Goal: Task Accomplishment & Management: Use online tool/utility

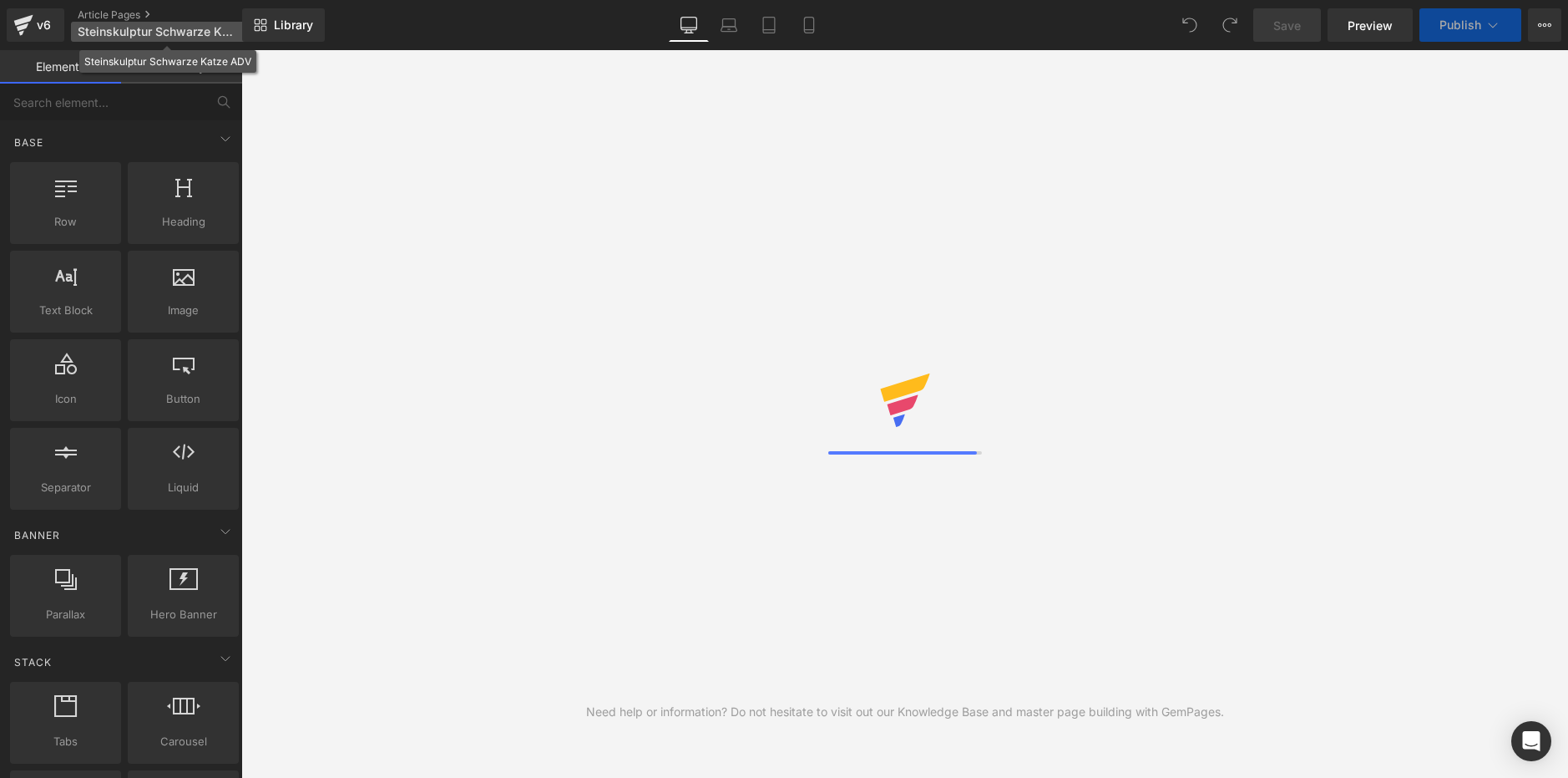
click at [201, 32] on span "Steinskulptur Schwarze Katze ADV" at bounding box center [158, 32] width 160 height 14
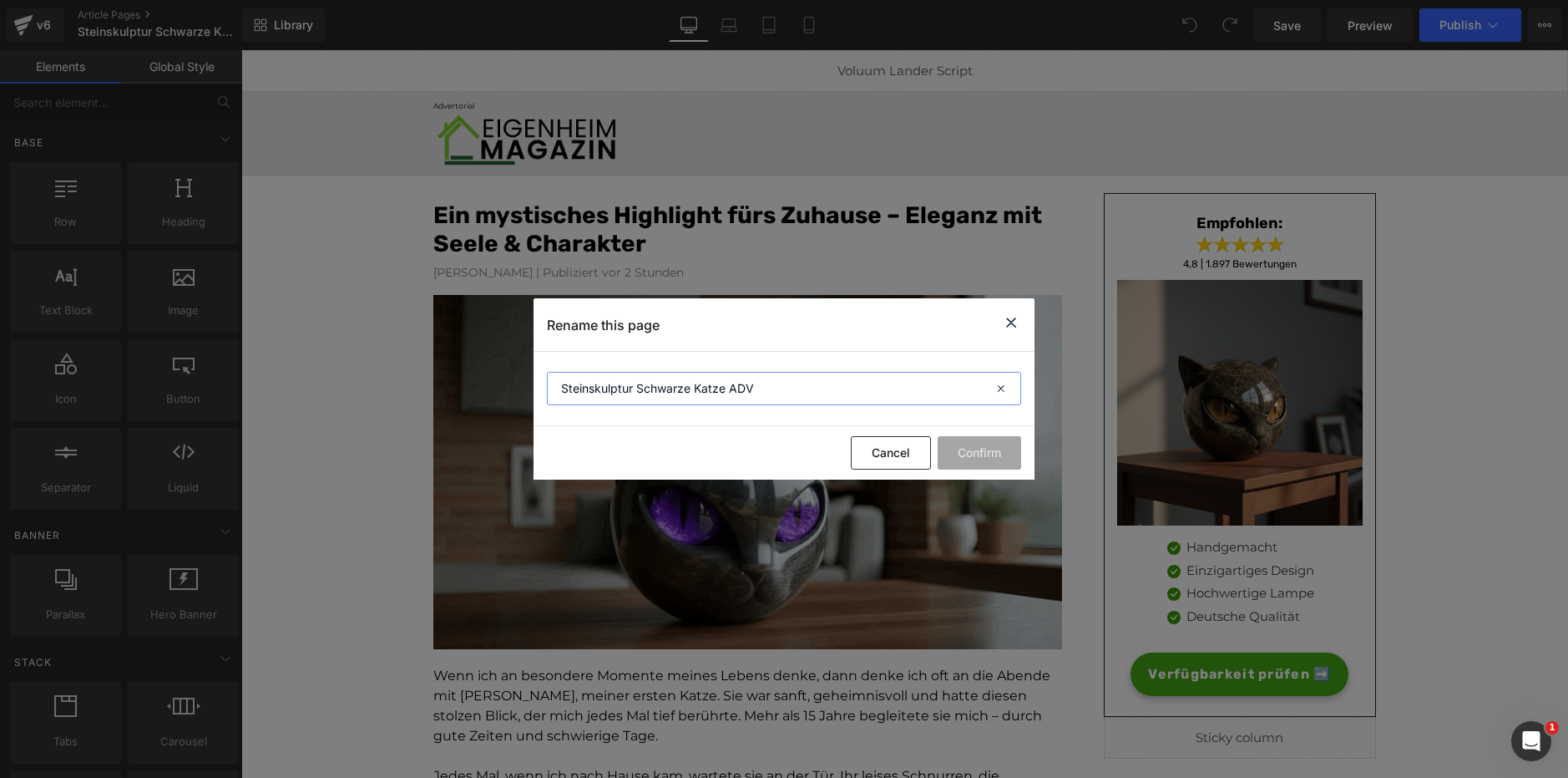
drag, startPoint x: 777, startPoint y: 388, endPoint x: 509, endPoint y: 383, distance: 268.0
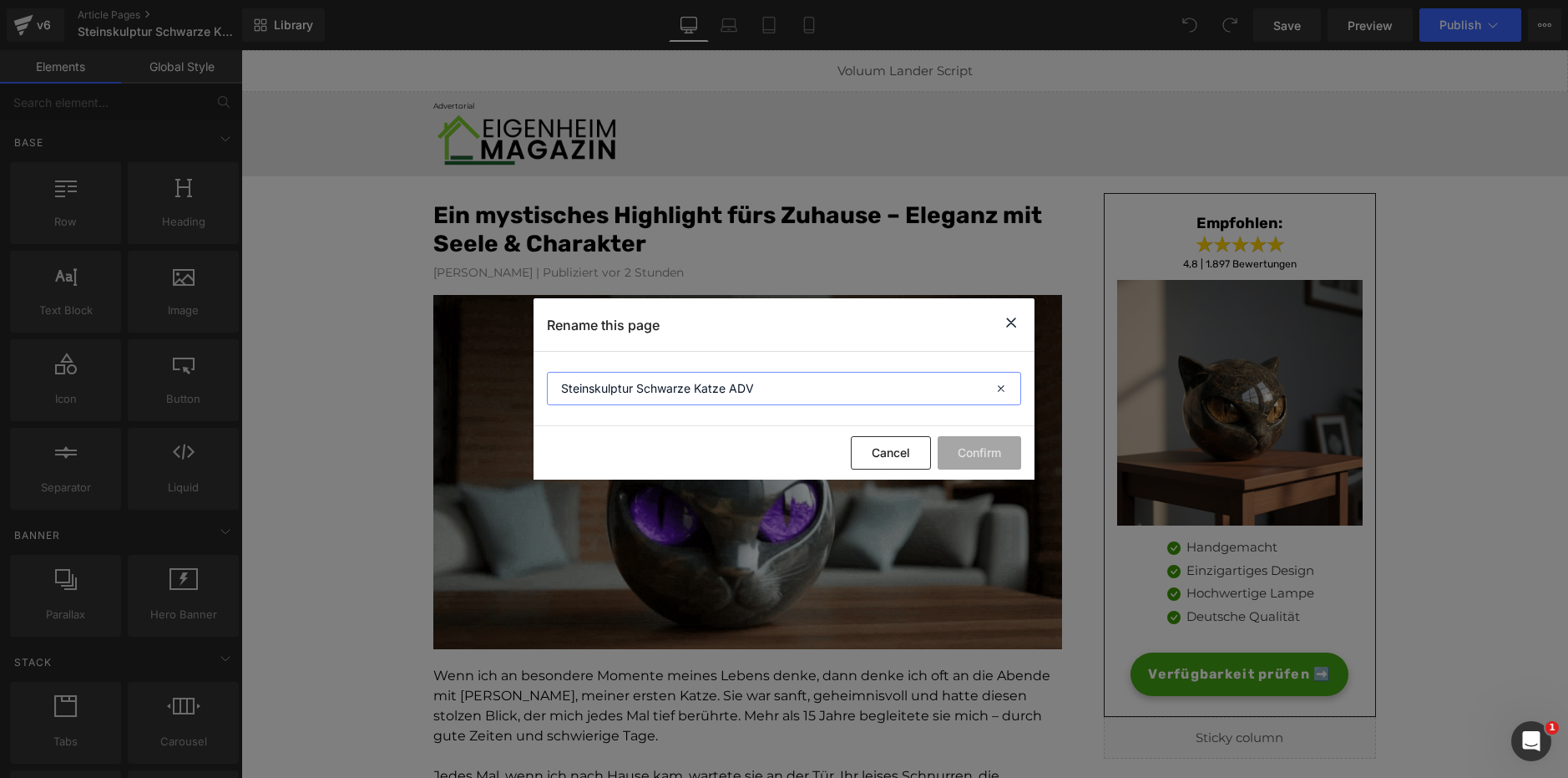
click at [509, 383] on div "Rename this page Steinskulptur Schwarze Katze ADV Cancel Confirm" at bounding box center [784, 389] width 1568 height 778
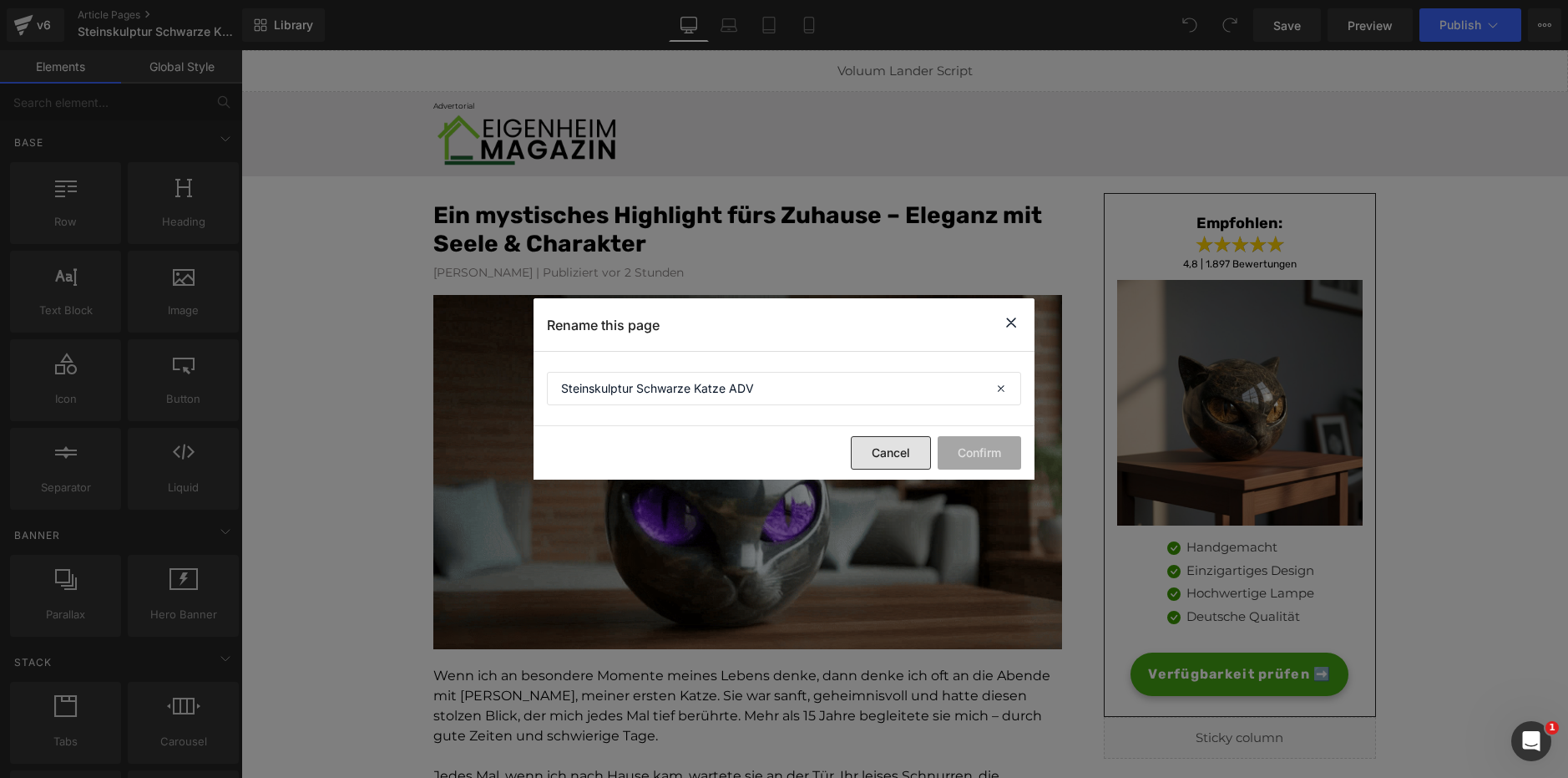
click at [890, 447] on button "Cancel" at bounding box center [891, 453] width 80 height 33
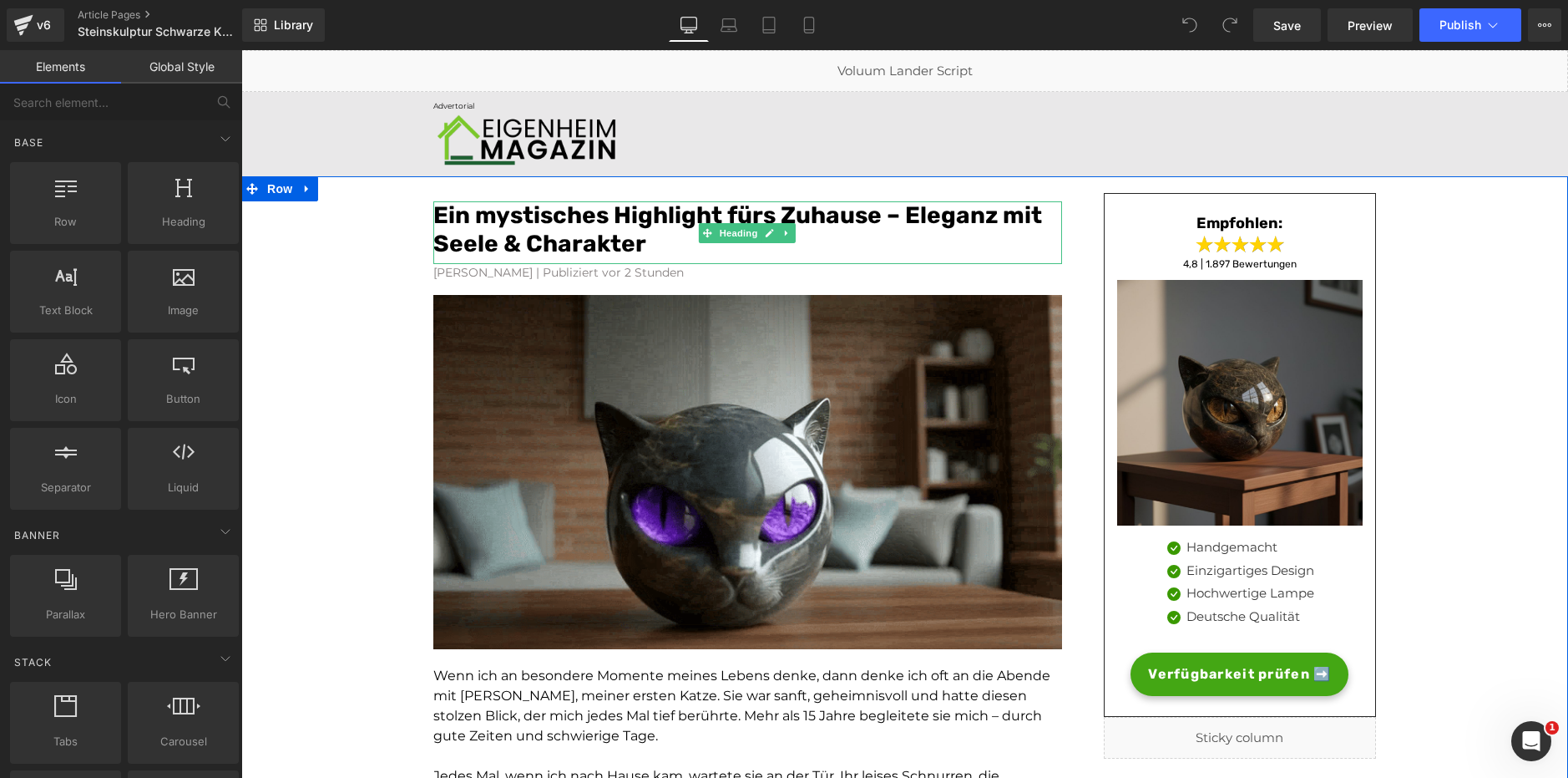
click at [568, 236] on font "Ein mystisches Highlight fürs Zuhause – Eleganz mit Seele & Charakter" at bounding box center [737, 230] width 609 height 56
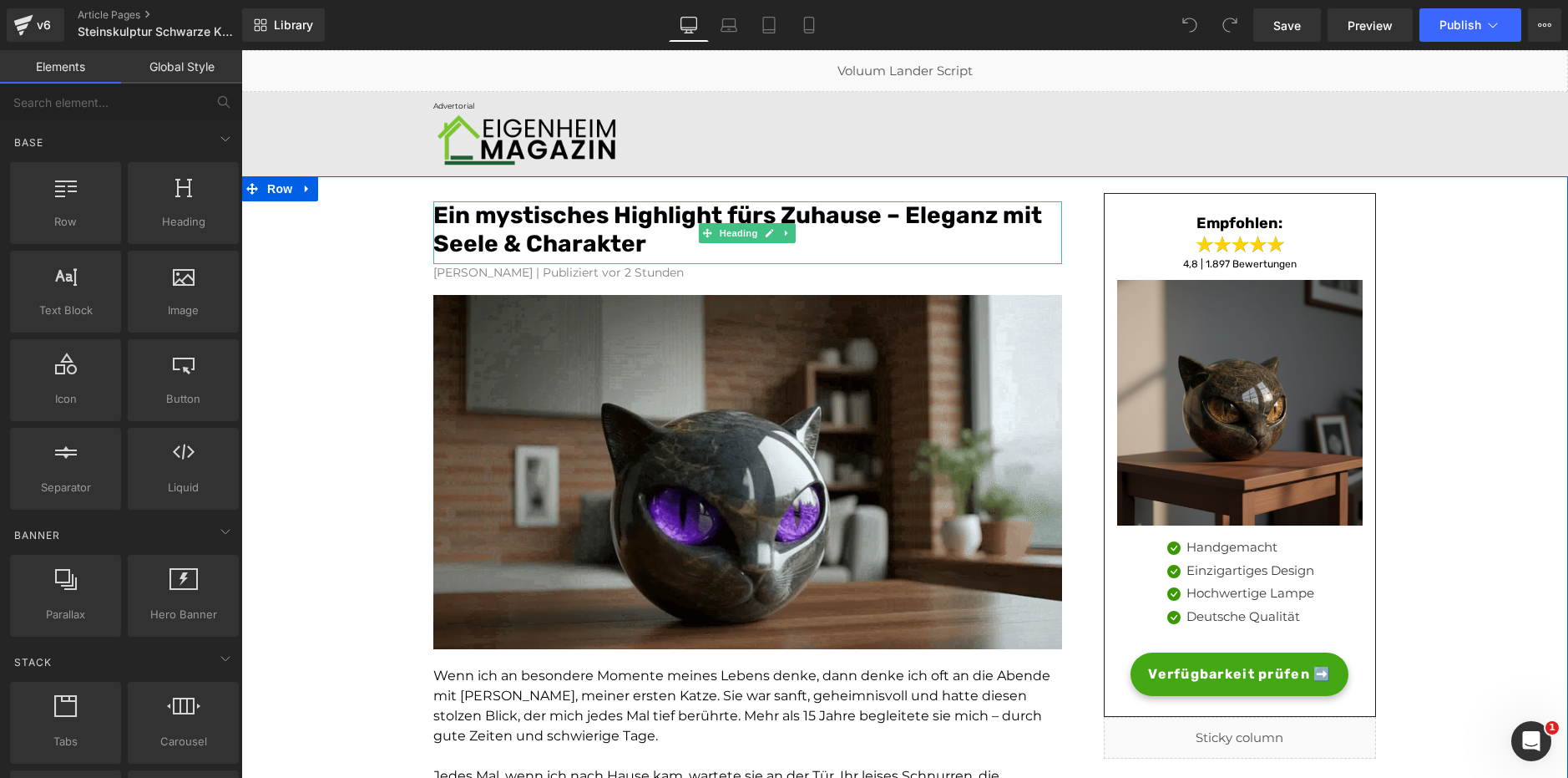
click at [568, 236] on font "Ein mystisches Highlight fürs Zuhause – Eleganz mit Seele & Charakter" at bounding box center [737, 230] width 609 height 56
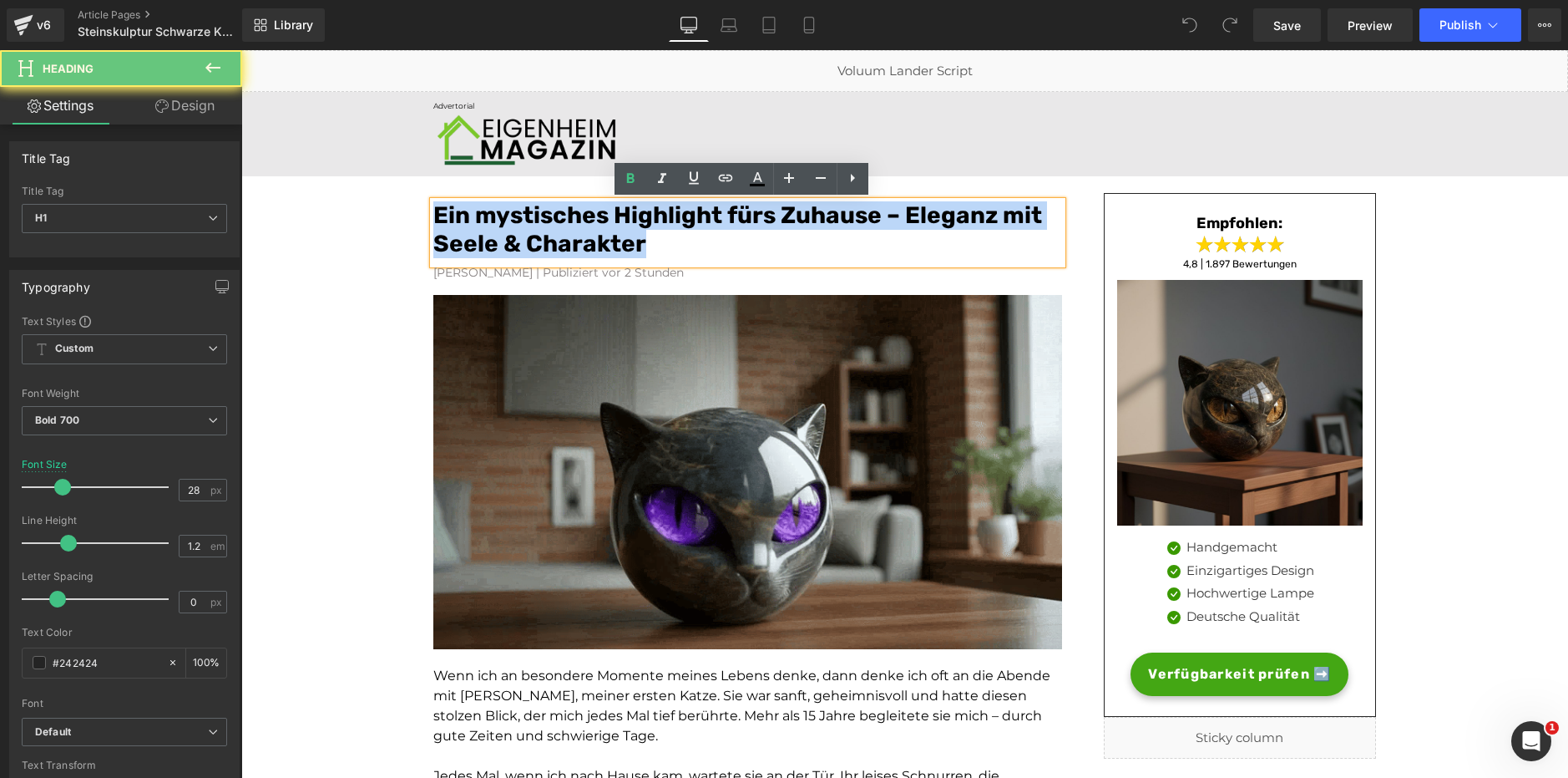
click at [568, 236] on font "Ein mystisches Highlight fürs Zuhause – Eleganz mit Seele & Charakter" at bounding box center [737, 230] width 609 height 56
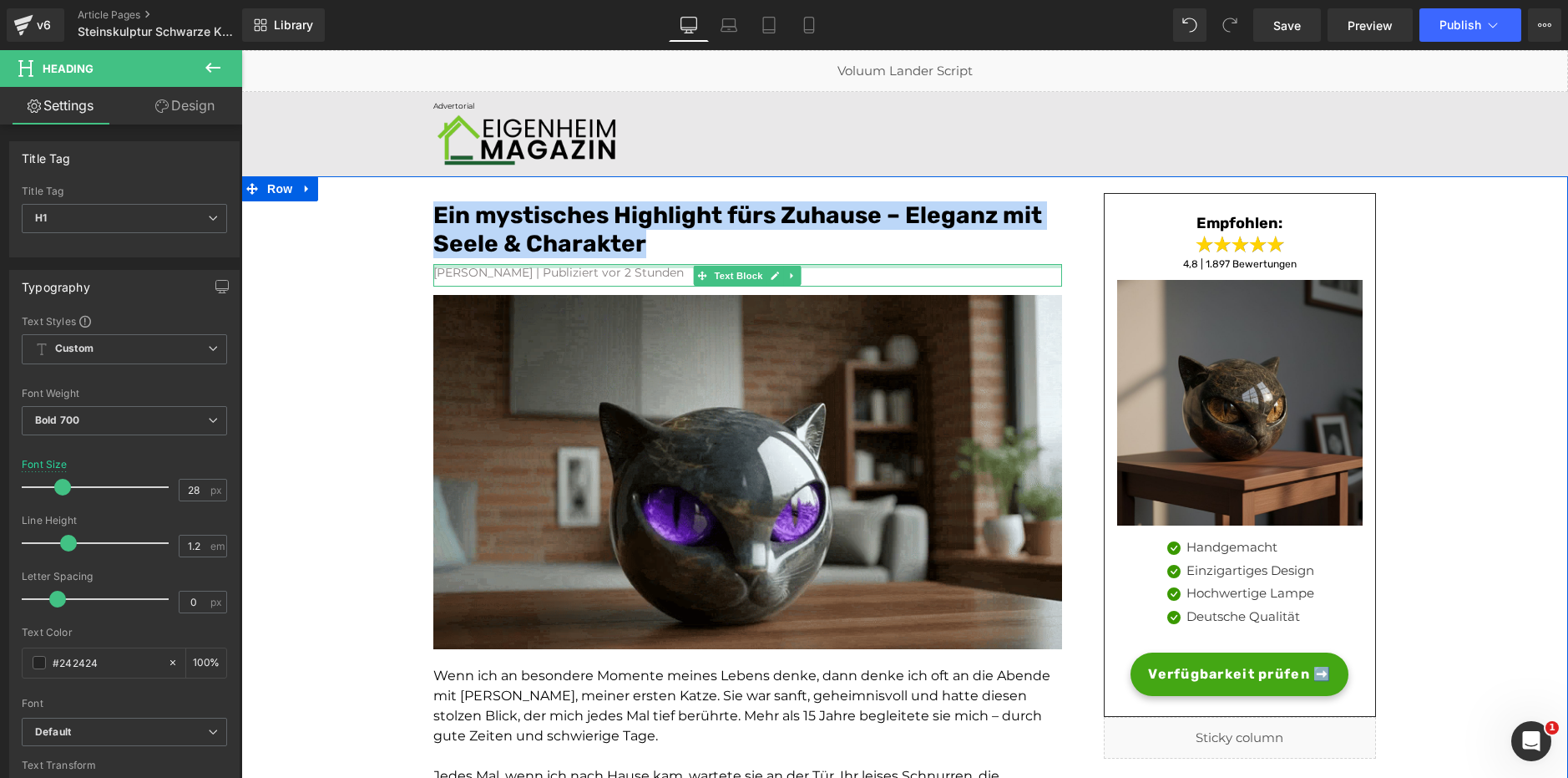
click at [596, 268] on div at bounding box center [748, 266] width 628 height 4
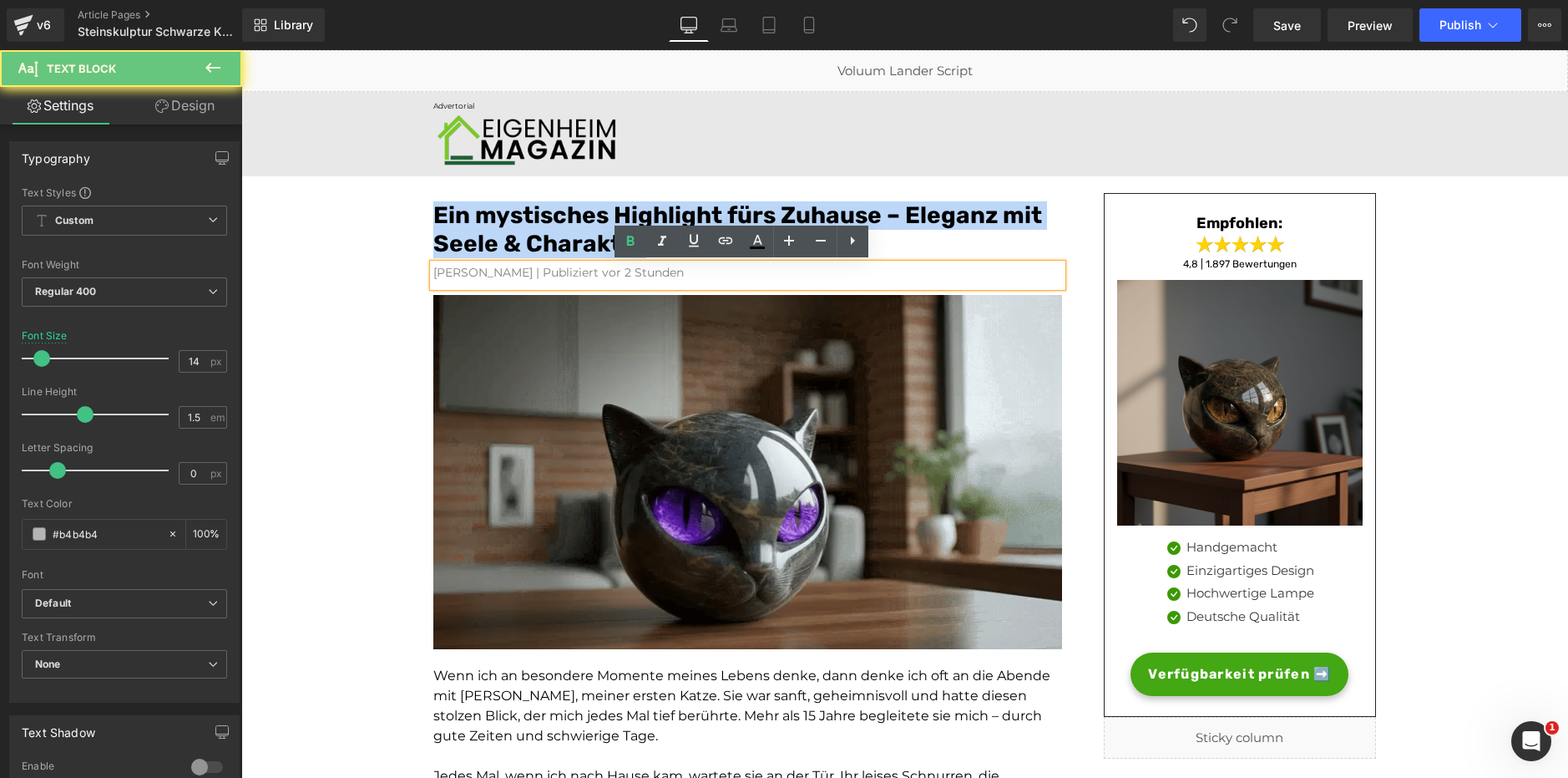
click at [596, 268] on font "[PERSON_NAME] | Publiziert vor 2 Stunden" at bounding box center [558, 272] width 250 height 15
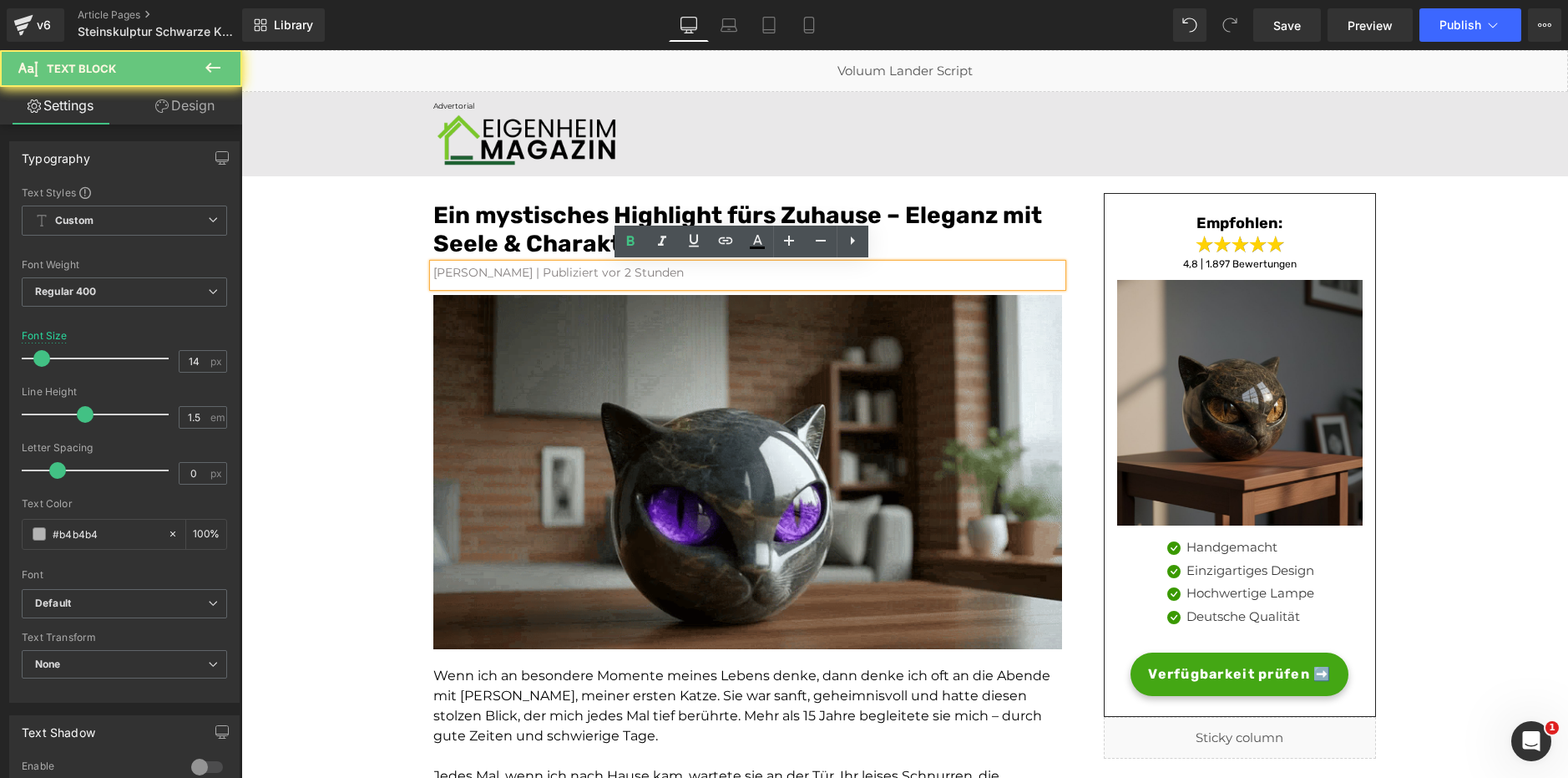
click at [590, 273] on font "[PERSON_NAME] | Publiziert vor 2 Stunden" at bounding box center [558, 272] width 250 height 15
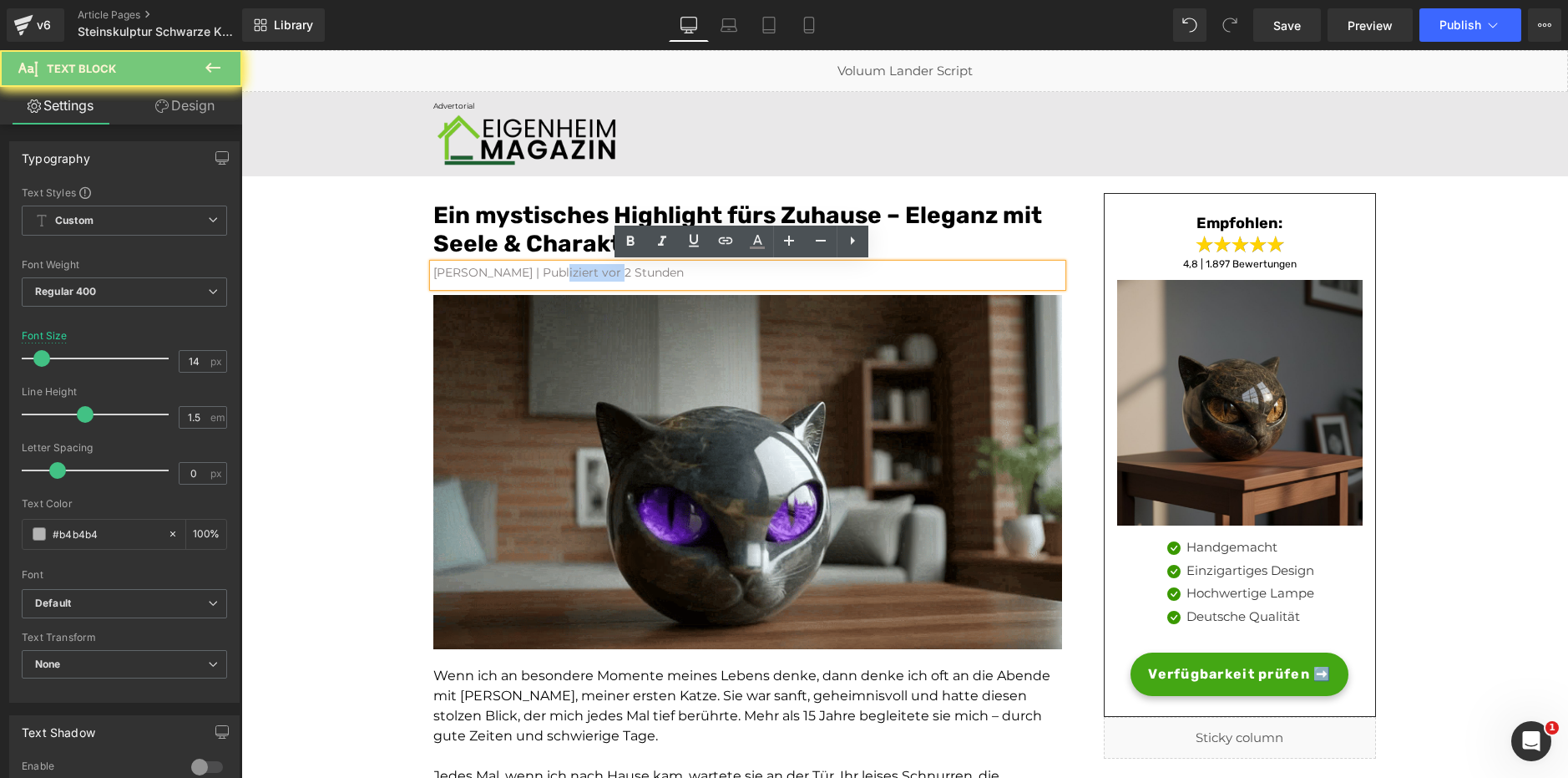
click at [590, 273] on font "[PERSON_NAME] | Publiziert vor 2 Stunden" at bounding box center [558, 272] width 250 height 15
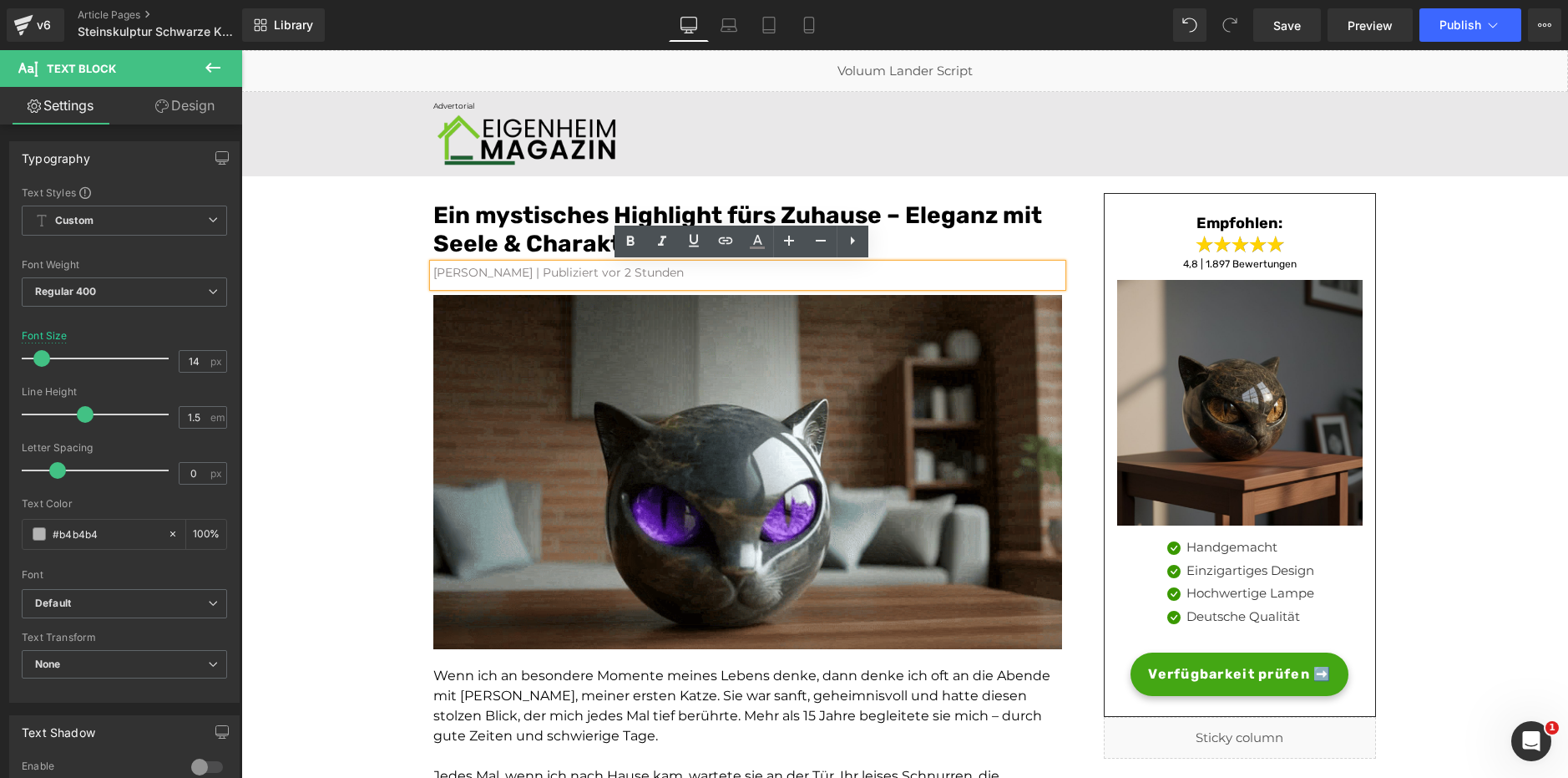
click at [625, 282] on div "[PERSON_NAME] | Publiziert vor 2 Stunden" at bounding box center [748, 275] width 628 height 22
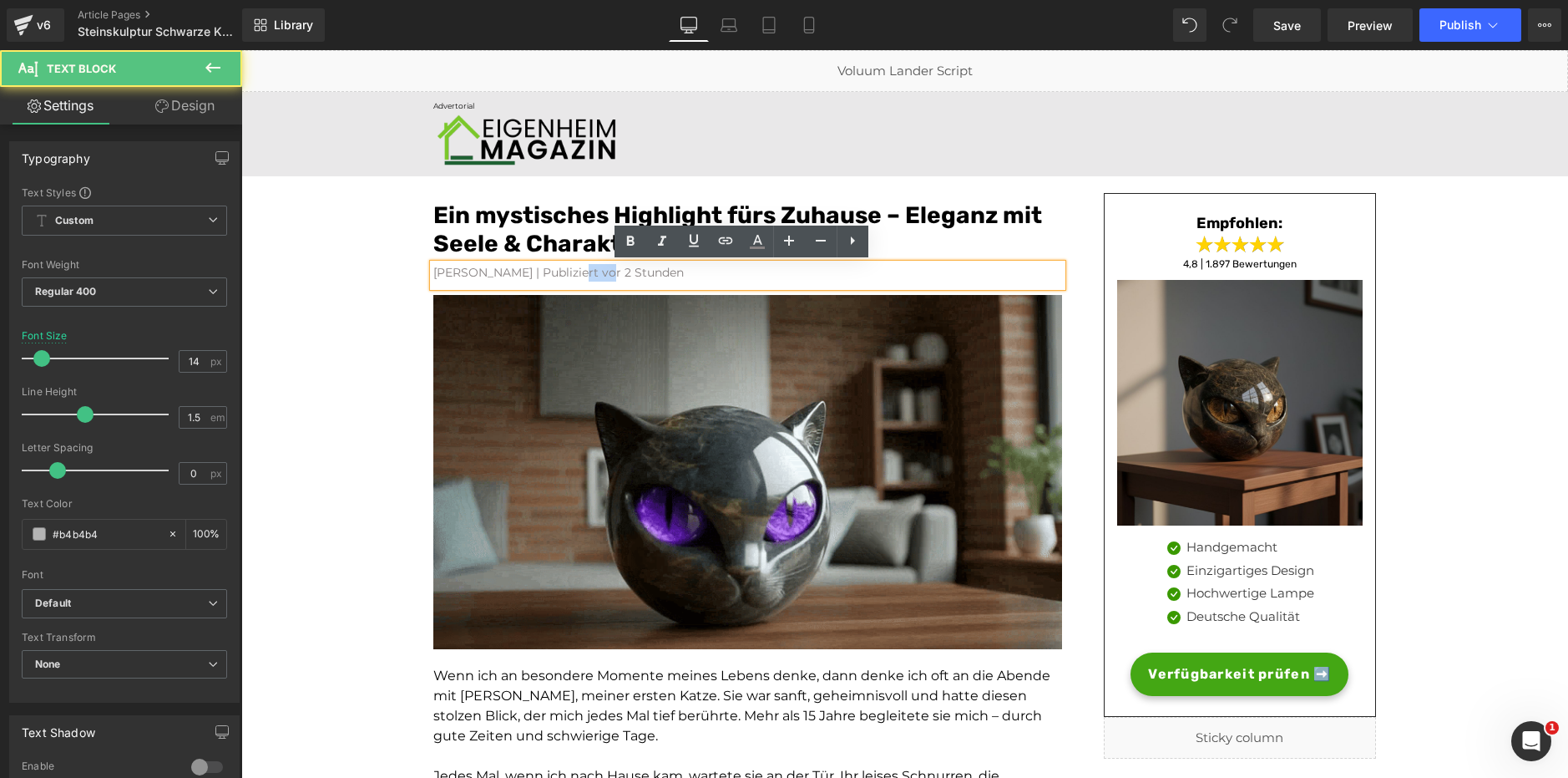
drag, startPoint x: 606, startPoint y: 274, endPoint x: 580, endPoint y: 273, distance: 26.0
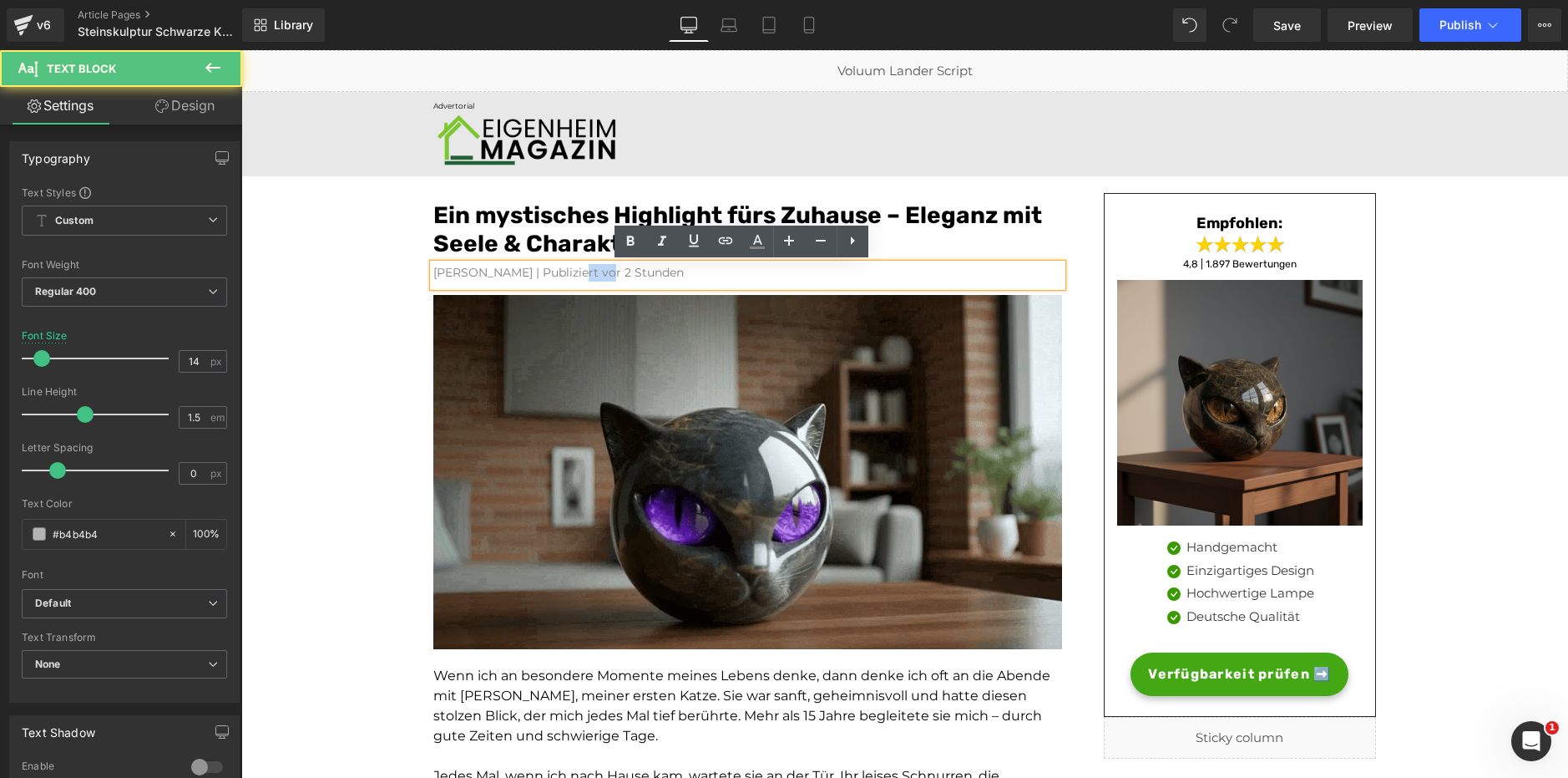
click at [580, 273] on font "[PERSON_NAME] | Publiziert vor 2 Stunden" at bounding box center [558, 272] width 250 height 15
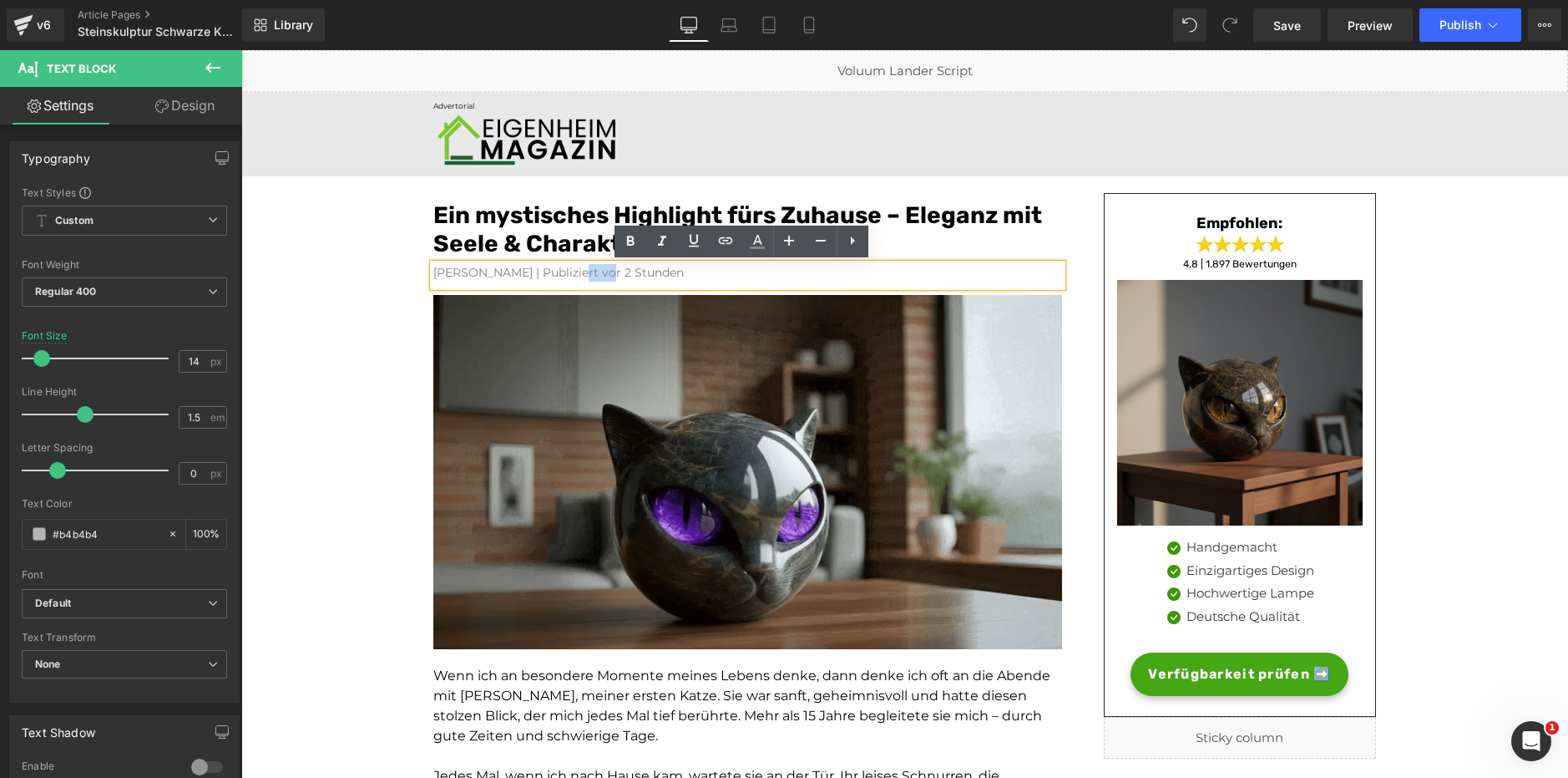
click at [603, 272] on font "[PERSON_NAME] | Publiziert vor 2 Stunden" at bounding box center [558, 272] width 250 height 15
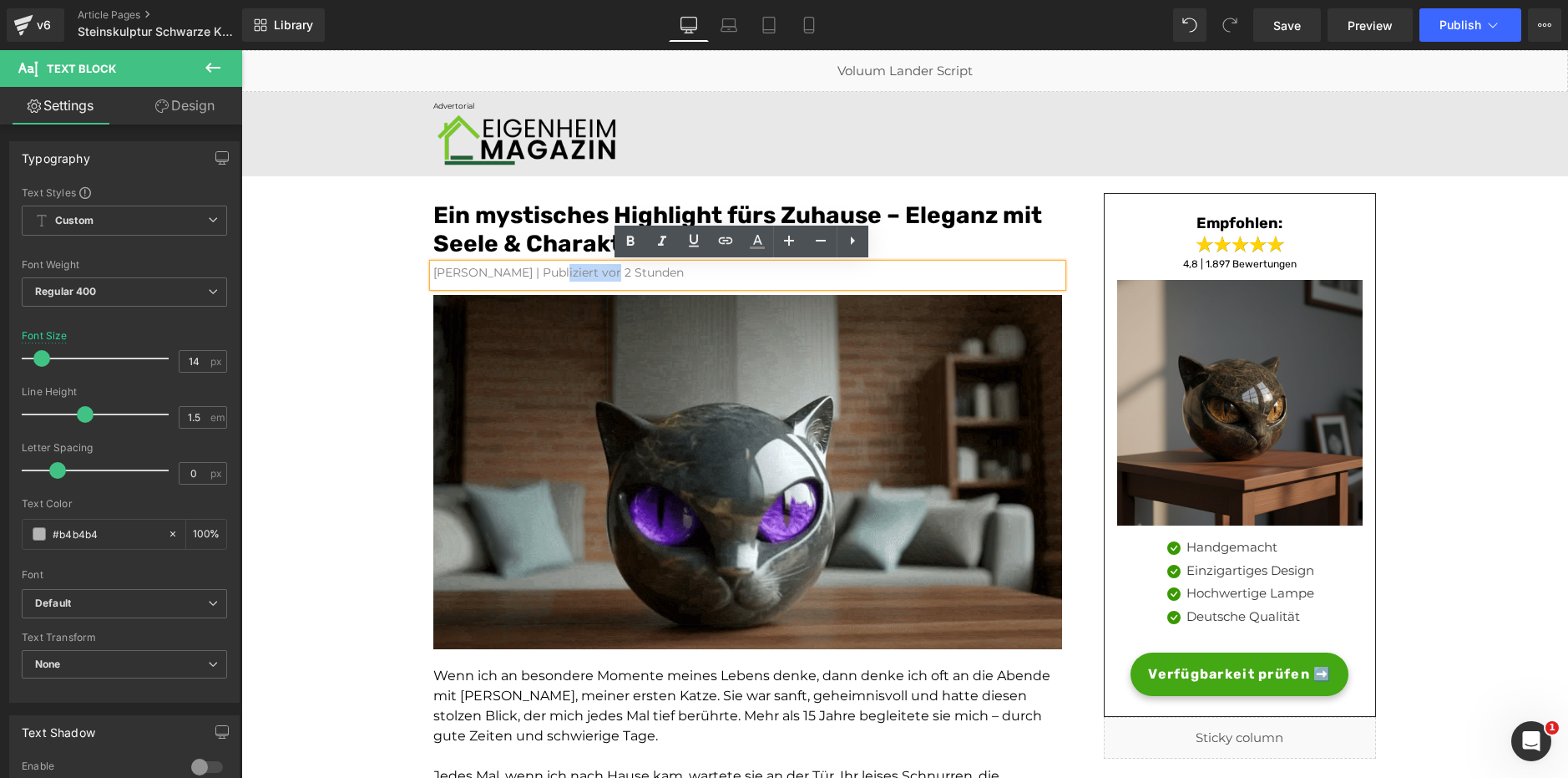
drag, startPoint x: 608, startPoint y: 272, endPoint x: 551, endPoint y: 276, distance: 57.1
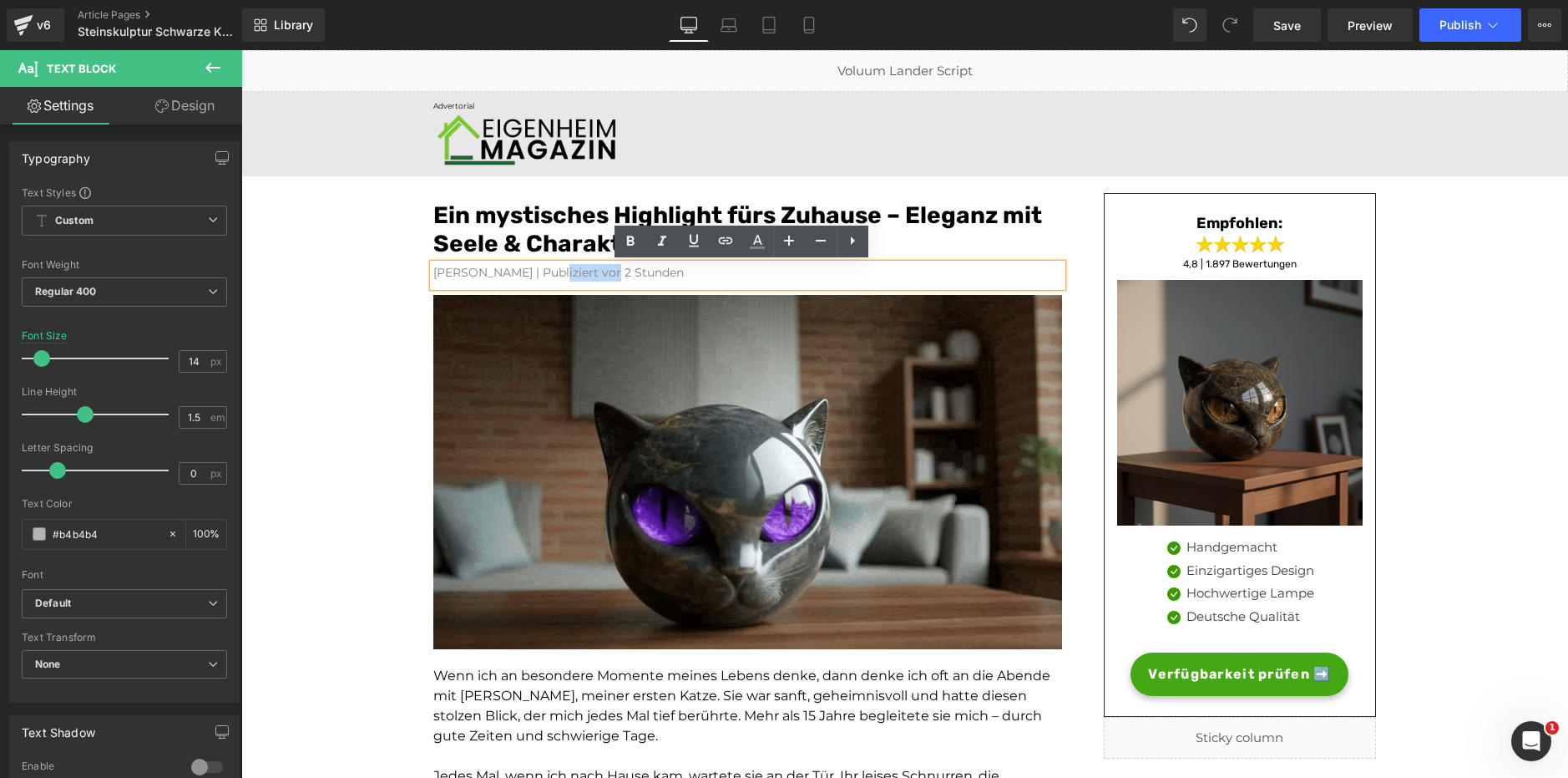
click at [551, 276] on font "[PERSON_NAME] | Publiziert vor 2 Stunden" at bounding box center [558, 272] width 250 height 15
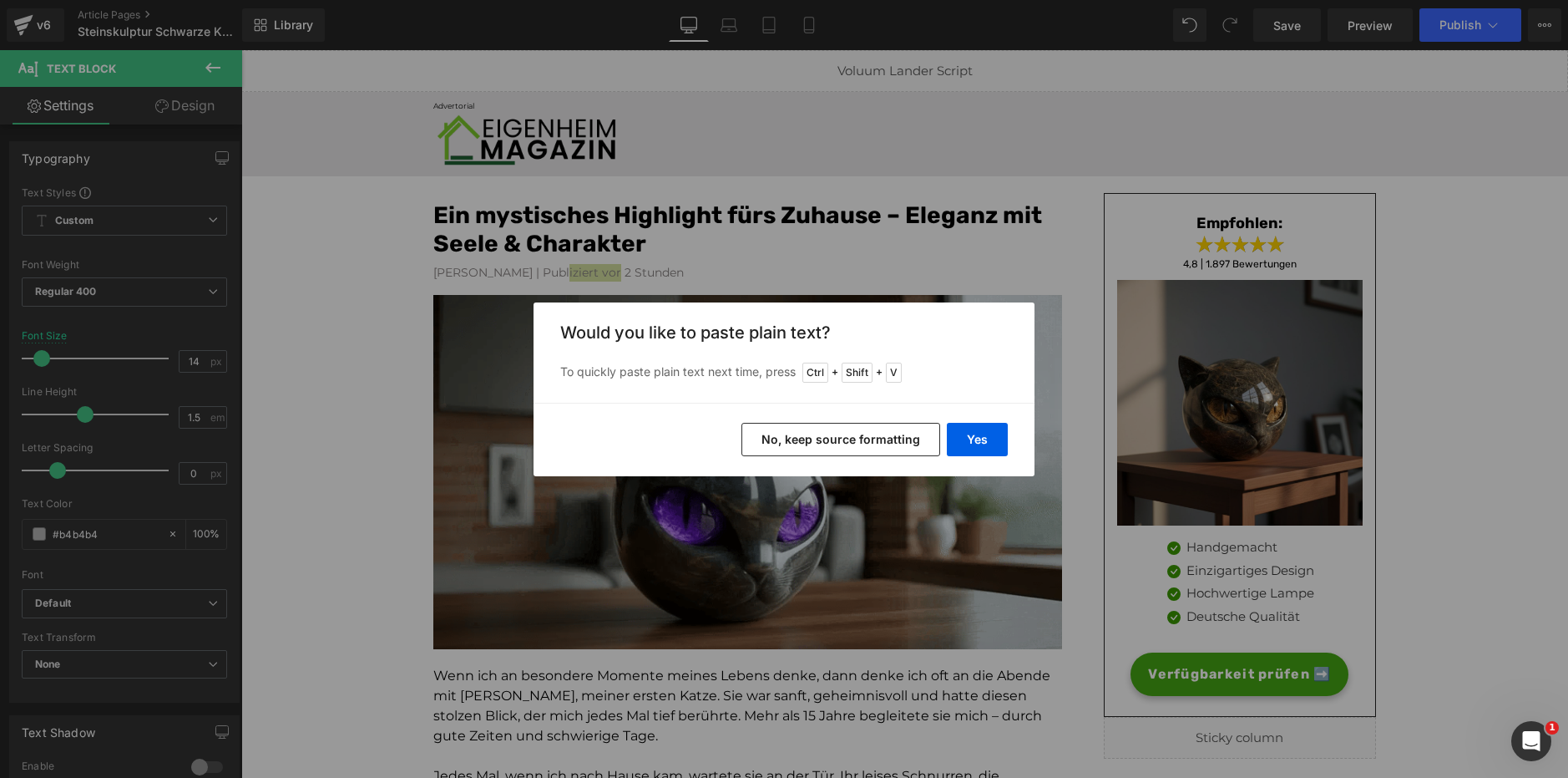
click at [876, 249] on div "Back to Library Insert Would you like to paste plain text? To quickly paste pla…" at bounding box center [784, 389] width 1568 height 778
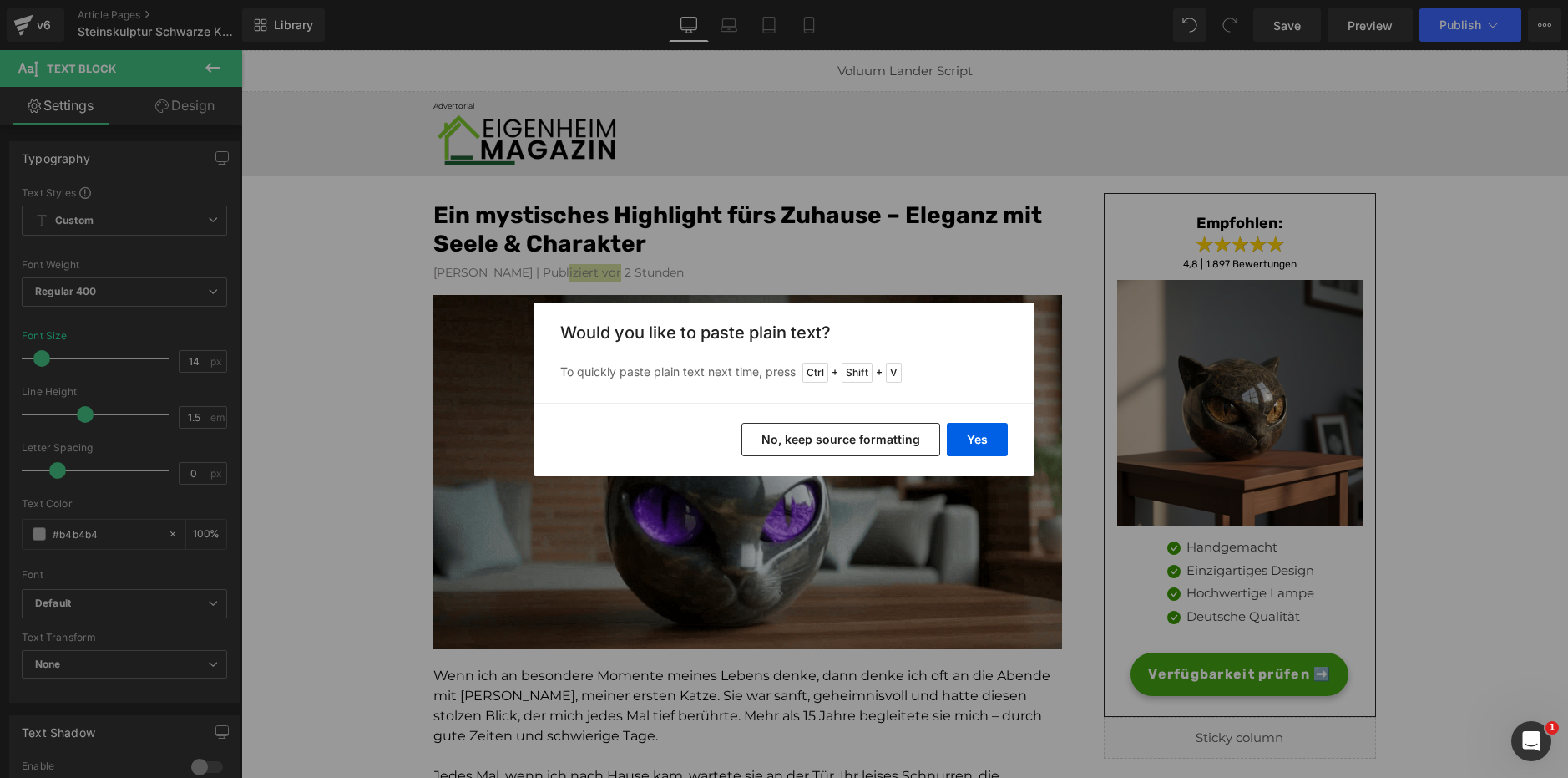
click at [906, 436] on button "No, keep source formatting" at bounding box center [841, 439] width 199 height 33
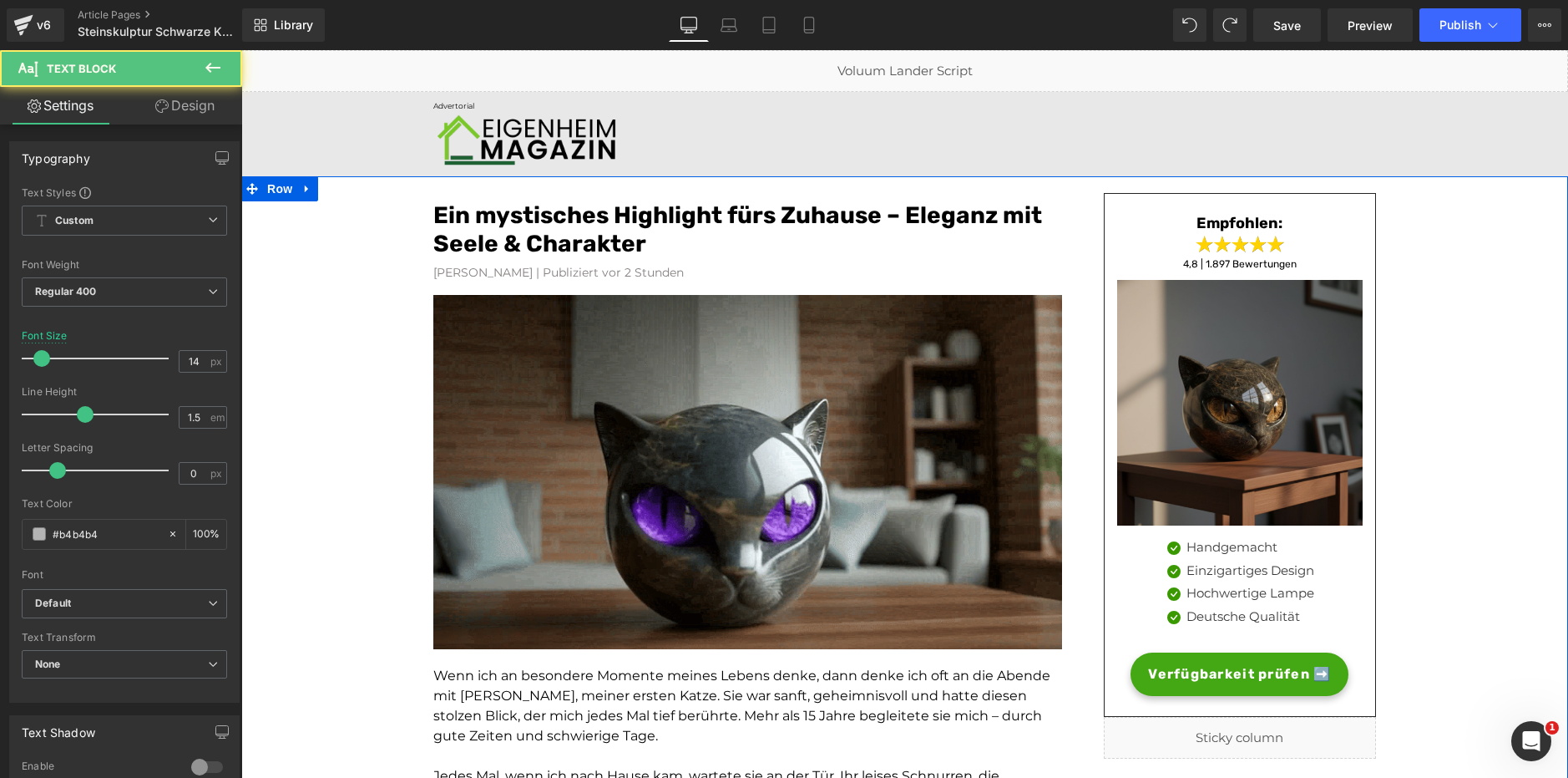
click at [590, 271] on font "[PERSON_NAME] | Publiziert vor 2 Stunden" at bounding box center [558, 272] width 250 height 15
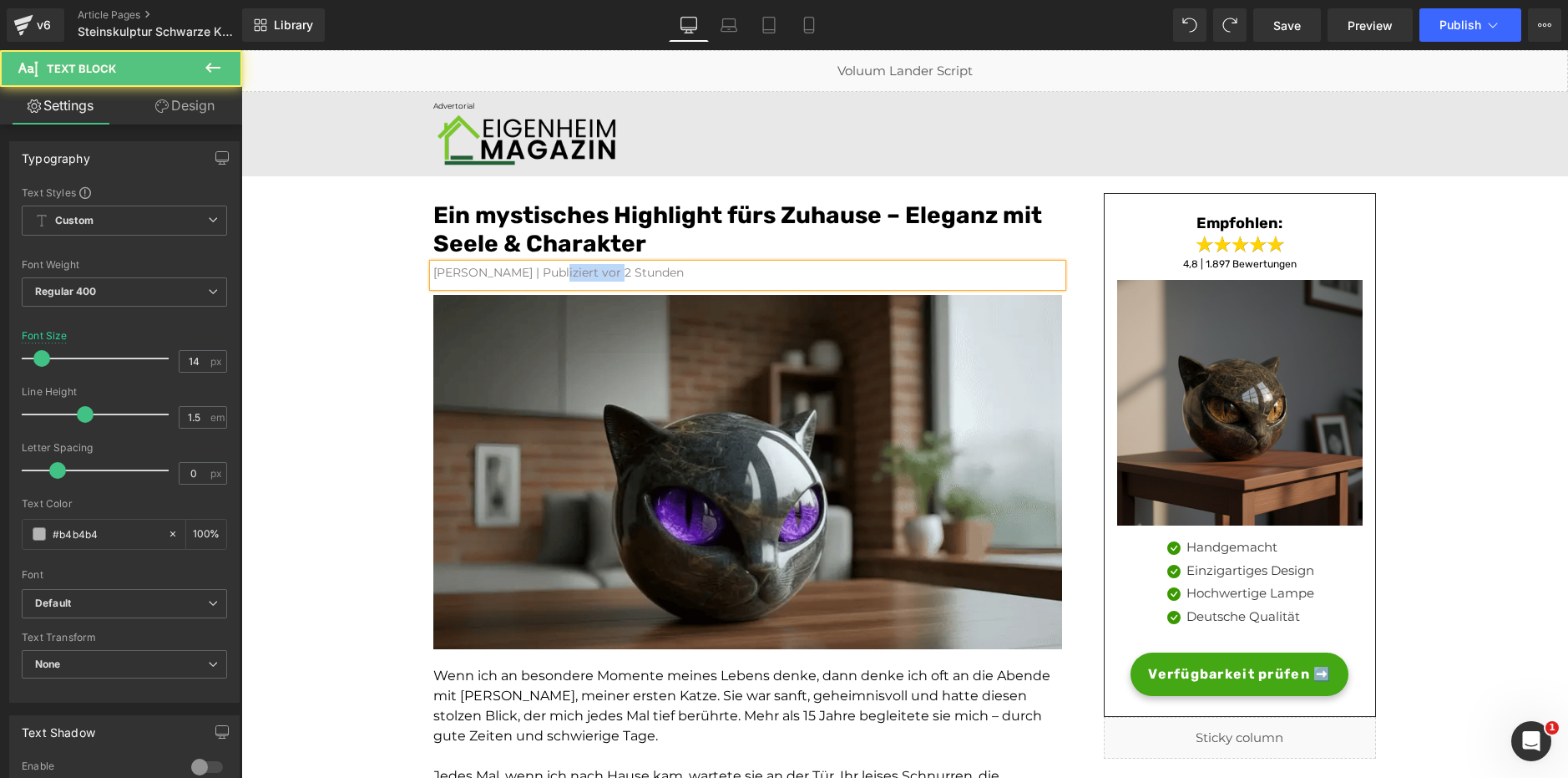
click at [590, 271] on font "[PERSON_NAME] | Publiziert vor 2 Stunden" at bounding box center [558, 272] width 250 height 15
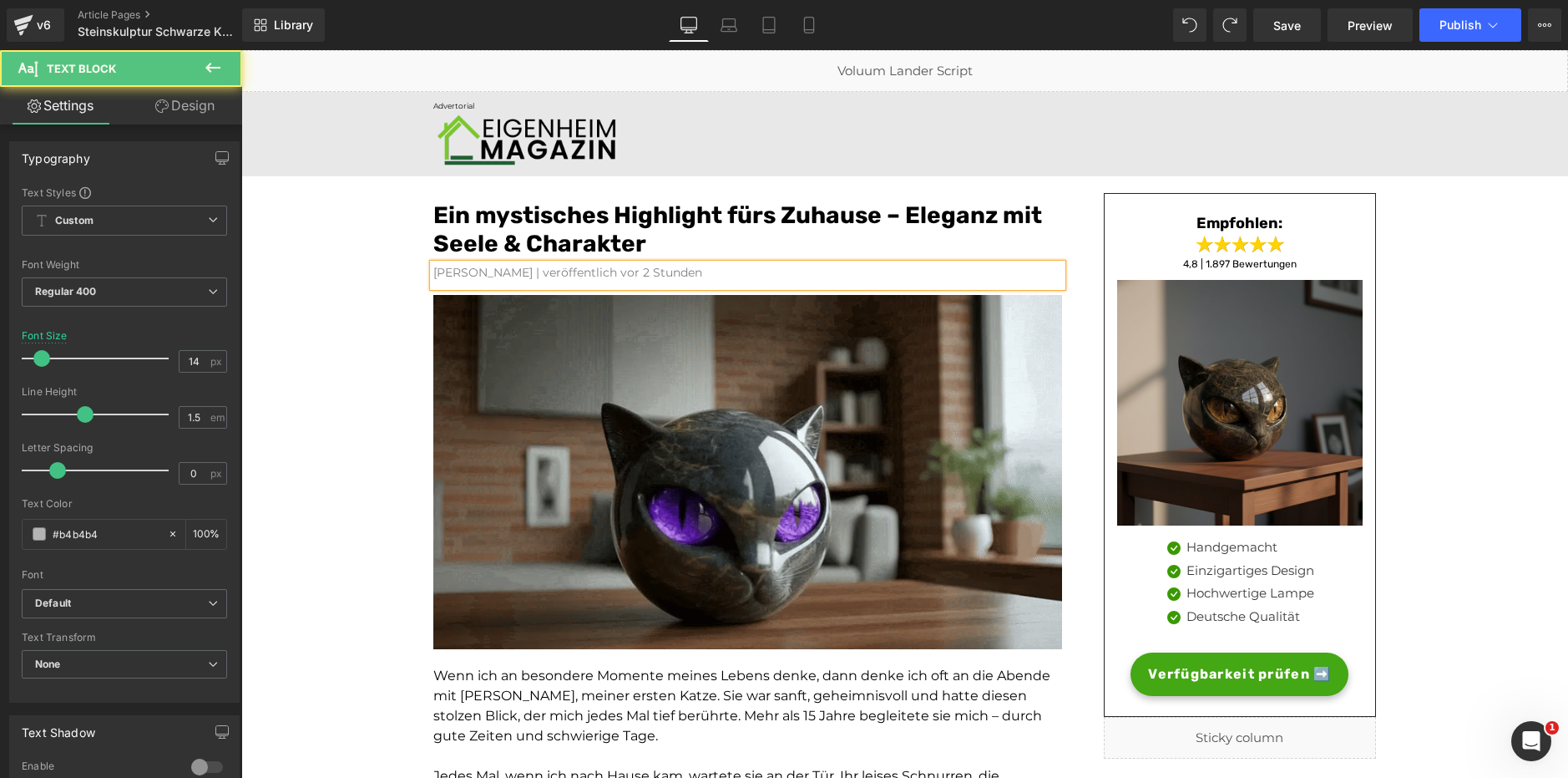
click at [559, 275] on font "[PERSON_NAME] | veröffentlich vor 2 Stunden" at bounding box center [568, 272] width 269 height 15
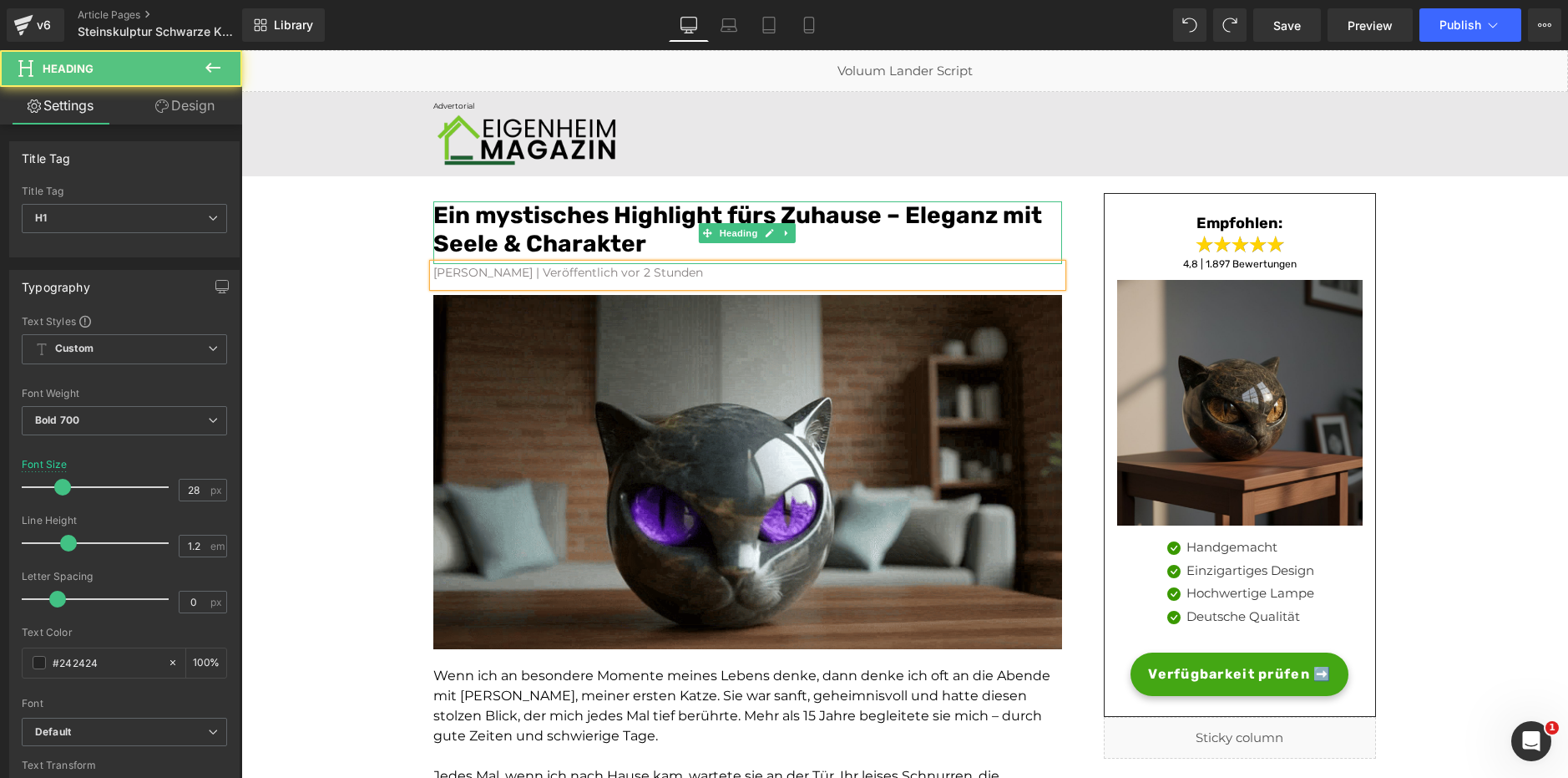
click at [586, 219] on font "Ein mystisches Highlight fürs Zuhause – Eleganz mit Seele & Charakter" at bounding box center [737, 230] width 609 height 56
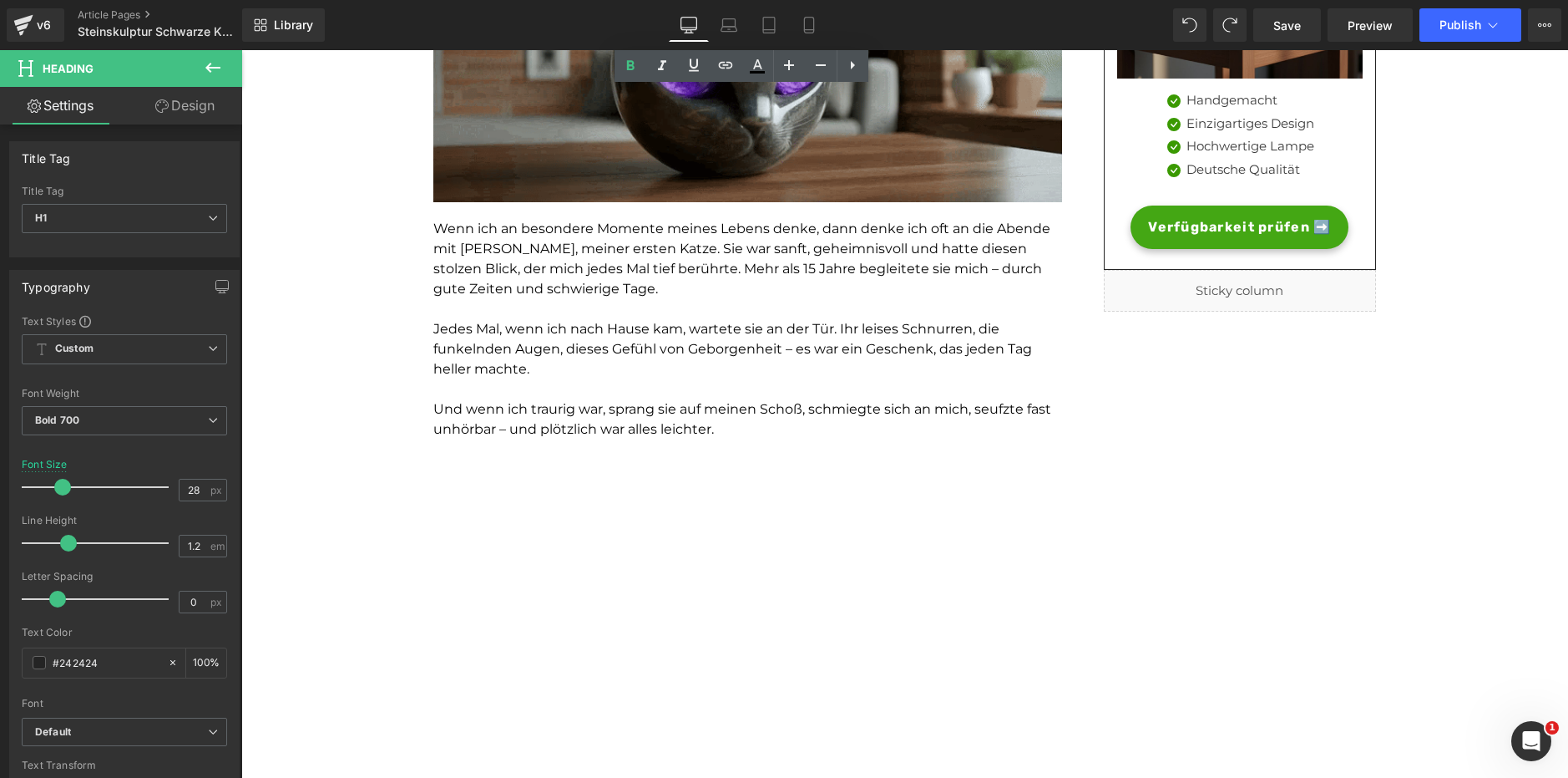
scroll to position [447, 0]
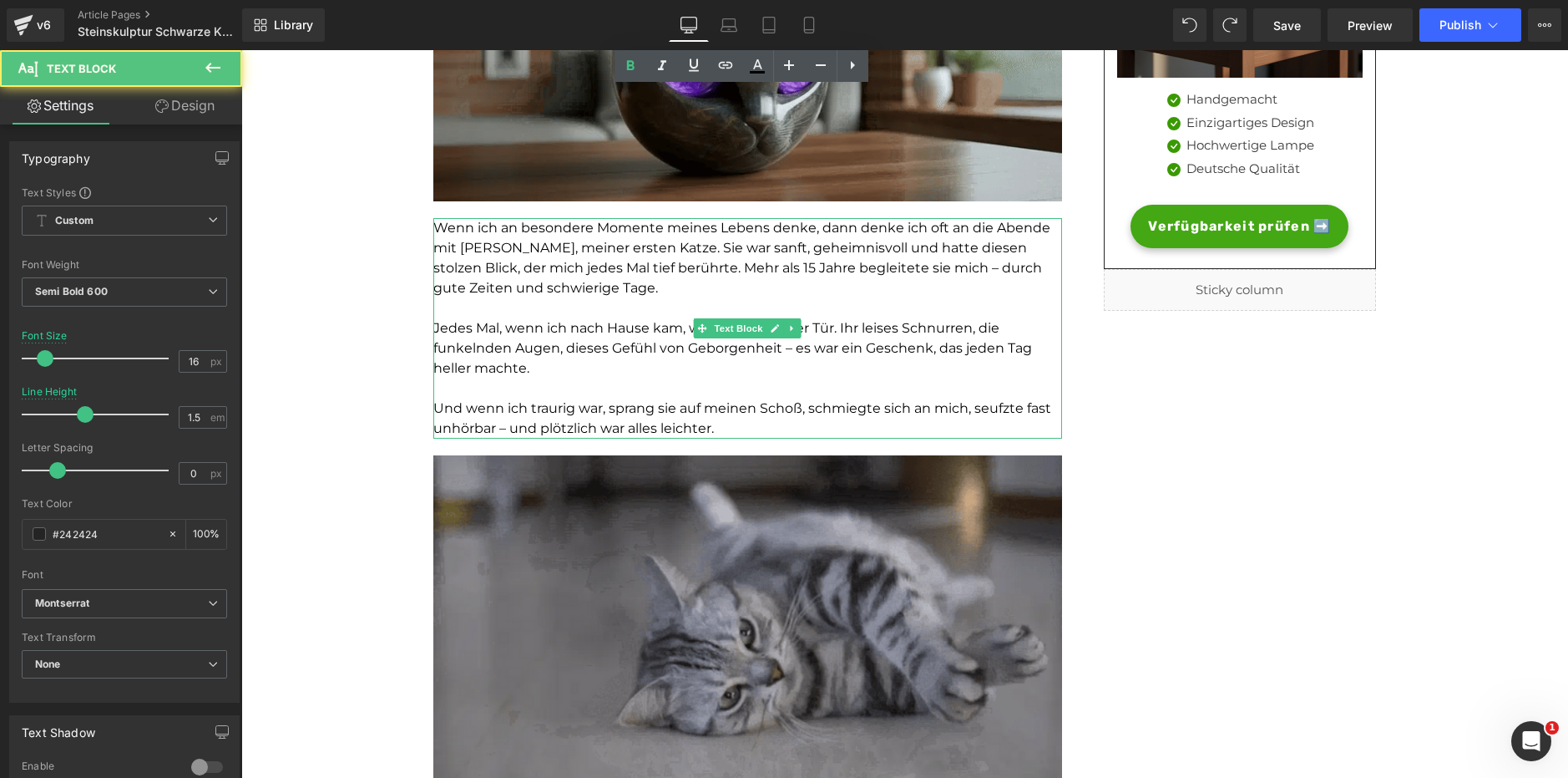
click at [541, 295] on p "Wenn ich an besondere Momente meines Lebens denke, dann denke ich oft an die Ab…" at bounding box center [748, 258] width 628 height 80
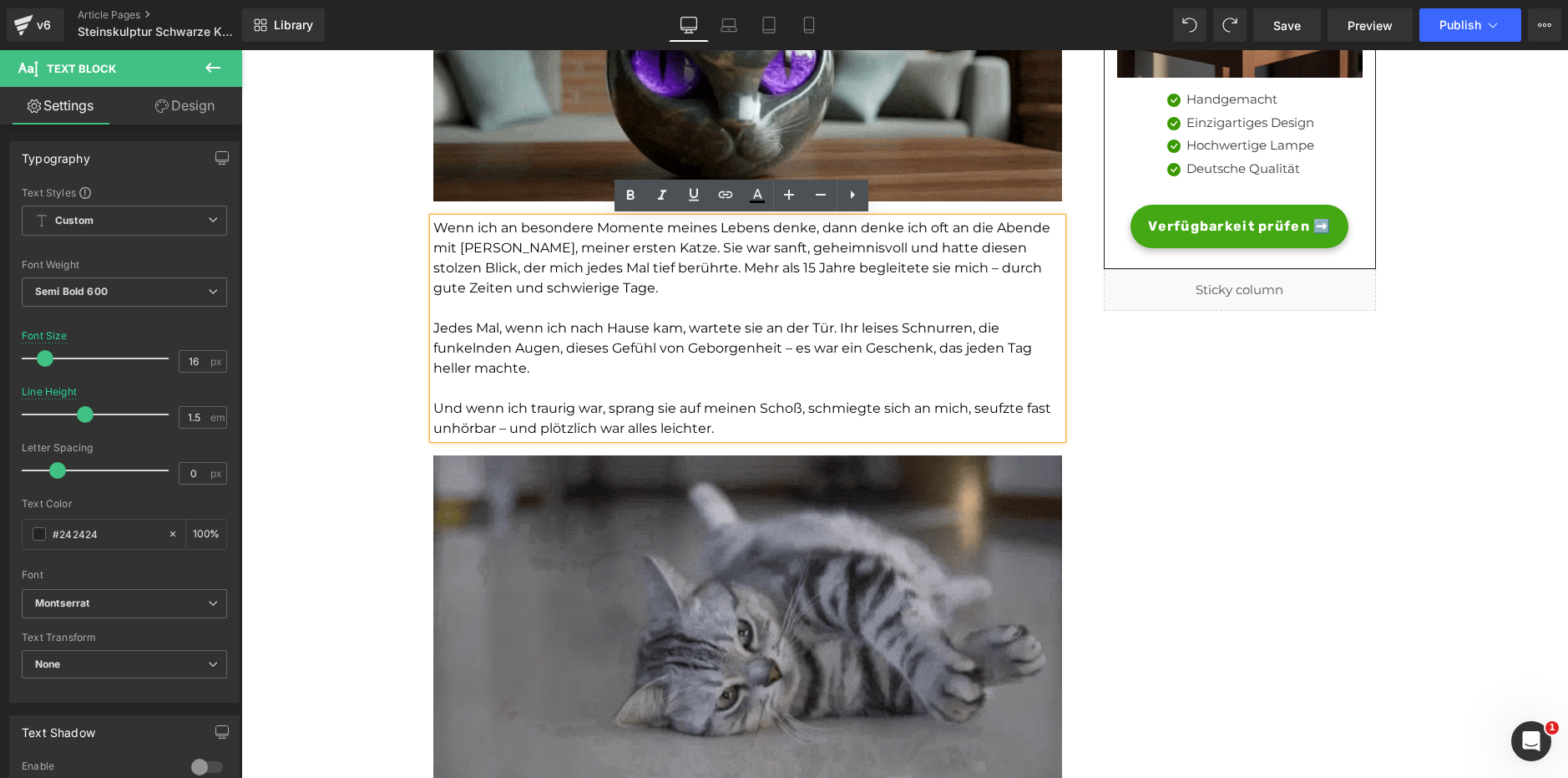
click at [541, 295] on p "Wenn ich an besondere Momente meines Lebens denke, dann denke ich oft an die Ab…" at bounding box center [748, 258] width 628 height 80
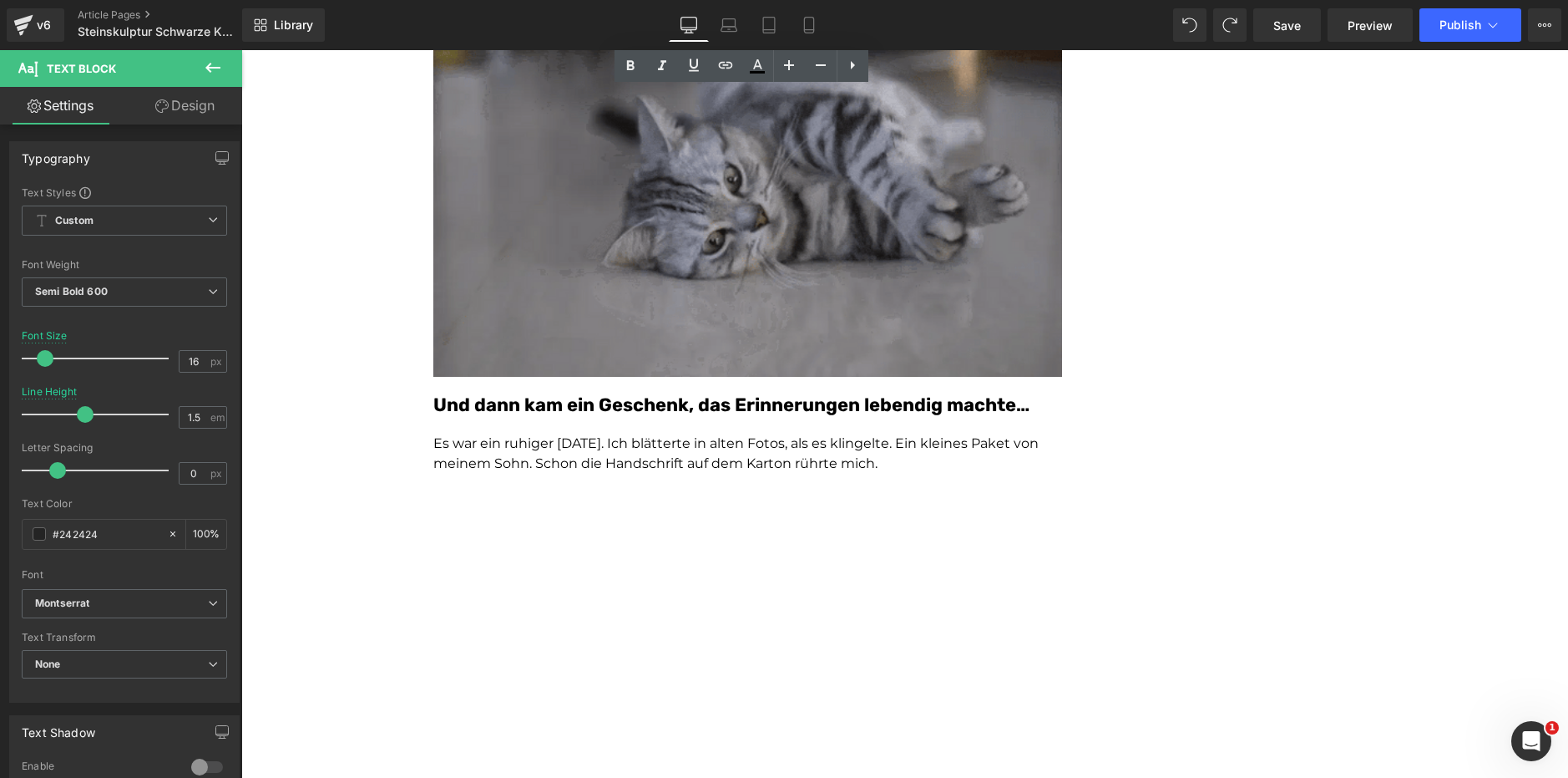
scroll to position [904, 0]
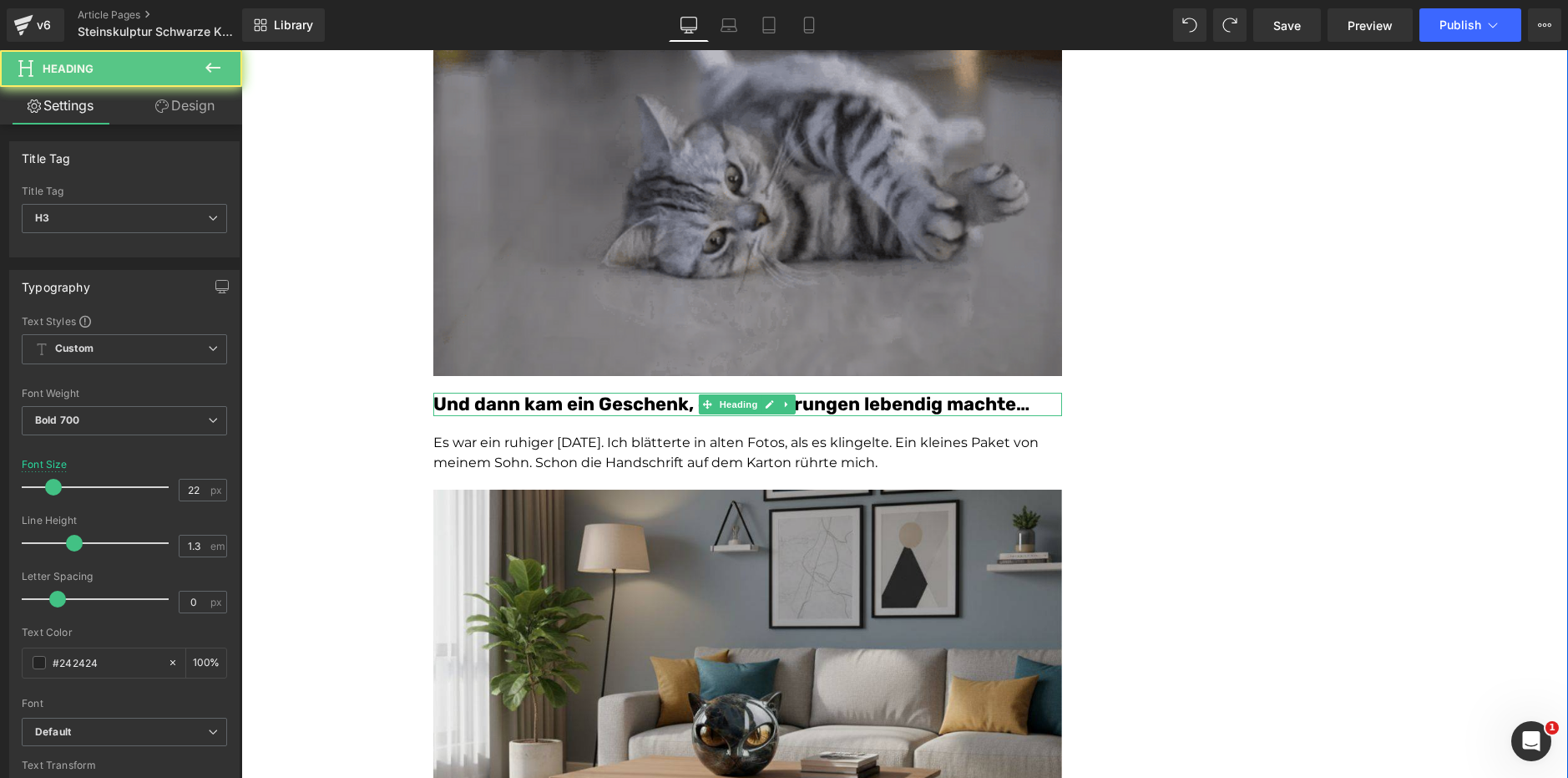
click at [563, 402] on font "Und dann kam ein Geschenk, das Erinnerungen lebendig machte…" at bounding box center [732, 404] width 596 height 22
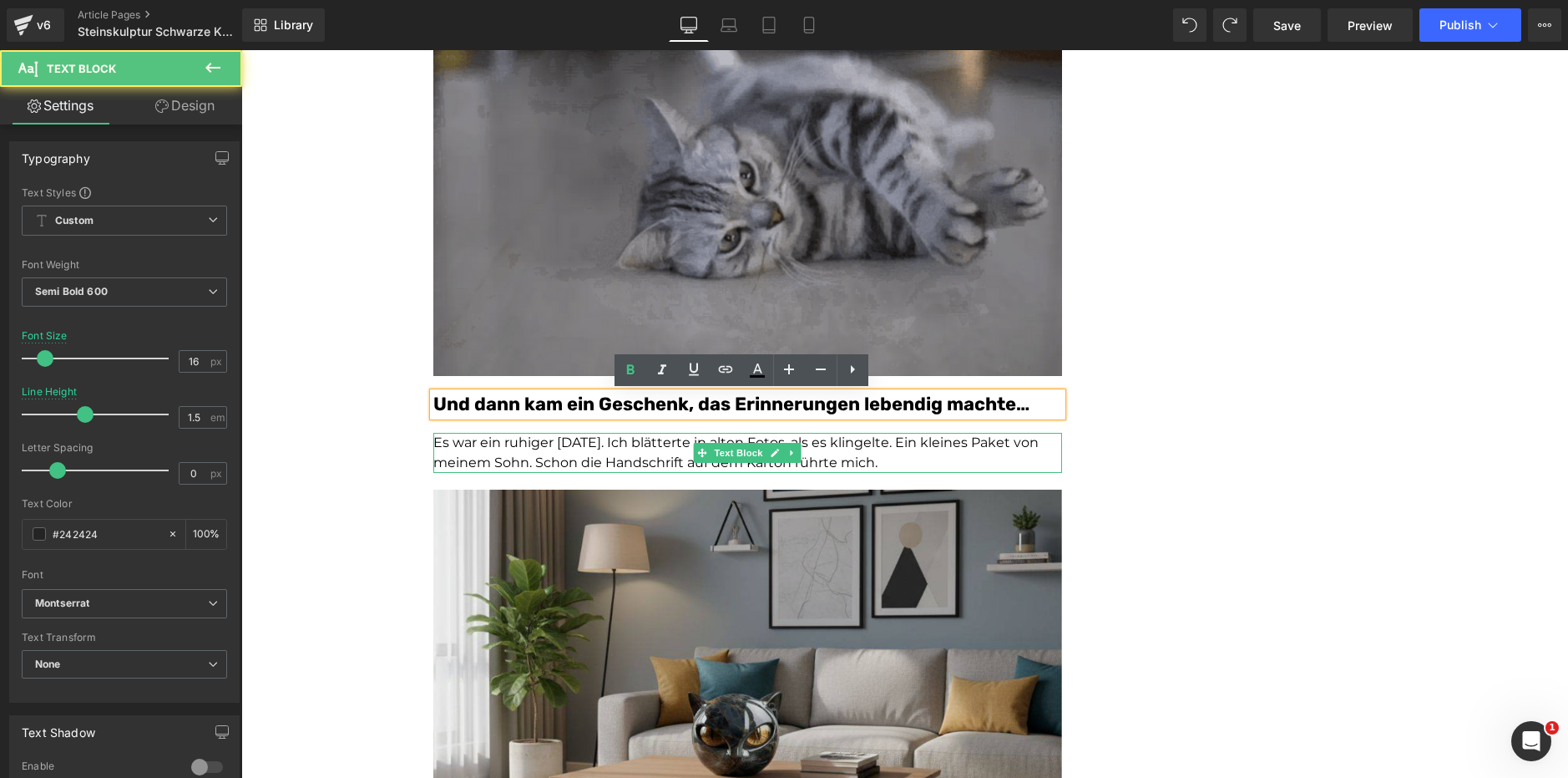
click at [562, 453] on p "Es war ein ruhiger [DATE]. Ich blätterte in alten Fotos, als es klingelte. Ein …" at bounding box center [748, 453] width 628 height 40
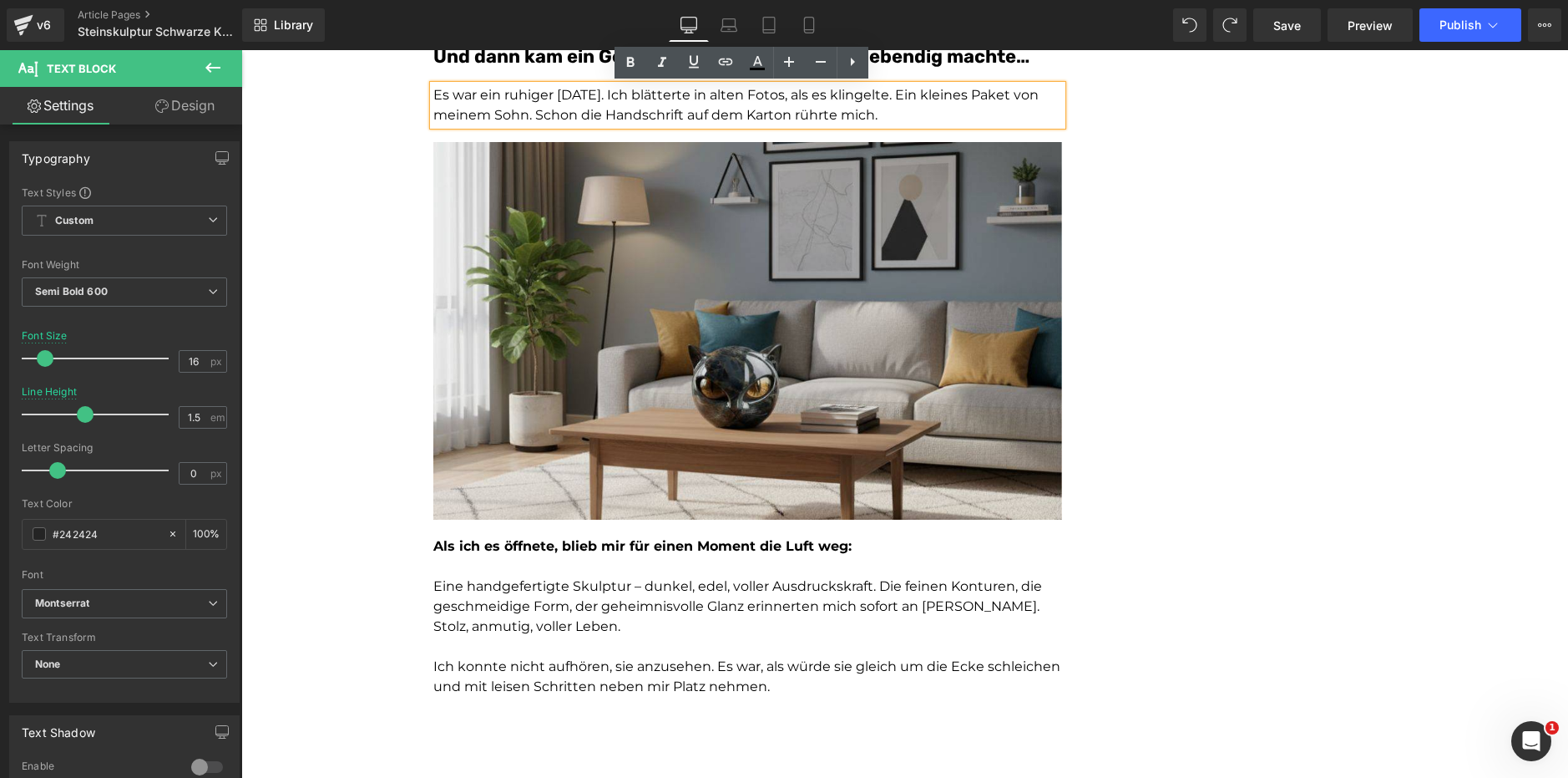
scroll to position [1253, 0]
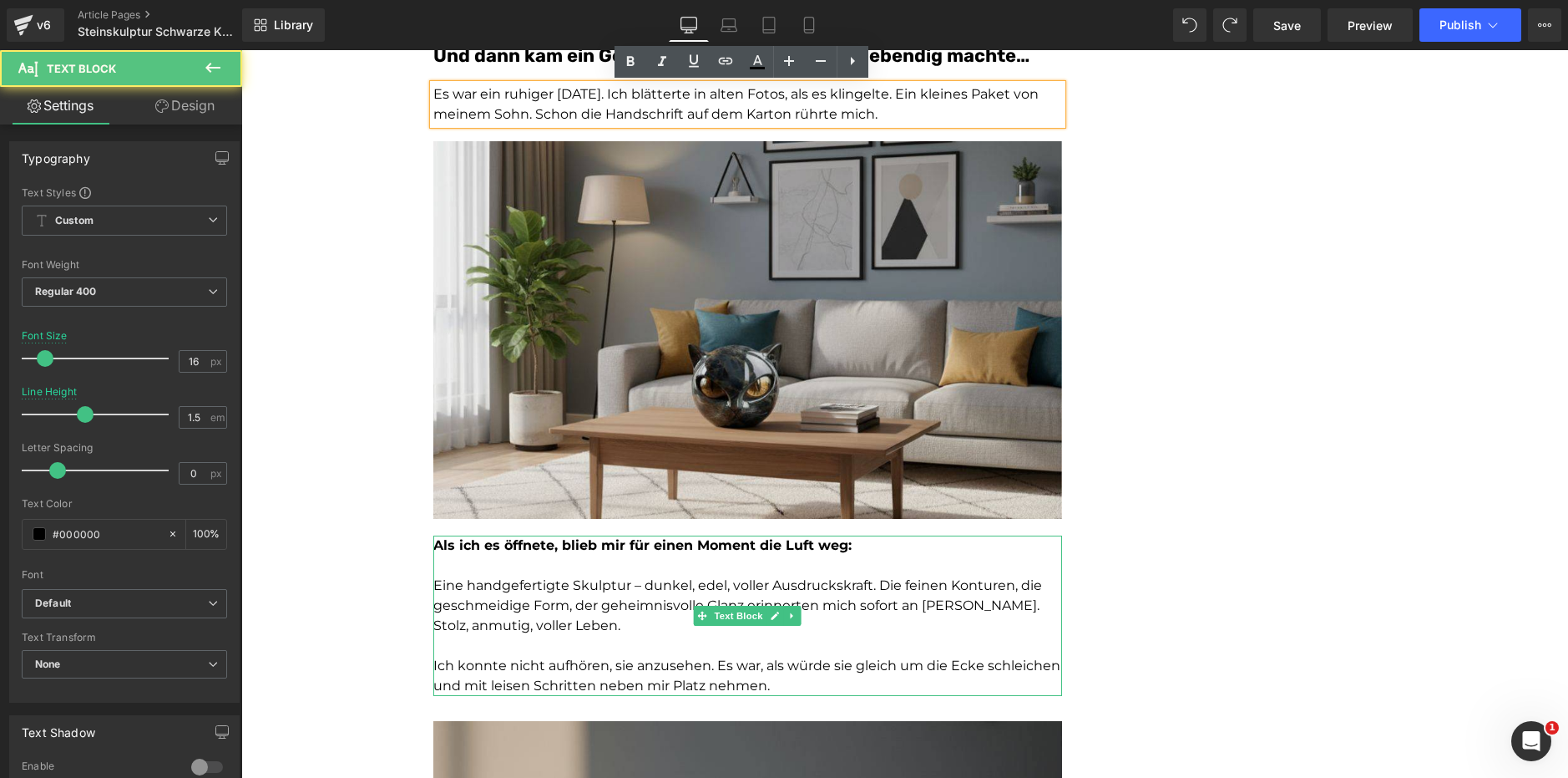
click at [539, 549] on strong "Als ich es öffnete, blieb mir für einen Moment die Luft weg:" at bounding box center [643, 545] width 418 height 16
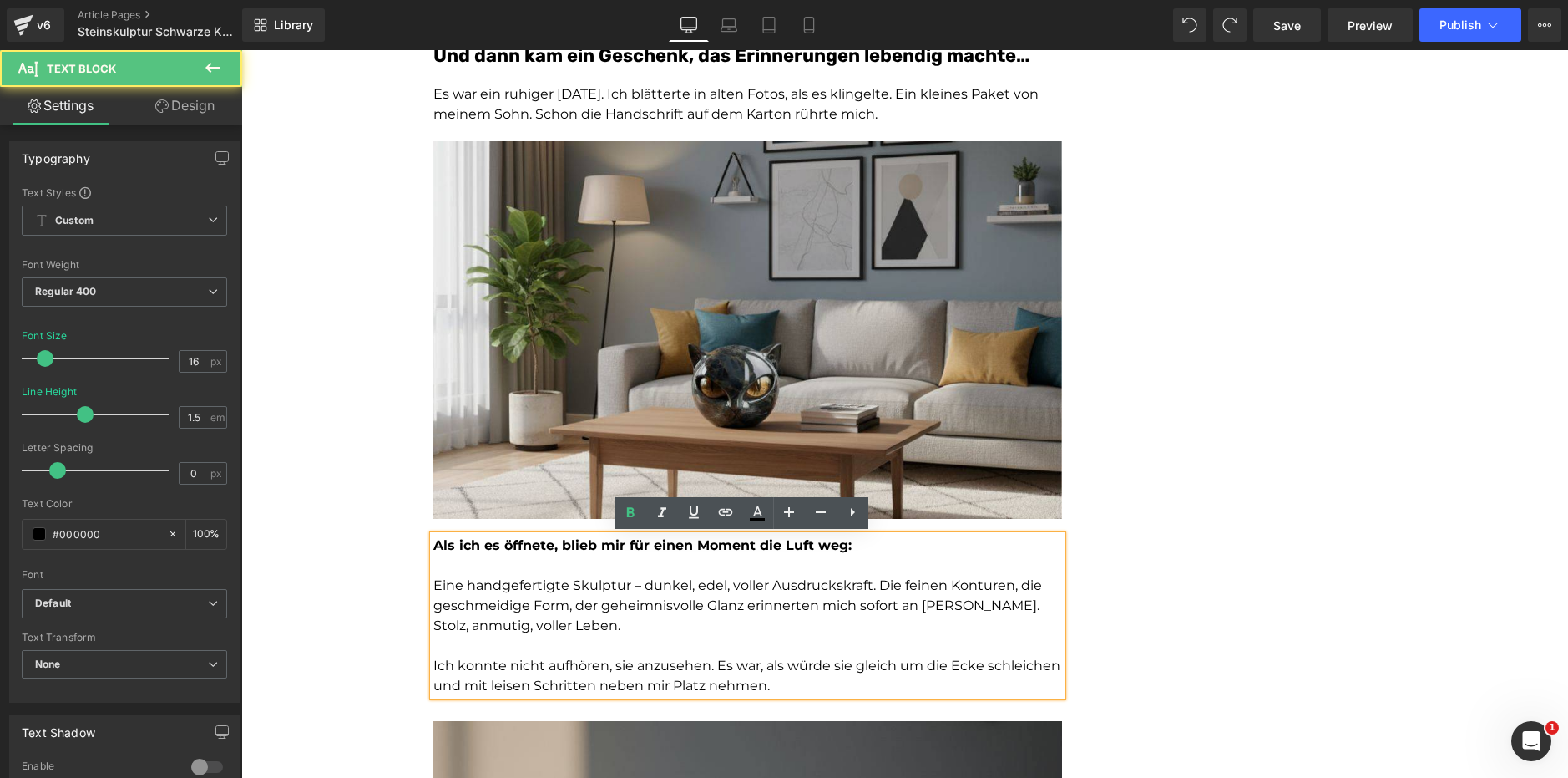
click at [529, 635] on p "Eine handgefertigte Skulptur – dunkel, edel, voller Ausdruckskraft. Die feinen …" at bounding box center [748, 605] width 628 height 60
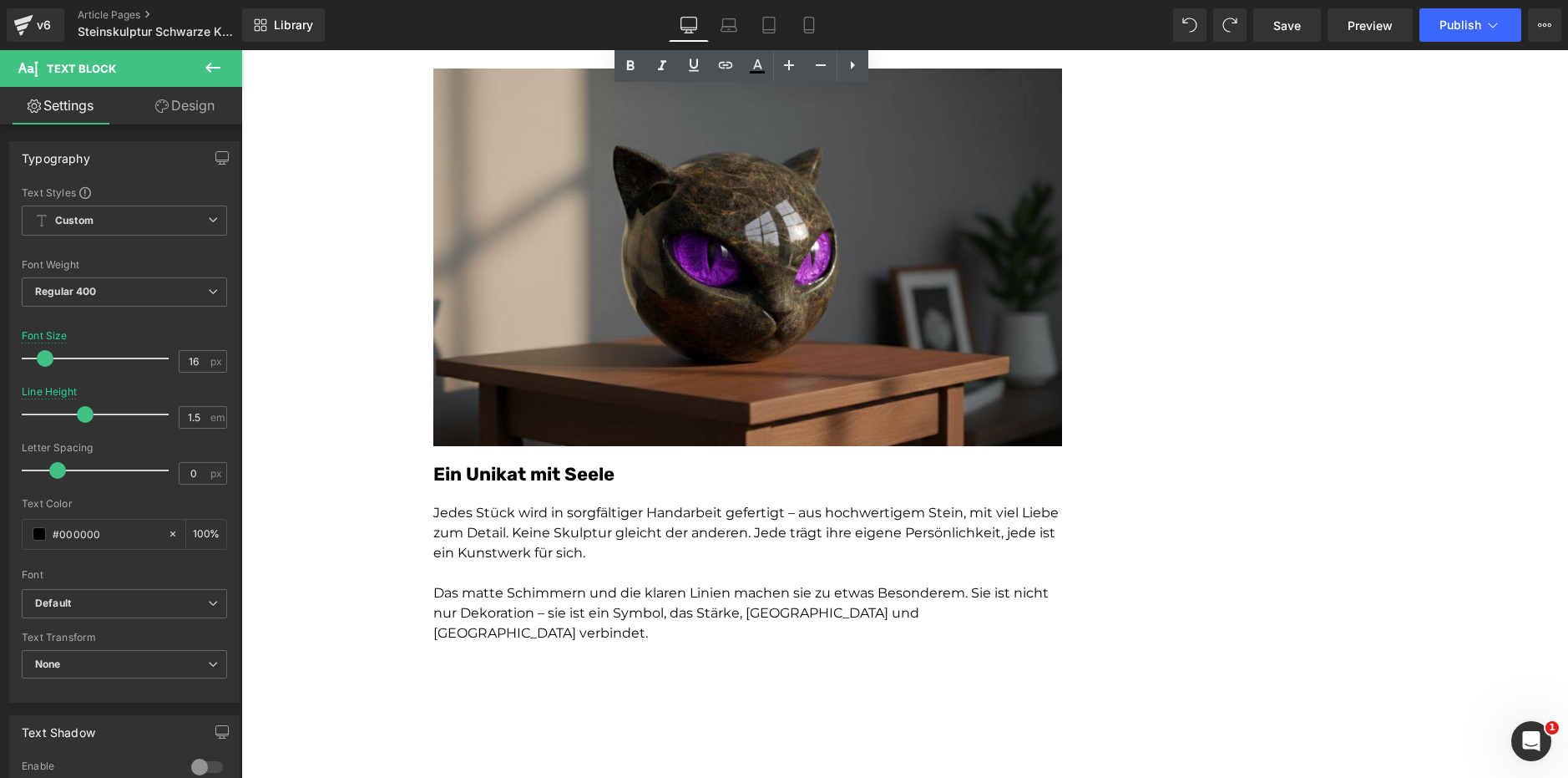
scroll to position [1906, 0]
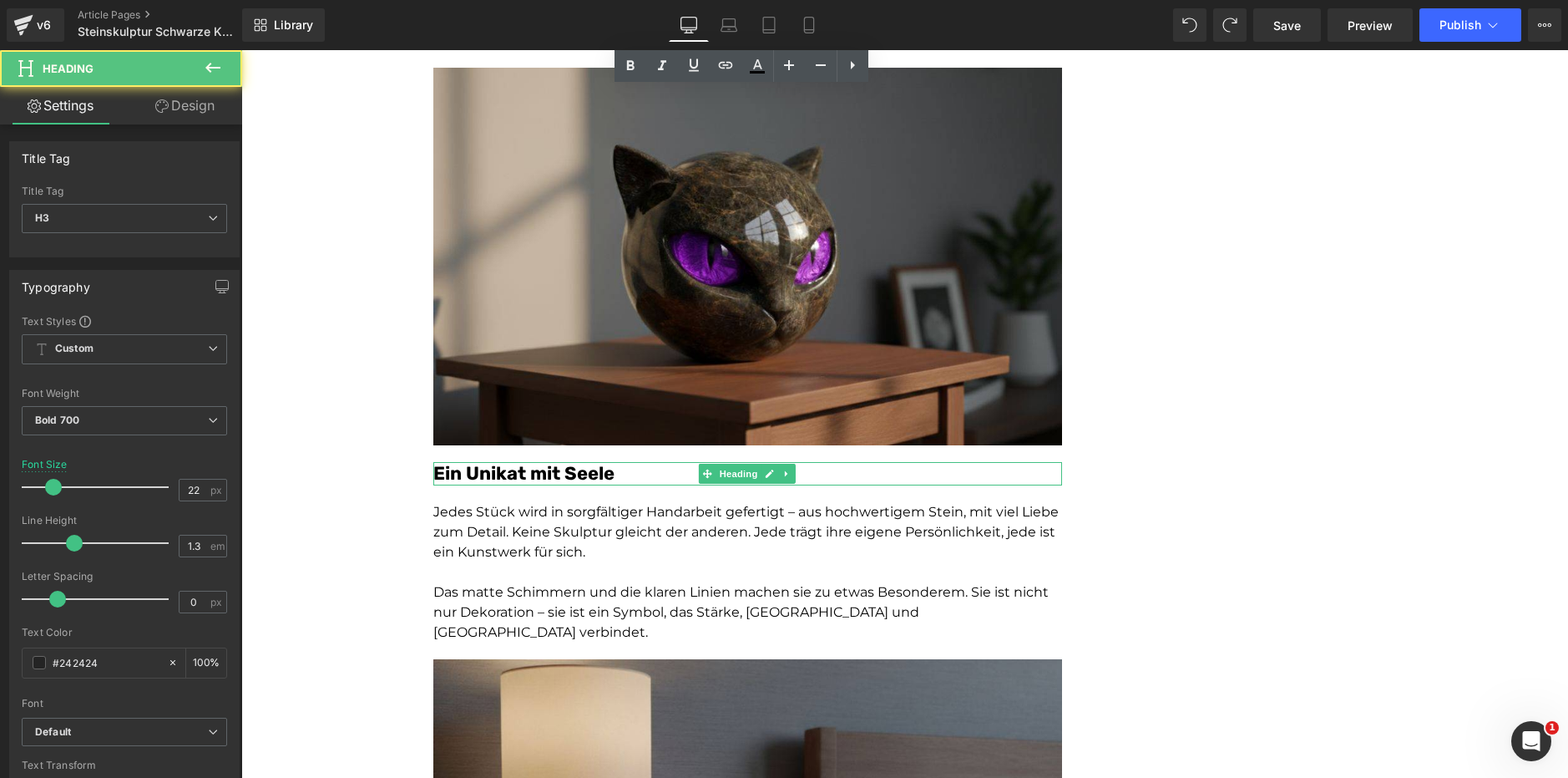
click at [515, 470] on font "Ein Unikat mit Seele" at bounding box center [524, 473] width 181 height 22
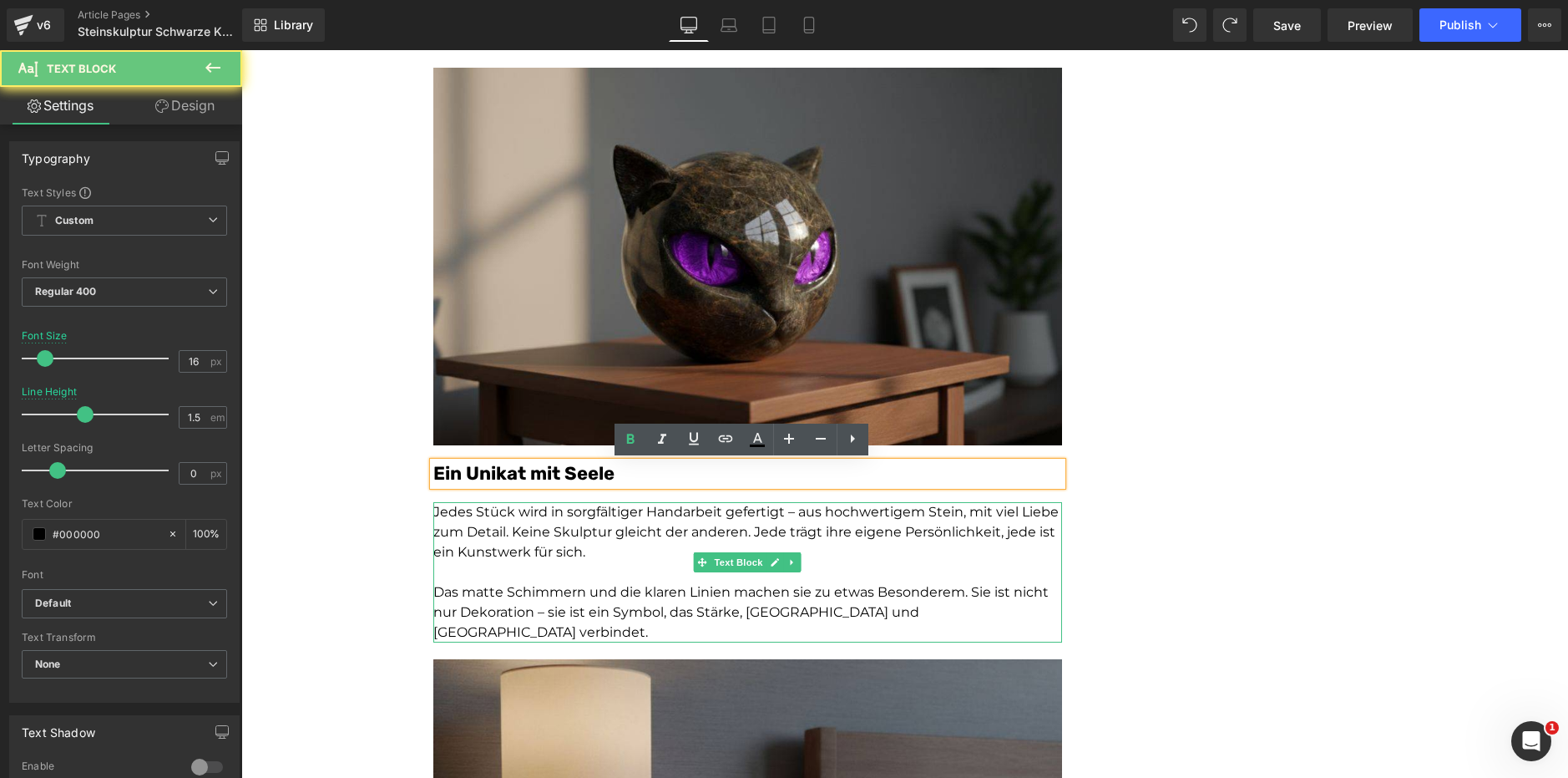
click at [523, 551] on p "Jedes Stück wird in sorgfältiger Handarbeit gefertigt – aus hochwertigem Stein,…" at bounding box center [748, 532] width 628 height 60
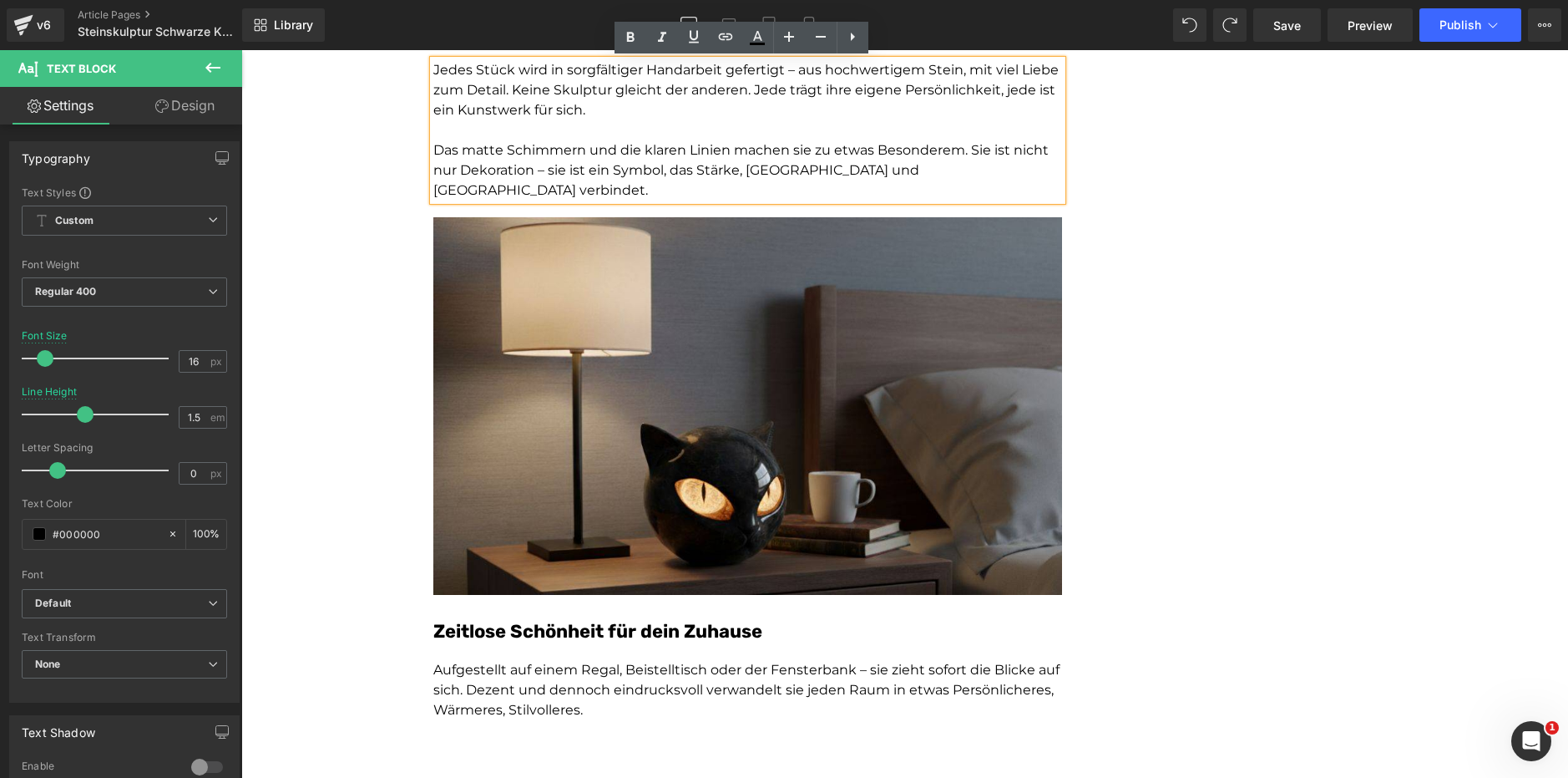
scroll to position [2349, 0]
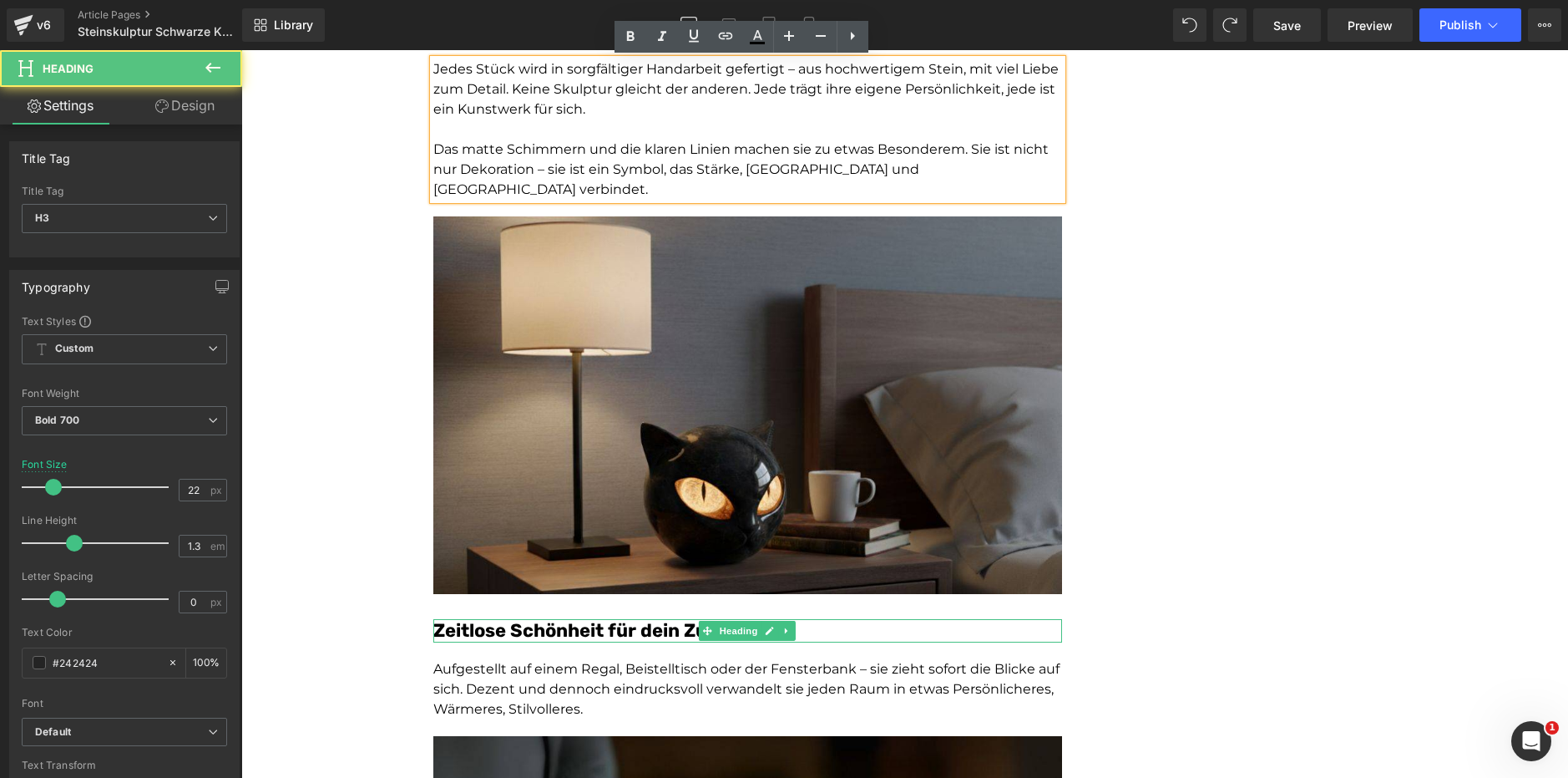
click at [533, 619] on font "Zeitlose Schönheit für dein Zuhause" at bounding box center [597, 630] width 329 height 22
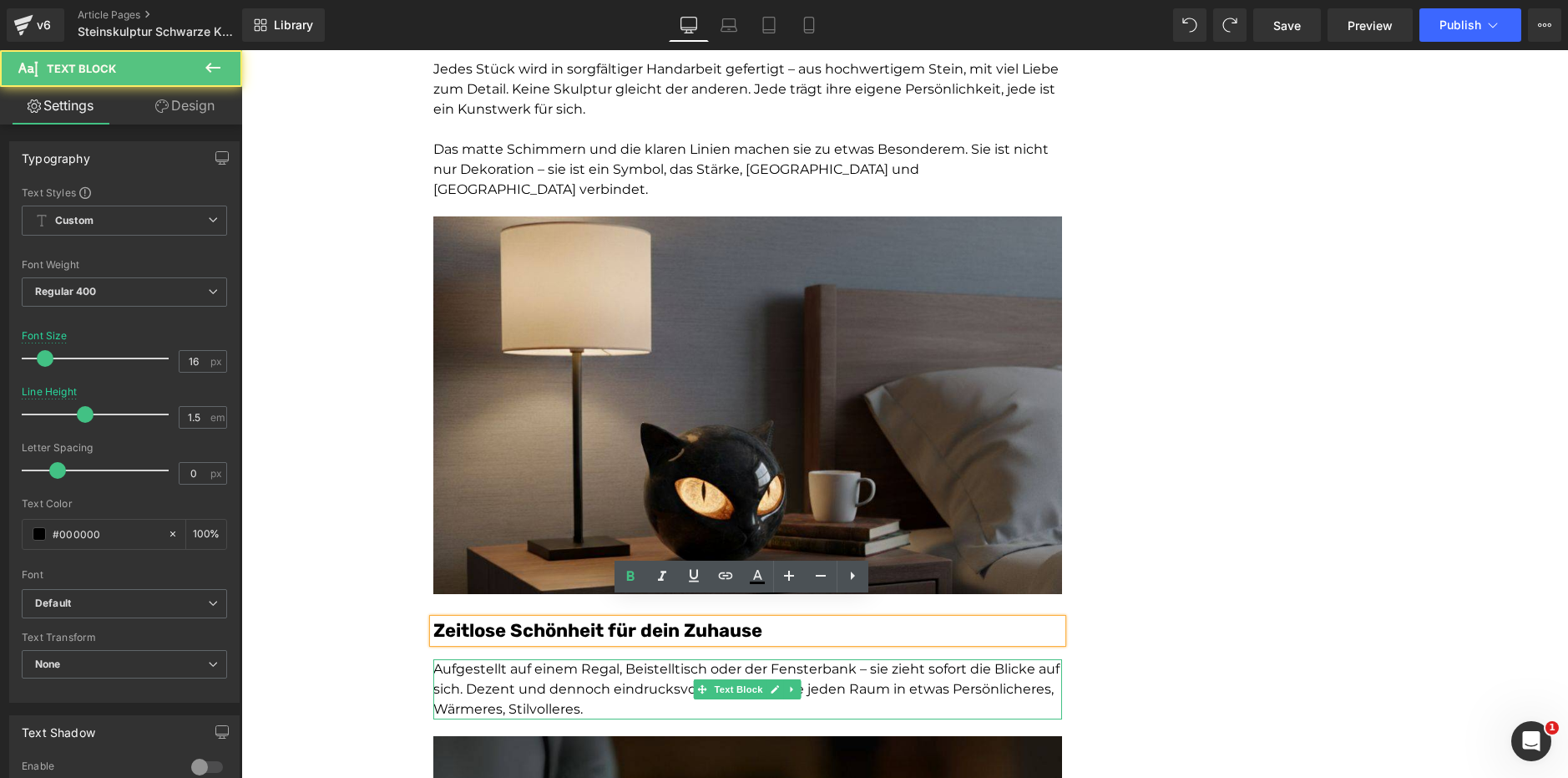
click at [528, 671] on p "Aufgestellt auf einem Regal, Beistelltisch oder der Fensterbank – sie zieht sof…" at bounding box center [748, 689] width 628 height 60
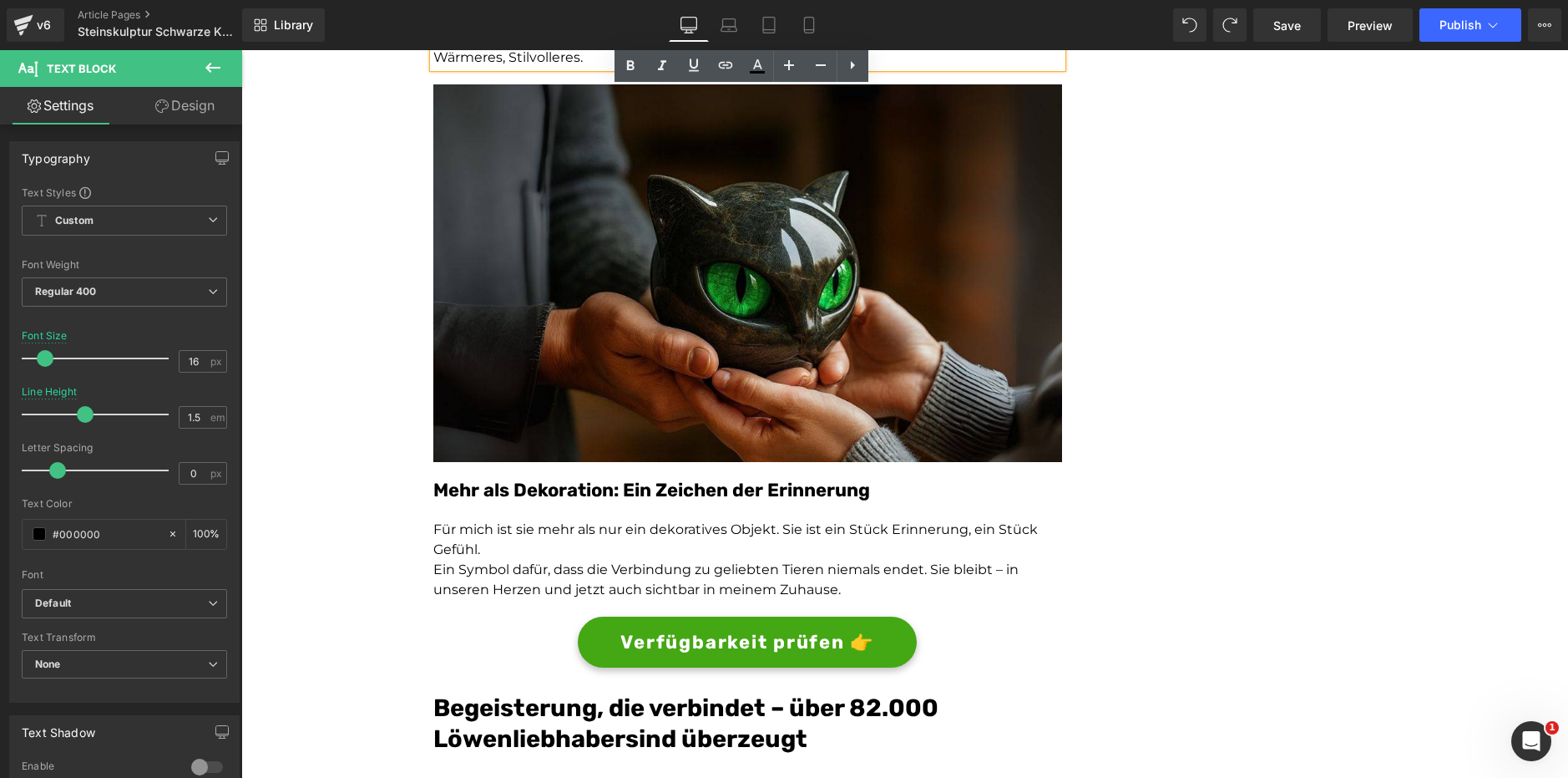
scroll to position [3001, 0]
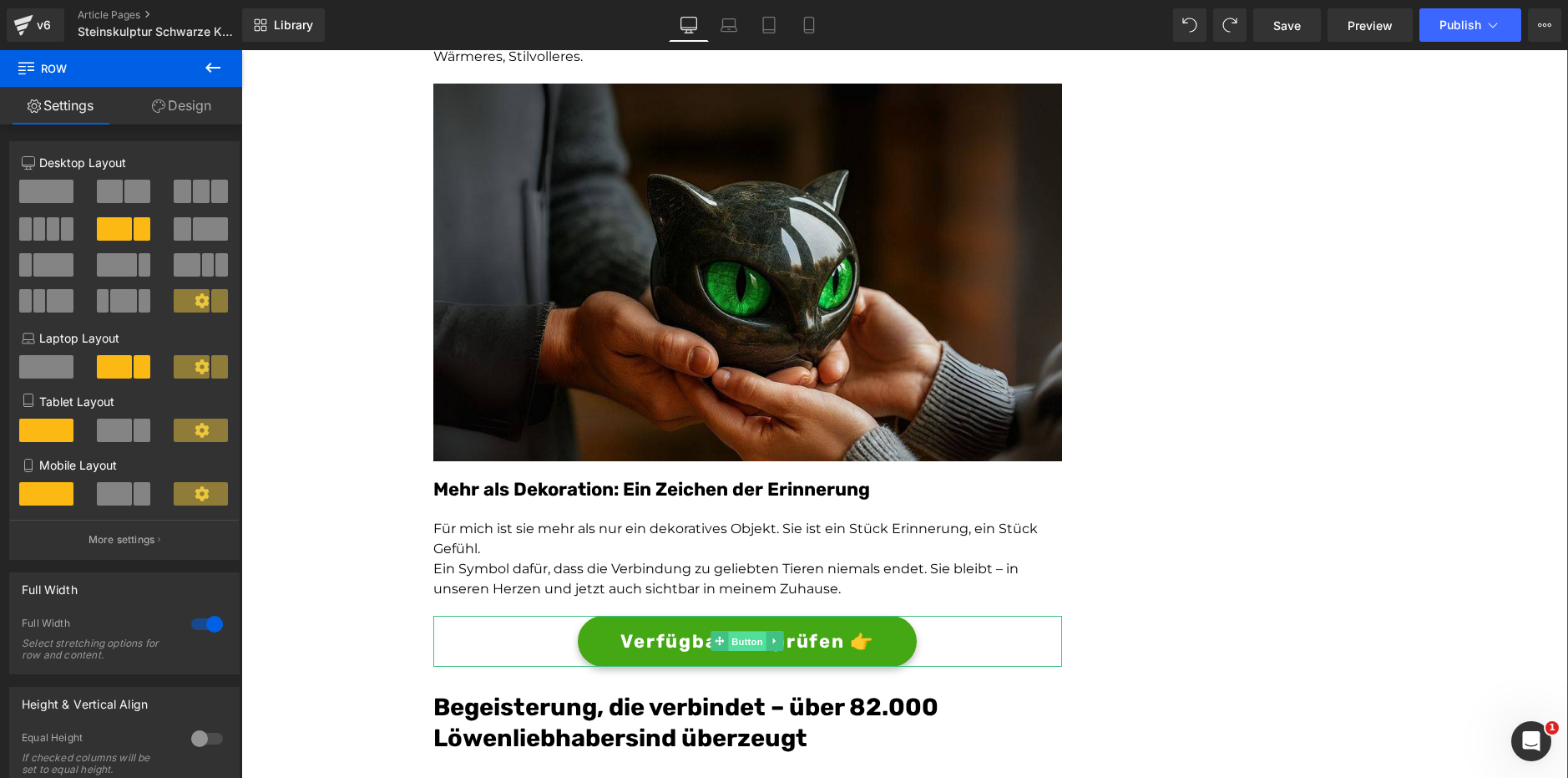
click at [743, 631] on span "Button" at bounding box center [748, 641] width 38 height 20
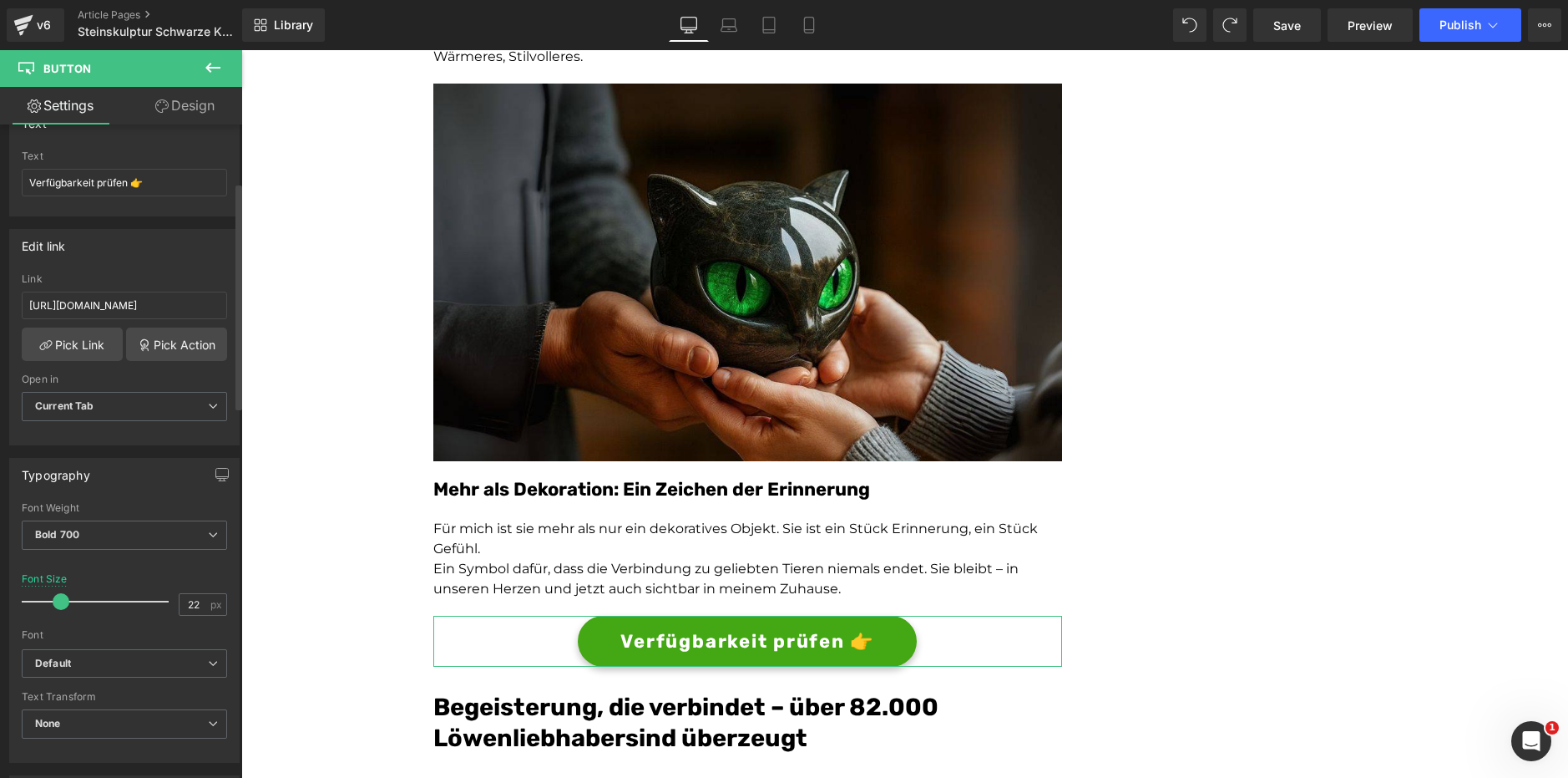
scroll to position [164, 0]
click at [211, 309] on input "[URL][DOMAIN_NAME]" at bounding box center [124, 307] width 206 height 27
click at [109, 303] on input "[URL][DOMAIN_NAME]" at bounding box center [124, 307] width 206 height 27
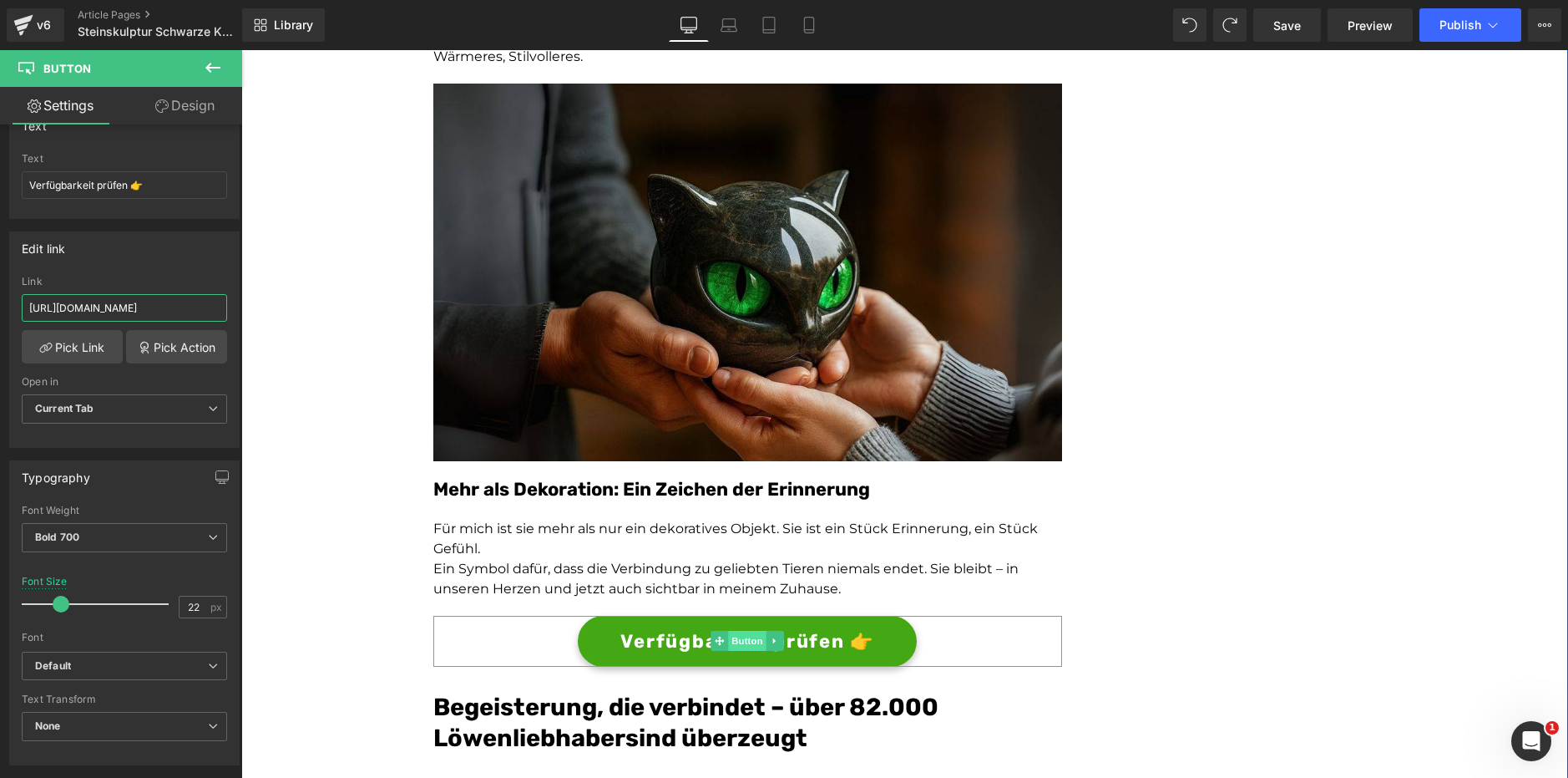
click at [749, 630] on span "Button" at bounding box center [748, 640] width 38 height 20
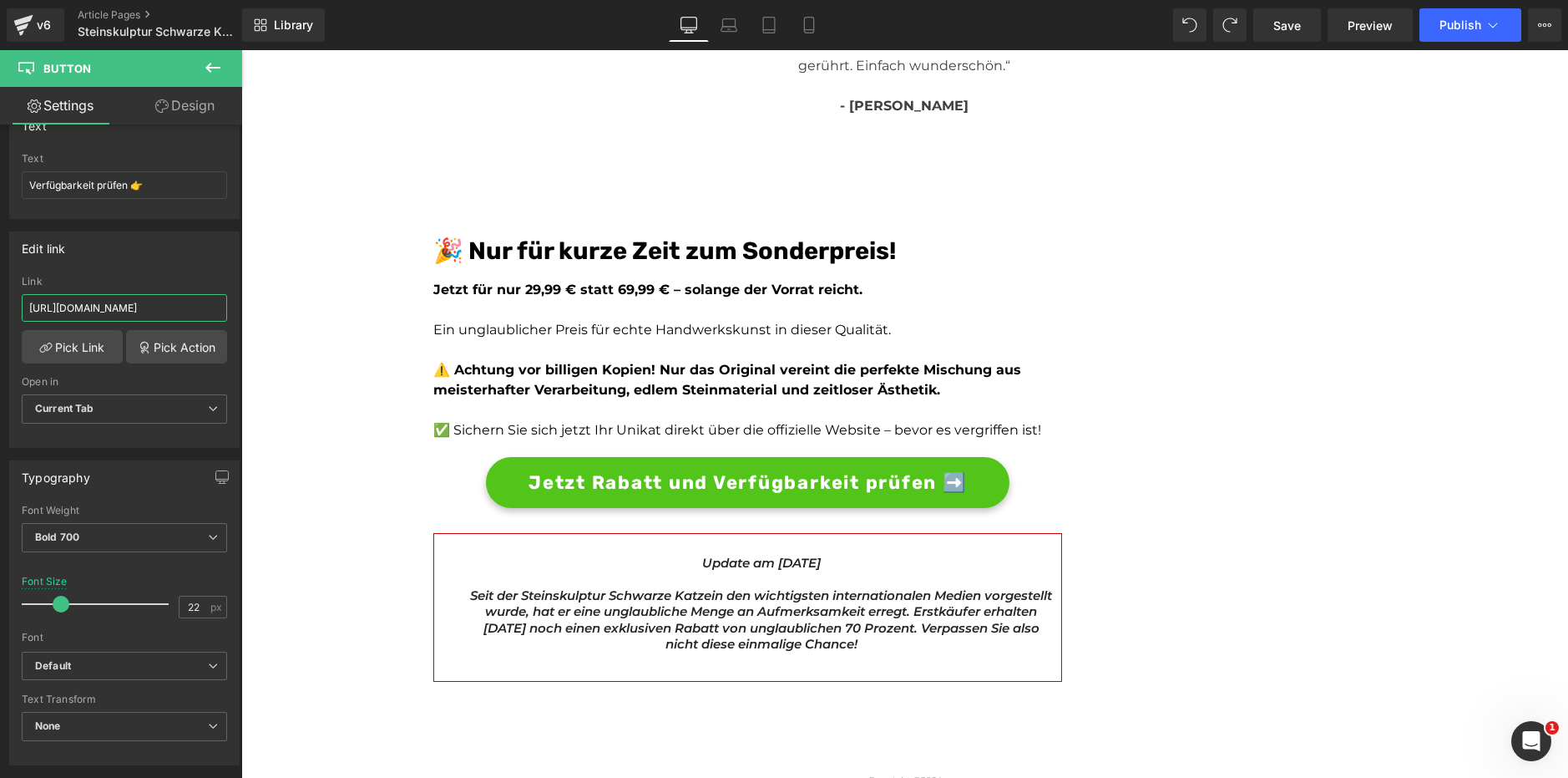
scroll to position [4503, 0]
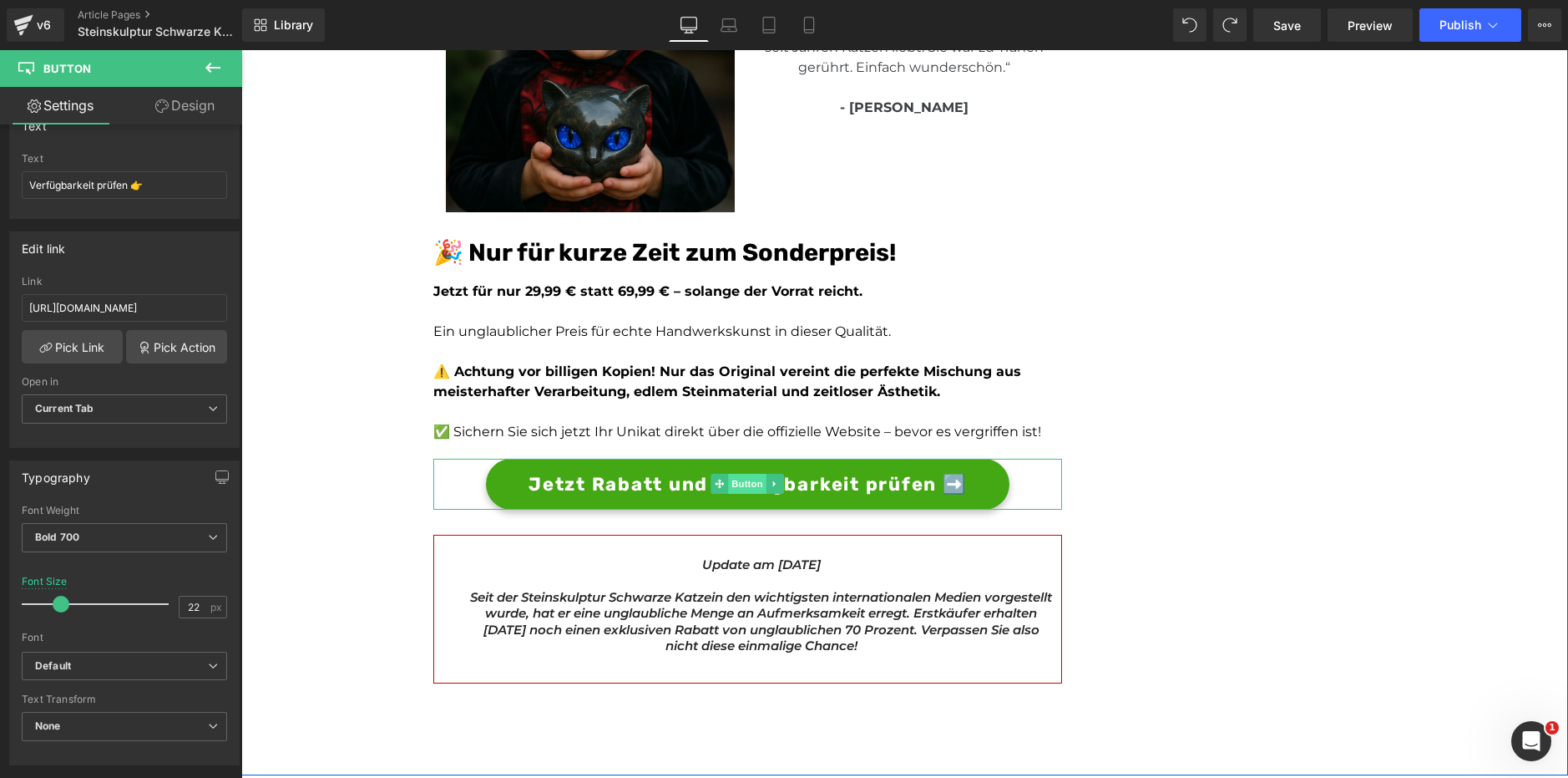
click at [742, 474] on span "Button" at bounding box center [748, 483] width 38 height 20
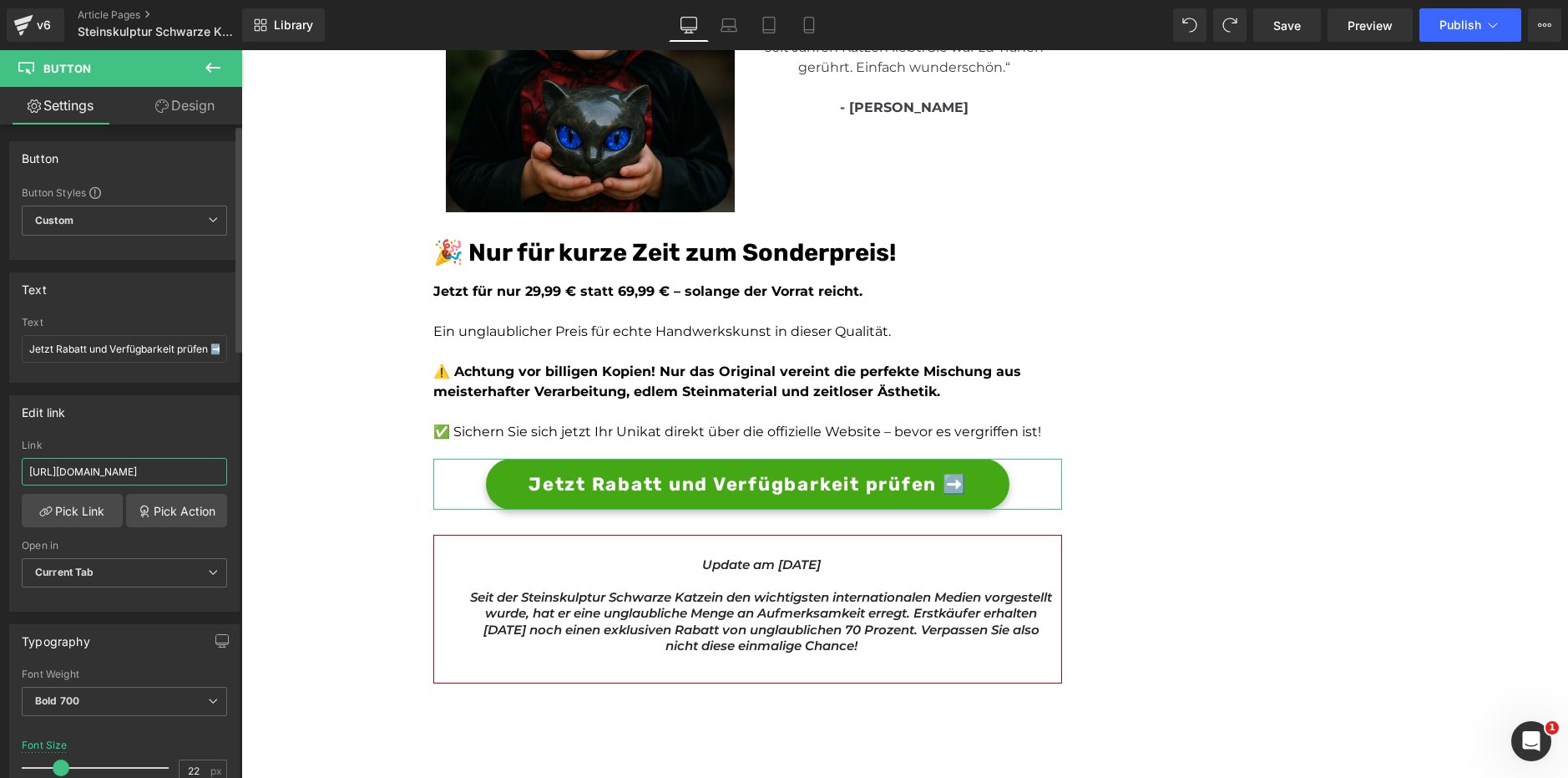
click at [164, 471] on input "[URL][DOMAIN_NAME]" at bounding box center [124, 471] width 206 height 27
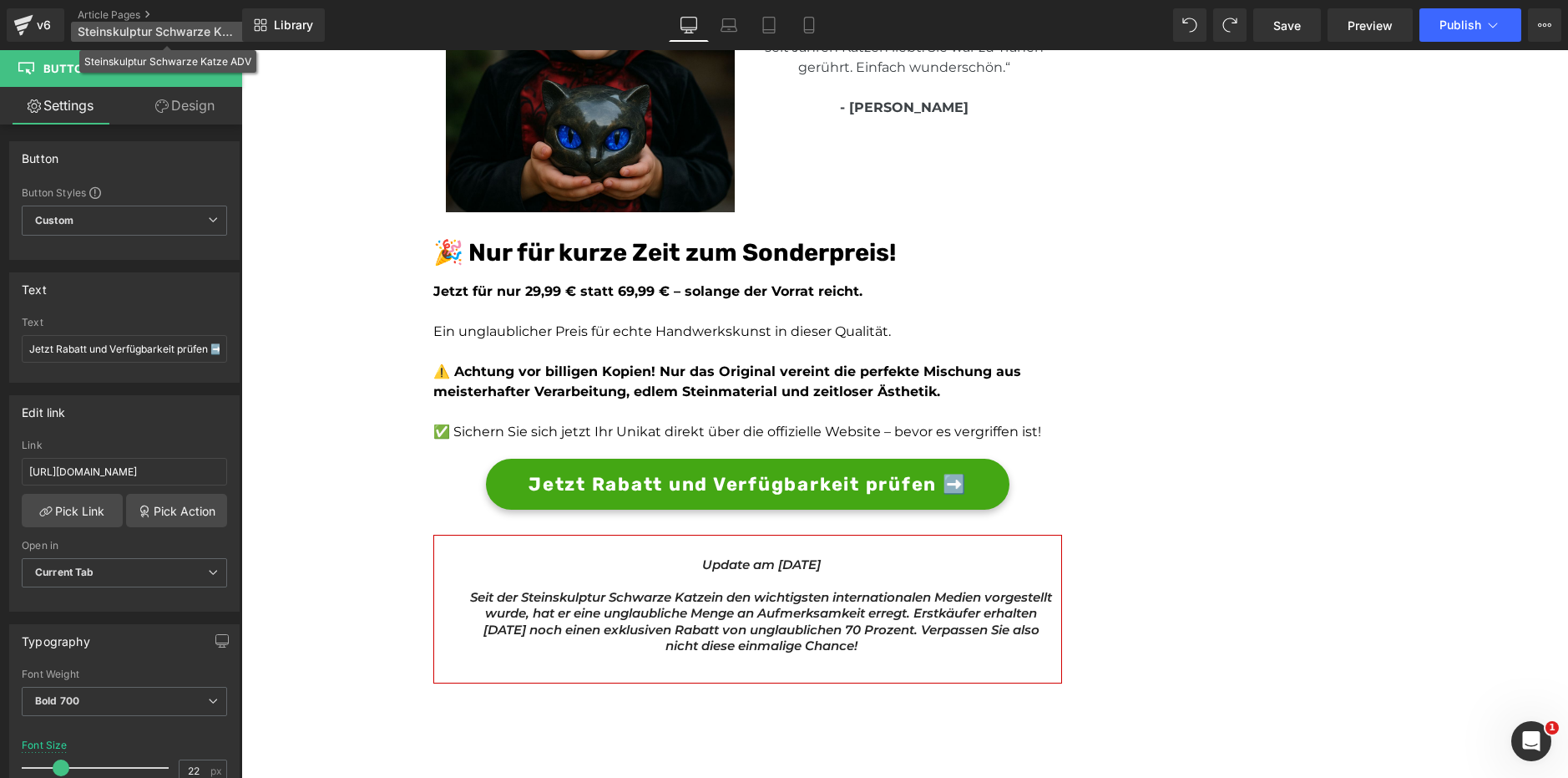
scroll to position [0, 0]
click at [195, 25] on span "Steinskulptur Schwarze Katze ADV" at bounding box center [158, 32] width 160 height 14
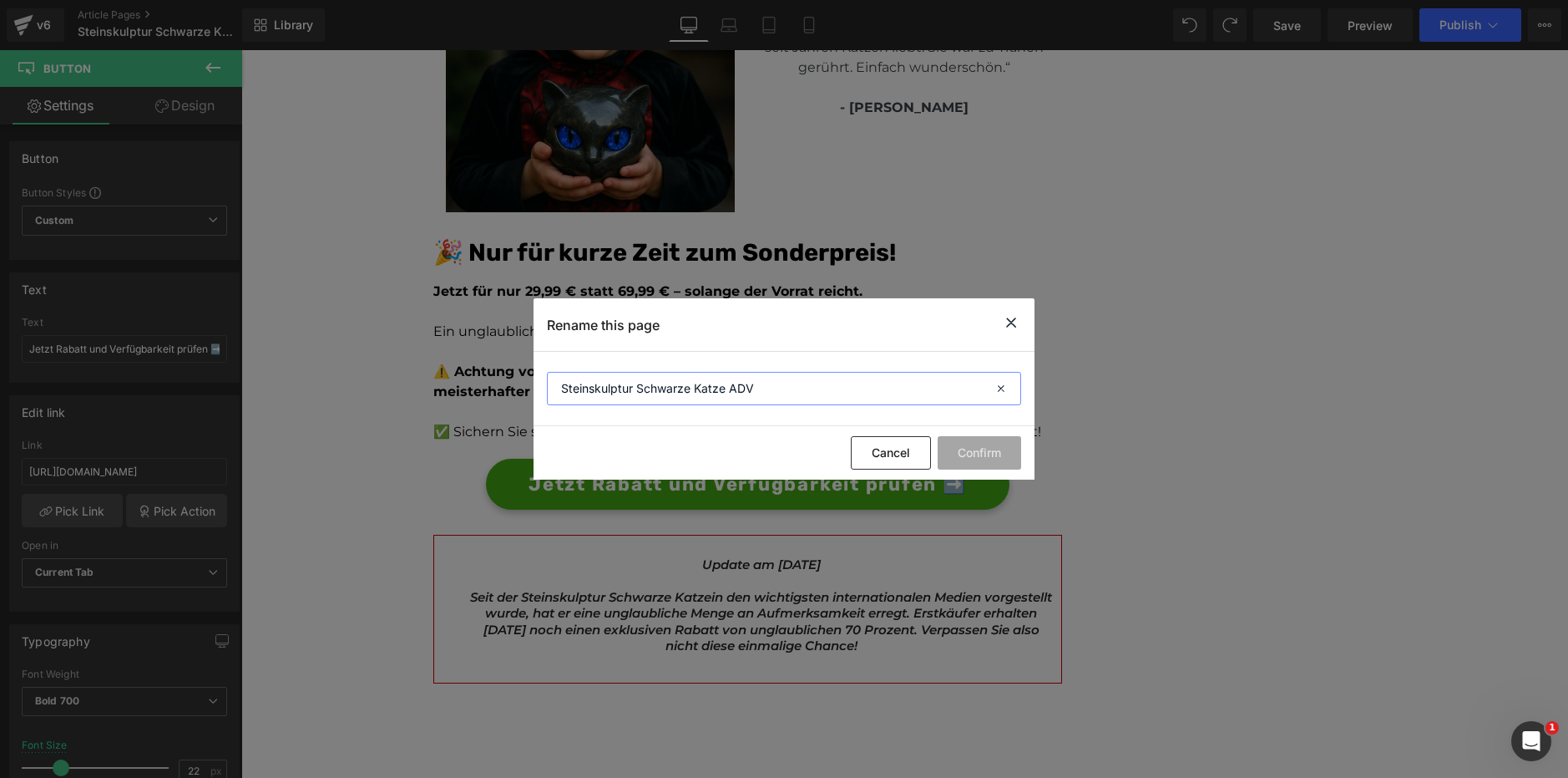
click at [618, 395] on input "Steinskulptur Schwarze Katze ADV" at bounding box center [784, 388] width 475 height 33
click at [618, 396] on input "Steinskulptur Schwarze Katze ADV" at bounding box center [784, 388] width 475 height 33
click at [1012, 325] on icon at bounding box center [1011, 323] width 20 height 20
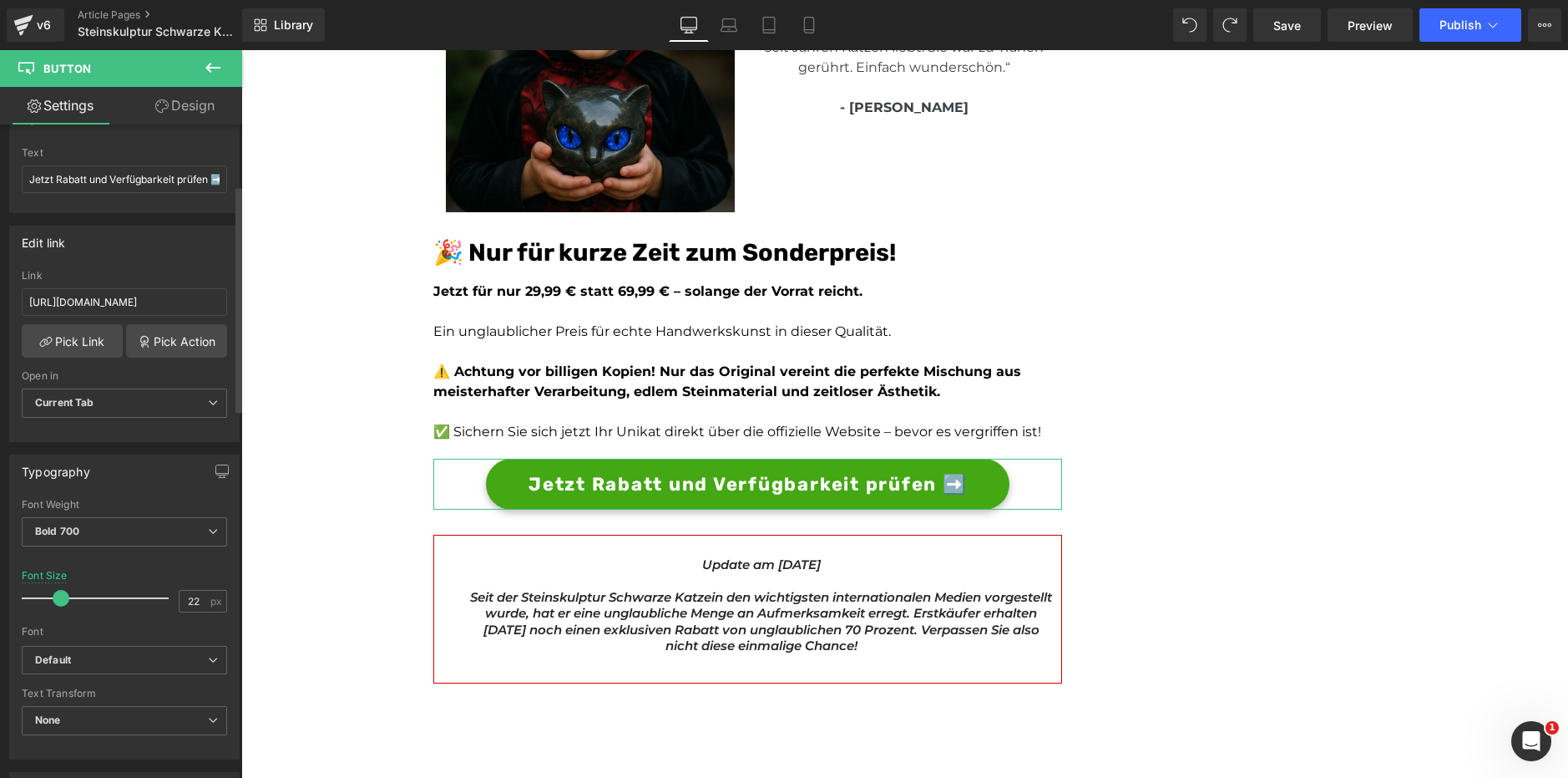
scroll to position [169, 0]
click at [97, 336] on link "Pick Link" at bounding box center [72, 341] width 101 height 33
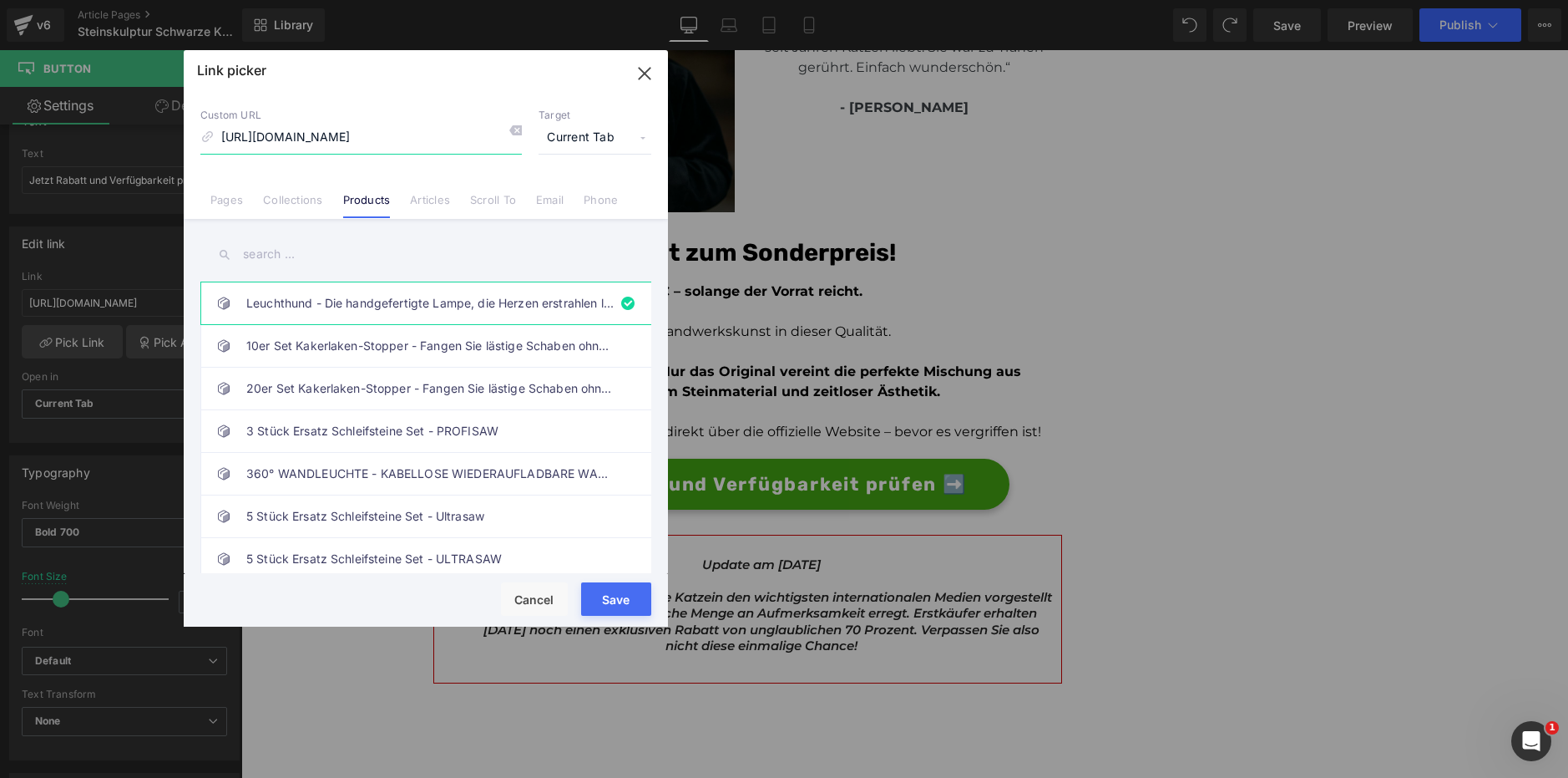
click at [643, 73] on icon "button" at bounding box center [644, 73] width 11 height 11
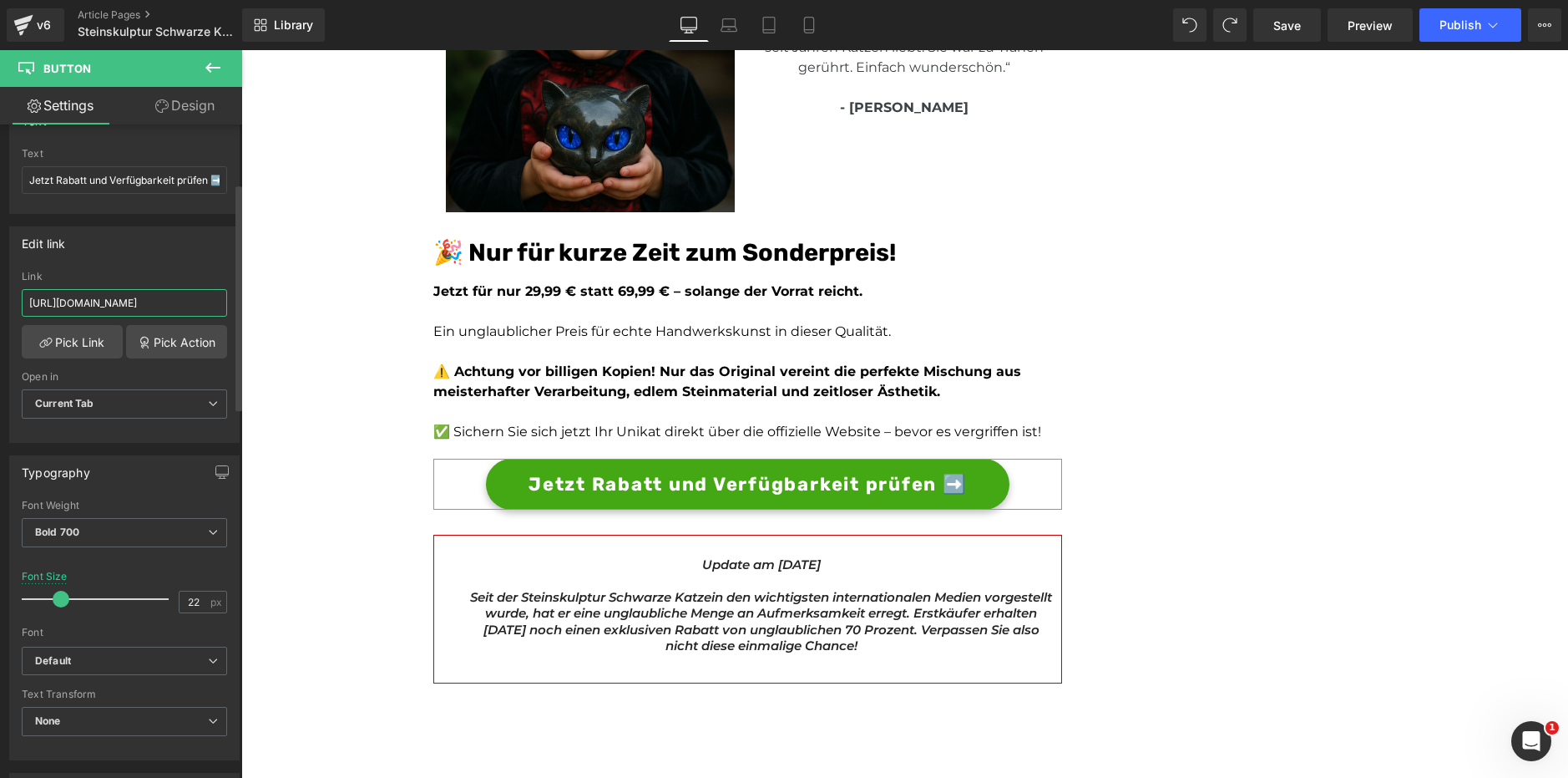
click at [130, 303] on input "[URL][DOMAIN_NAME]" at bounding box center [124, 302] width 206 height 27
click at [130, 304] on input "[URL][DOMAIN_NAME]" at bounding box center [124, 302] width 206 height 27
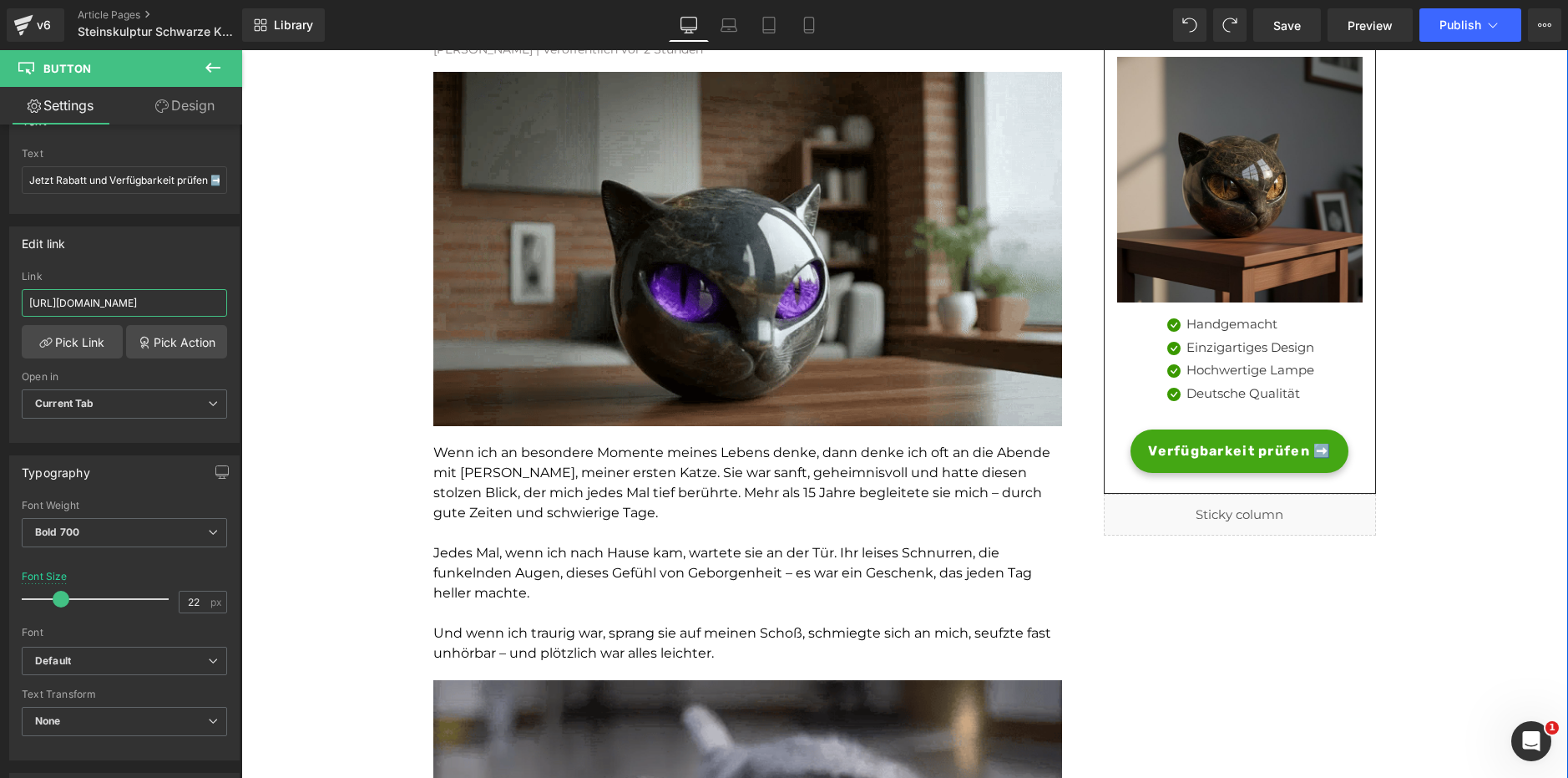
scroll to position [222, 0]
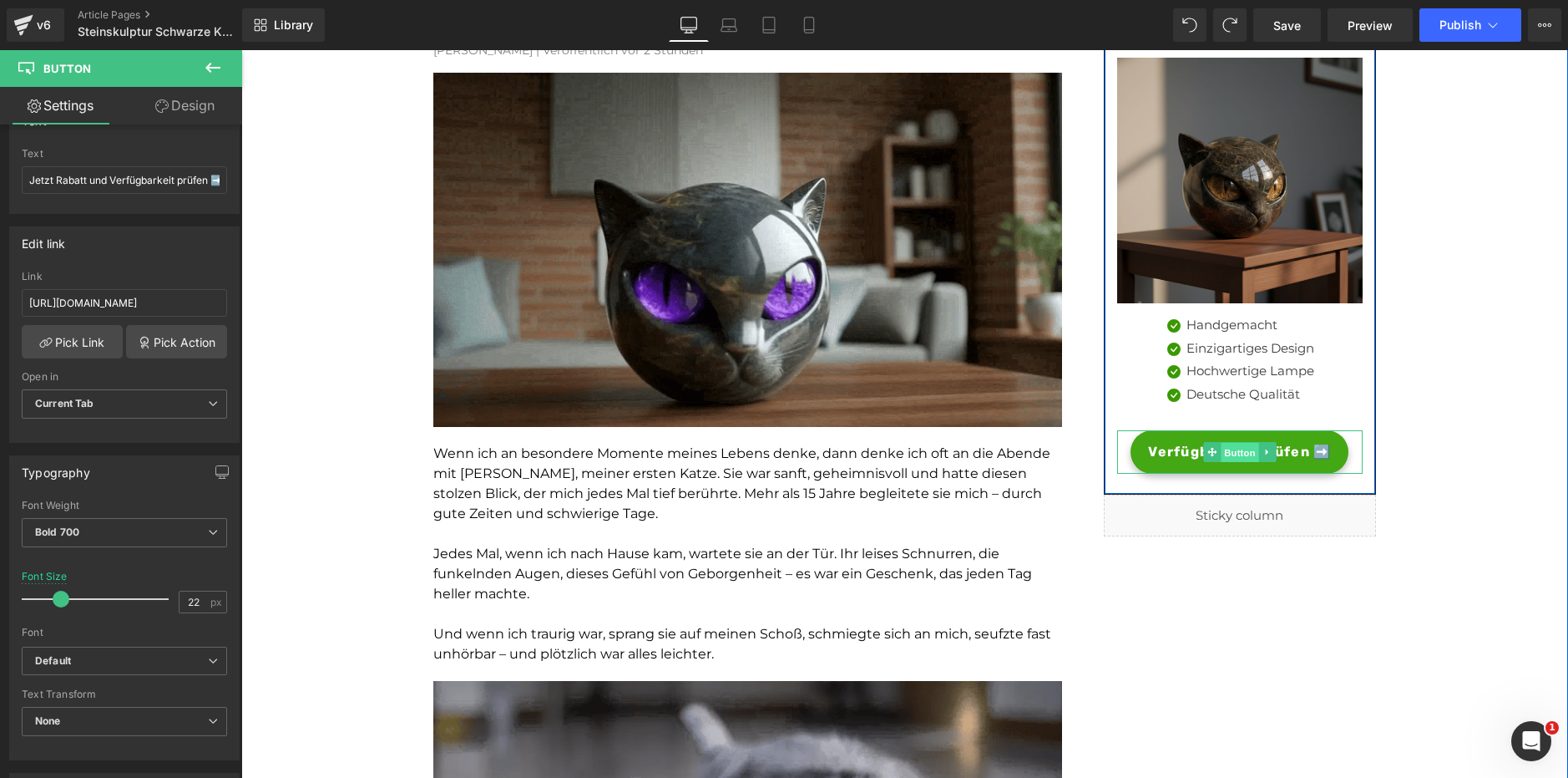
click at [1226, 449] on span "Button" at bounding box center [1239, 452] width 38 height 20
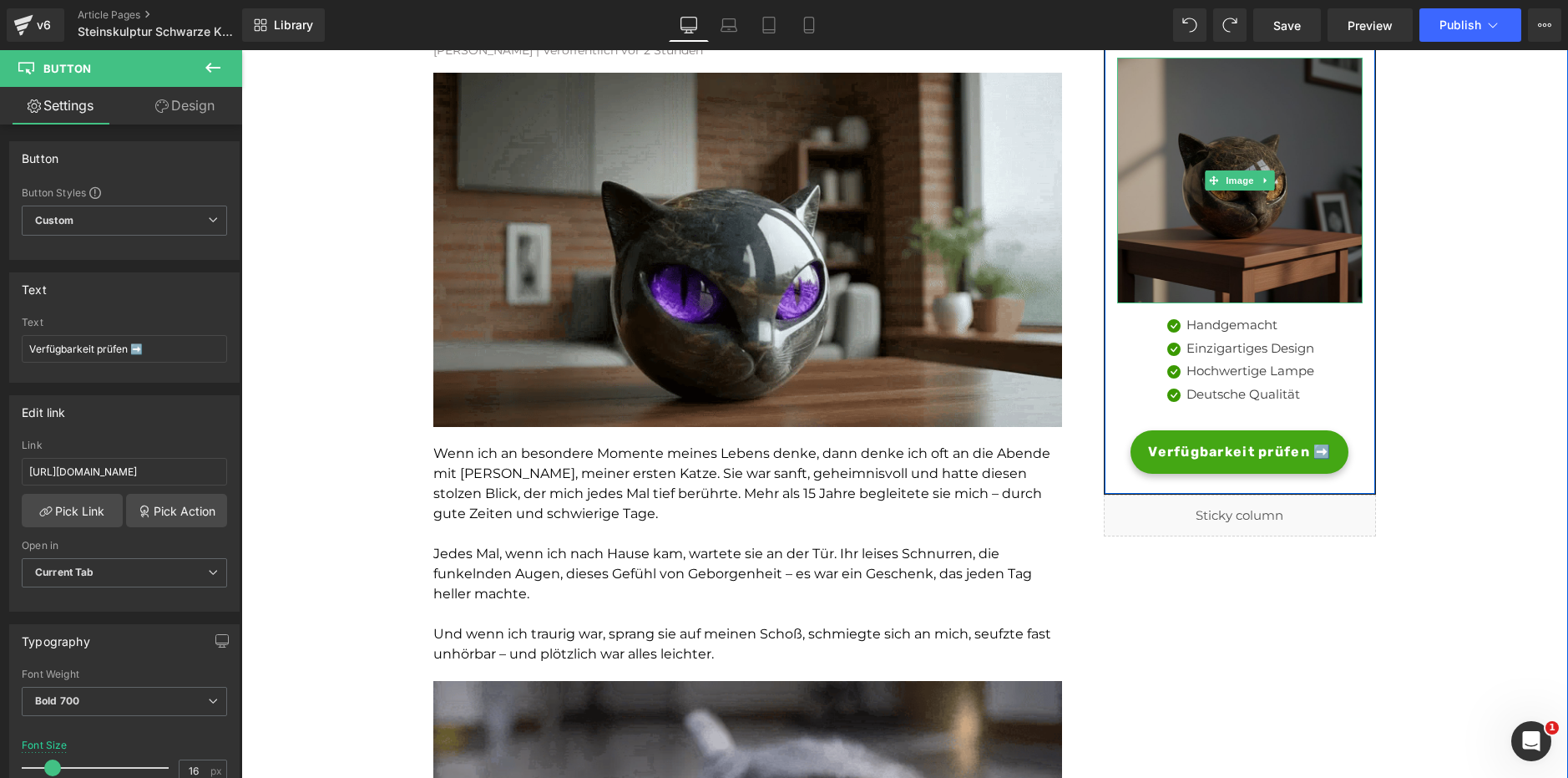
scroll to position [0, 0]
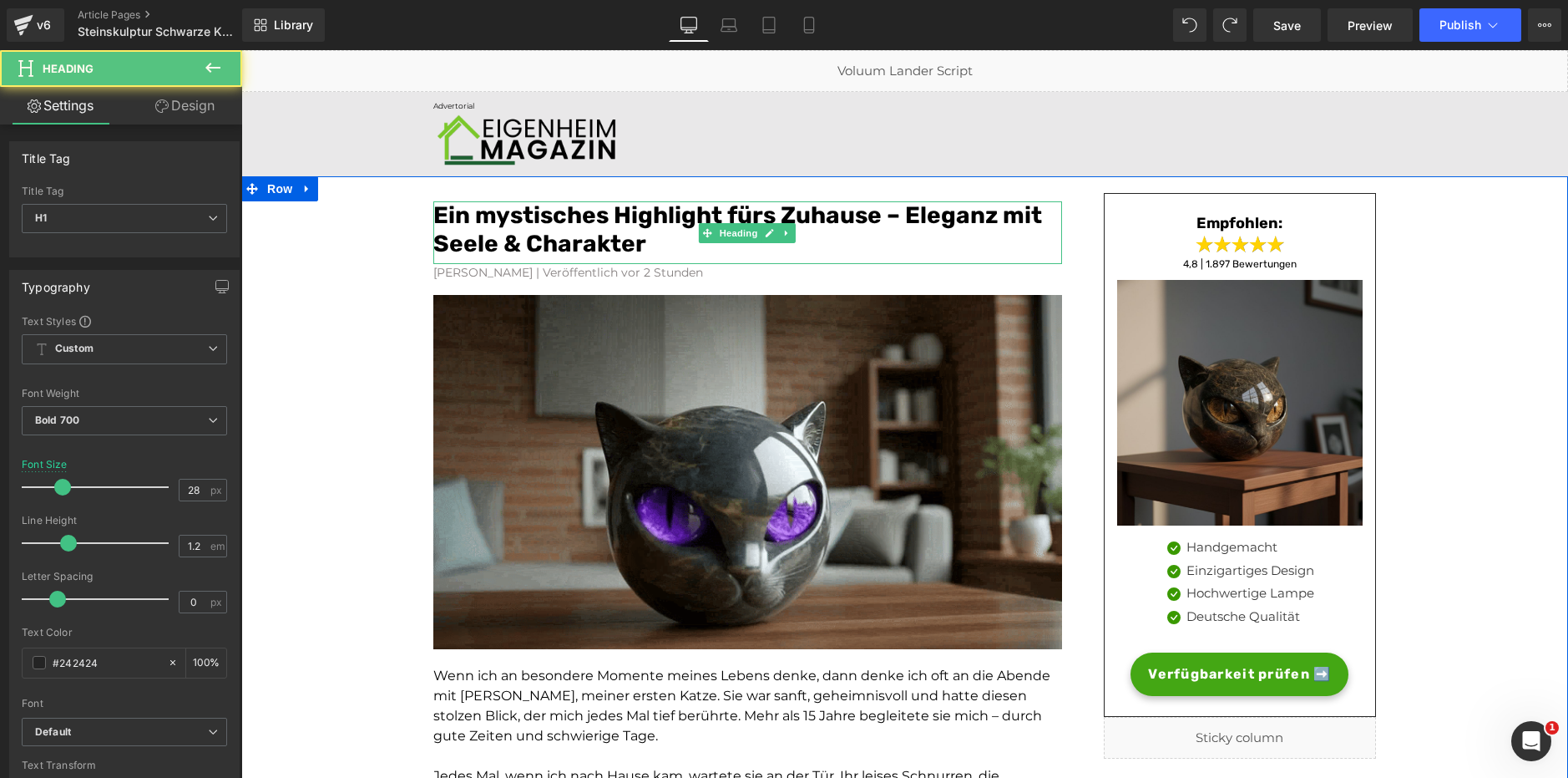
click at [548, 243] on font "Ein mystisches Highlight fürs Zuhause – Eleganz mit Seele & Charakter" at bounding box center [737, 230] width 609 height 56
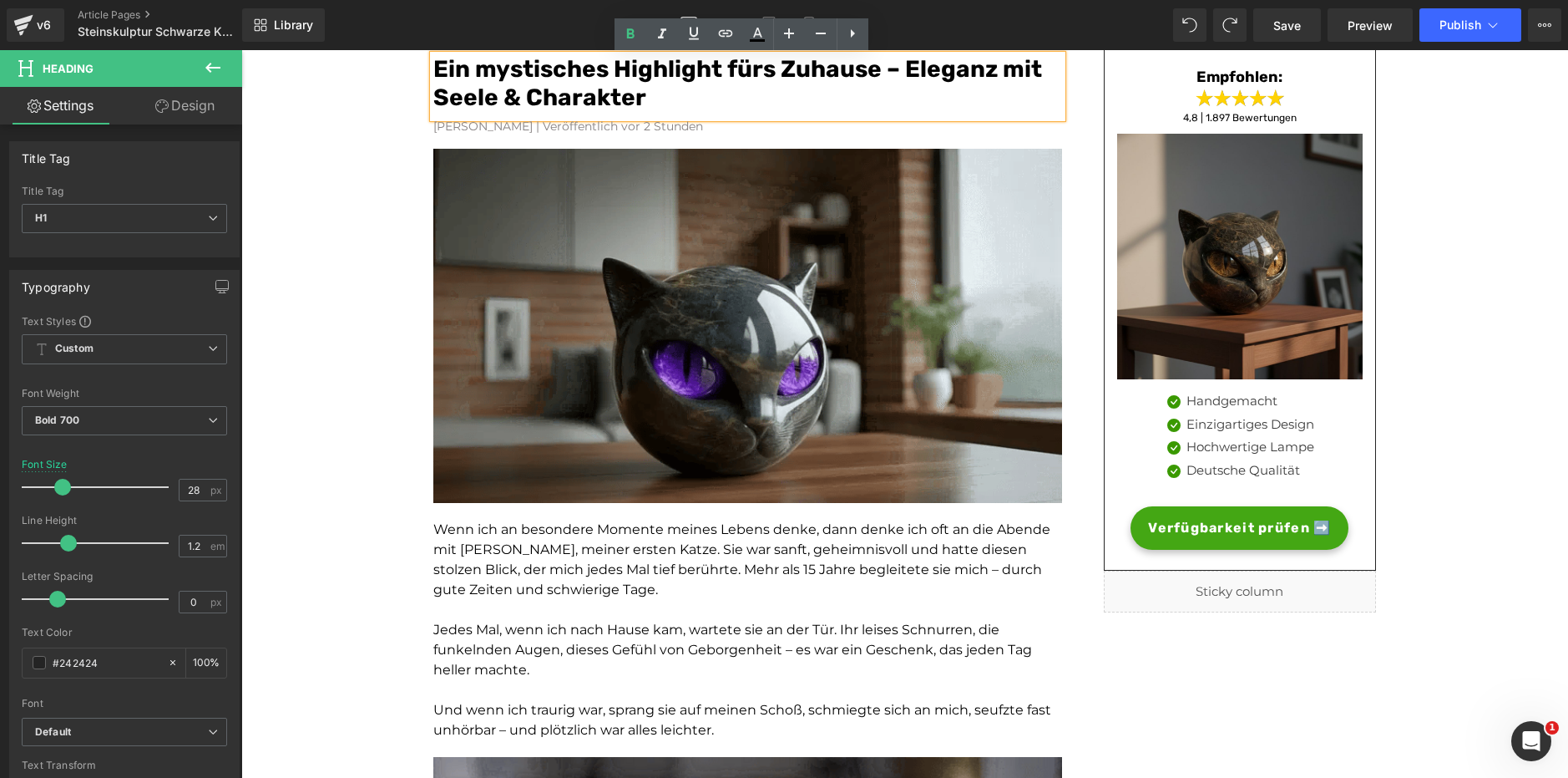
scroll to position [147, 0]
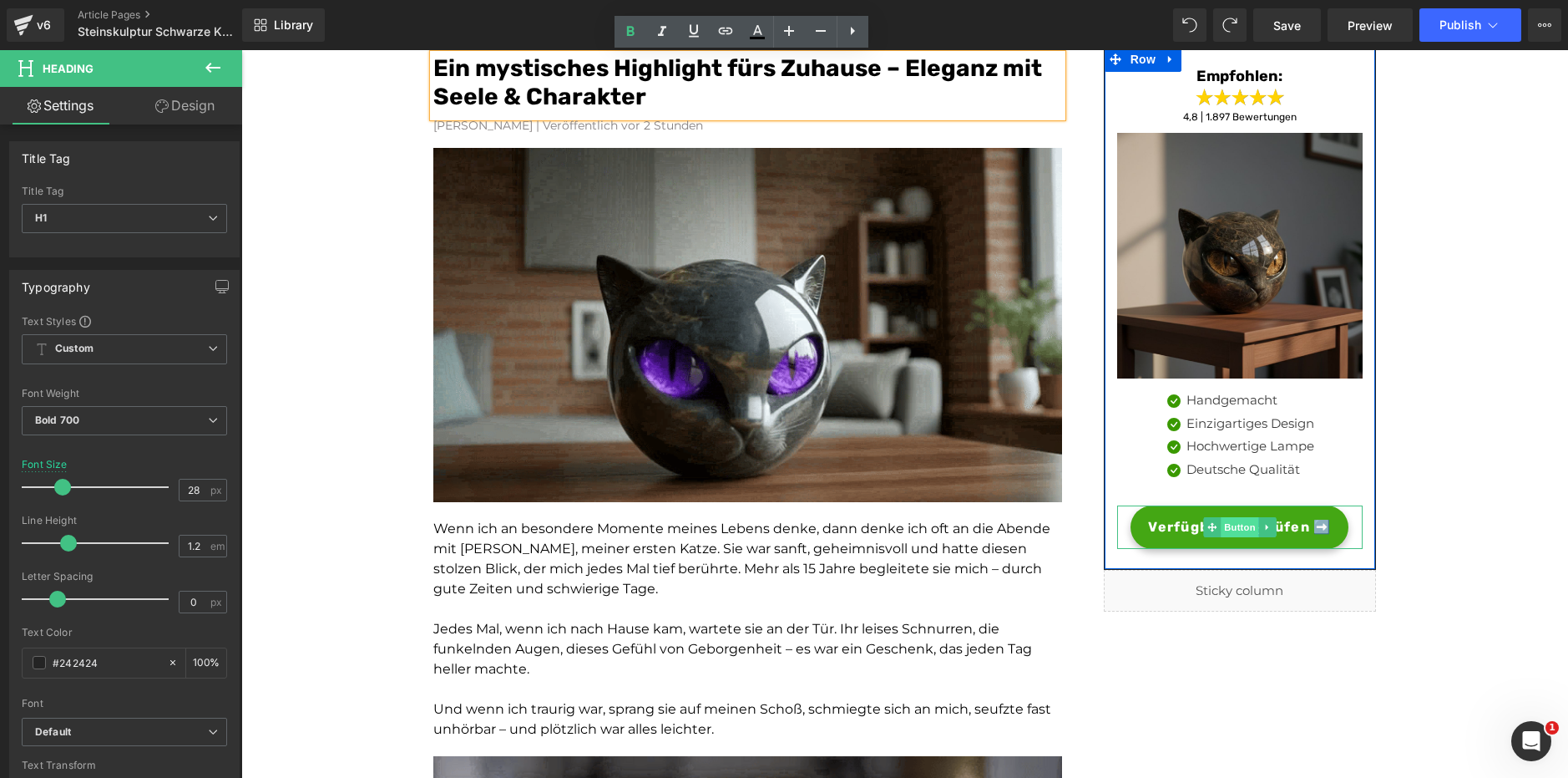
click at [1228, 523] on span "Button" at bounding box center [1239, 526] width 38 height 20
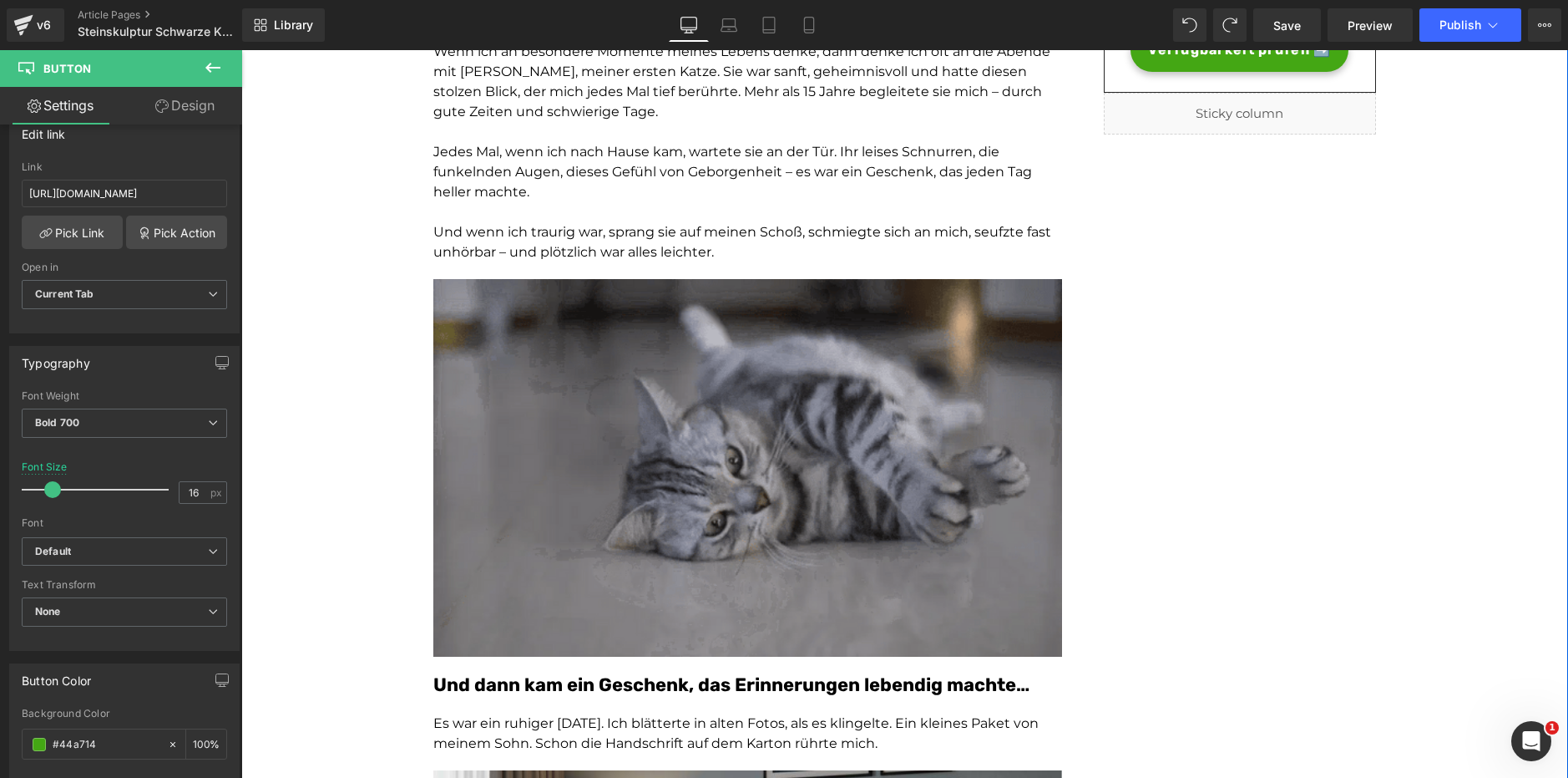
scroll to position [623, 0]
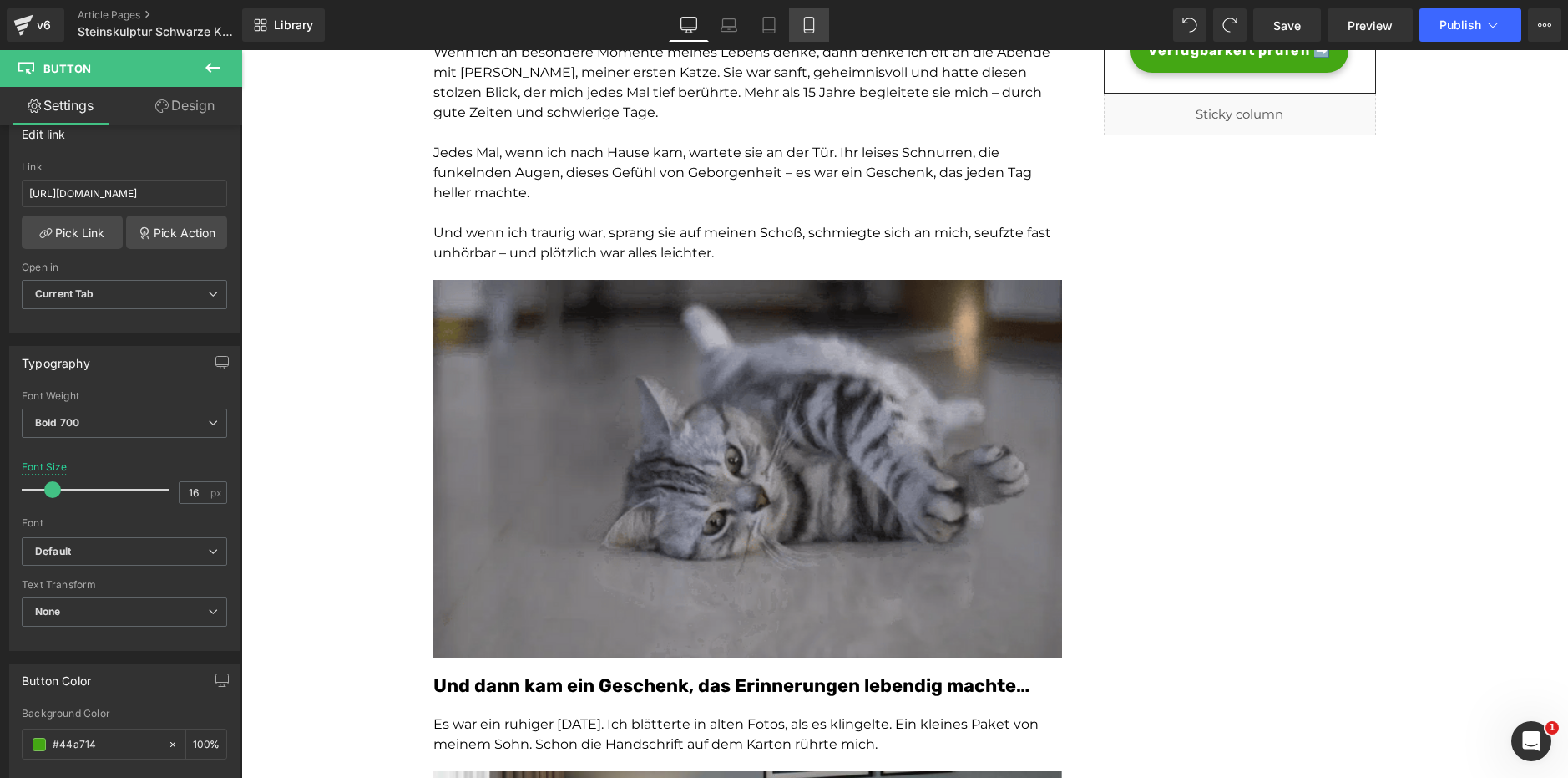
click at [825, 17] on link "Mobile" at bounding box center [808, 25] width 40 height 33
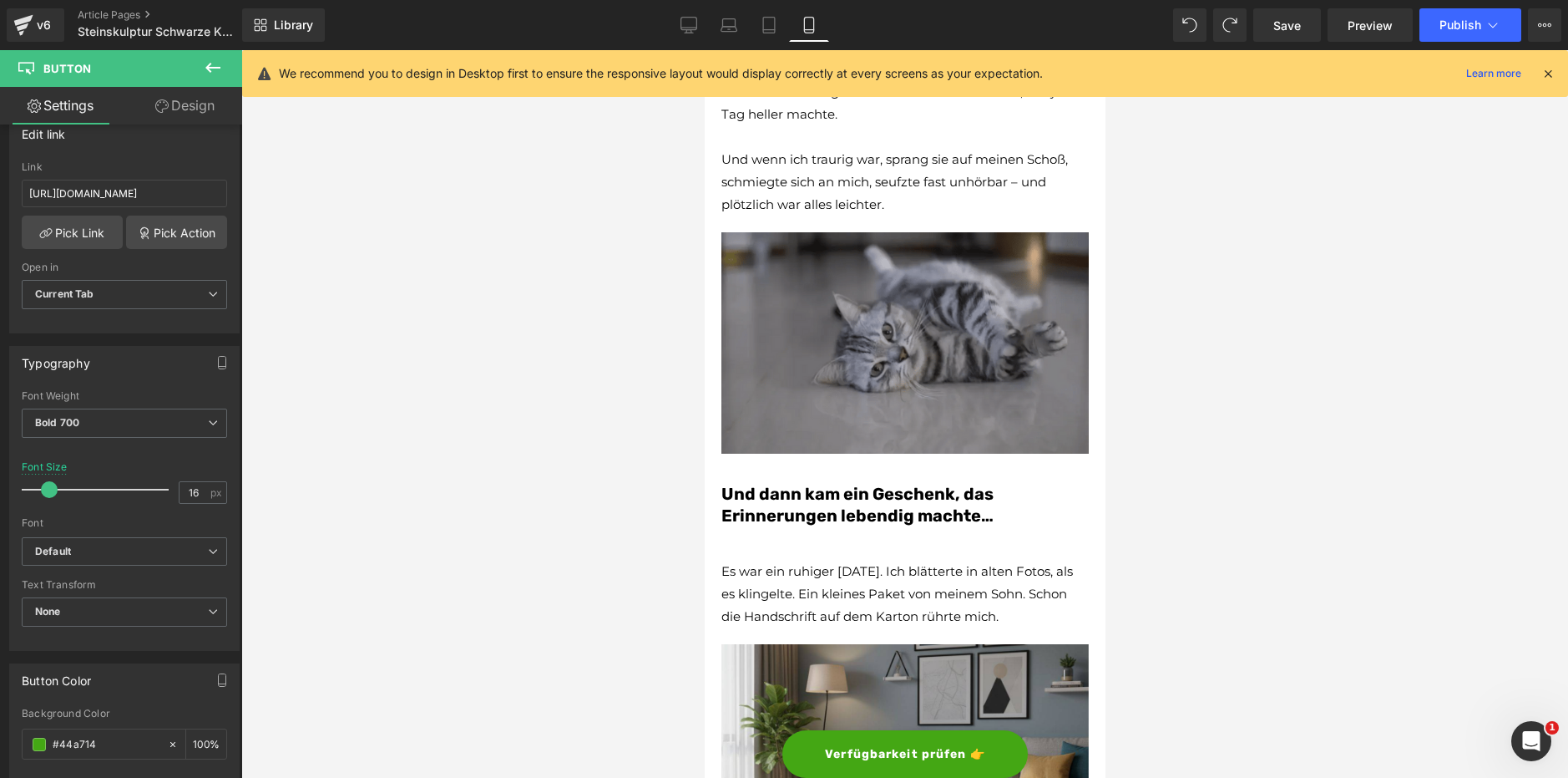
scroll to position [5544, 0]
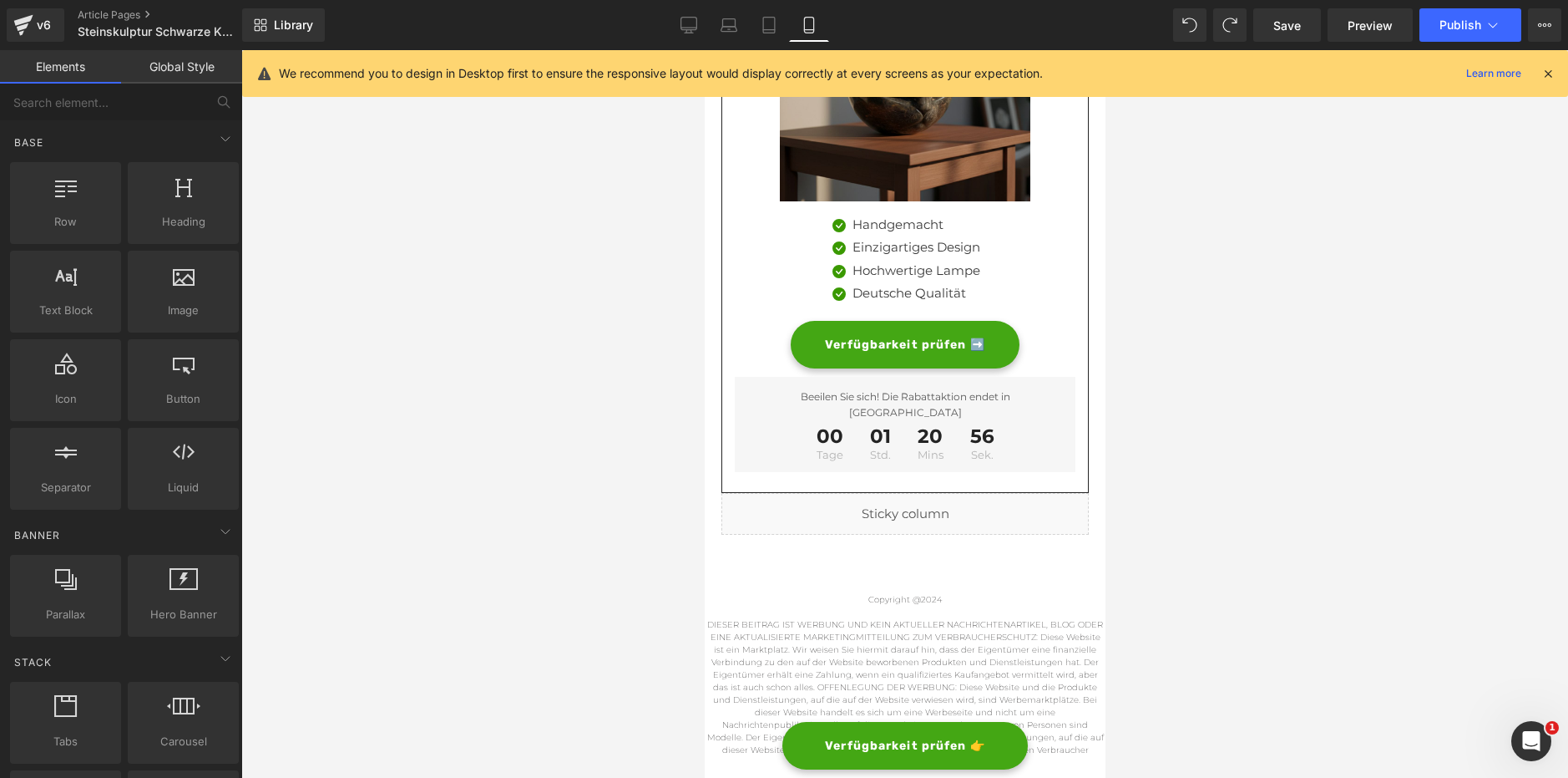
click at [518, 442] on div at bounding box center [905, 414] width 1326 height 728
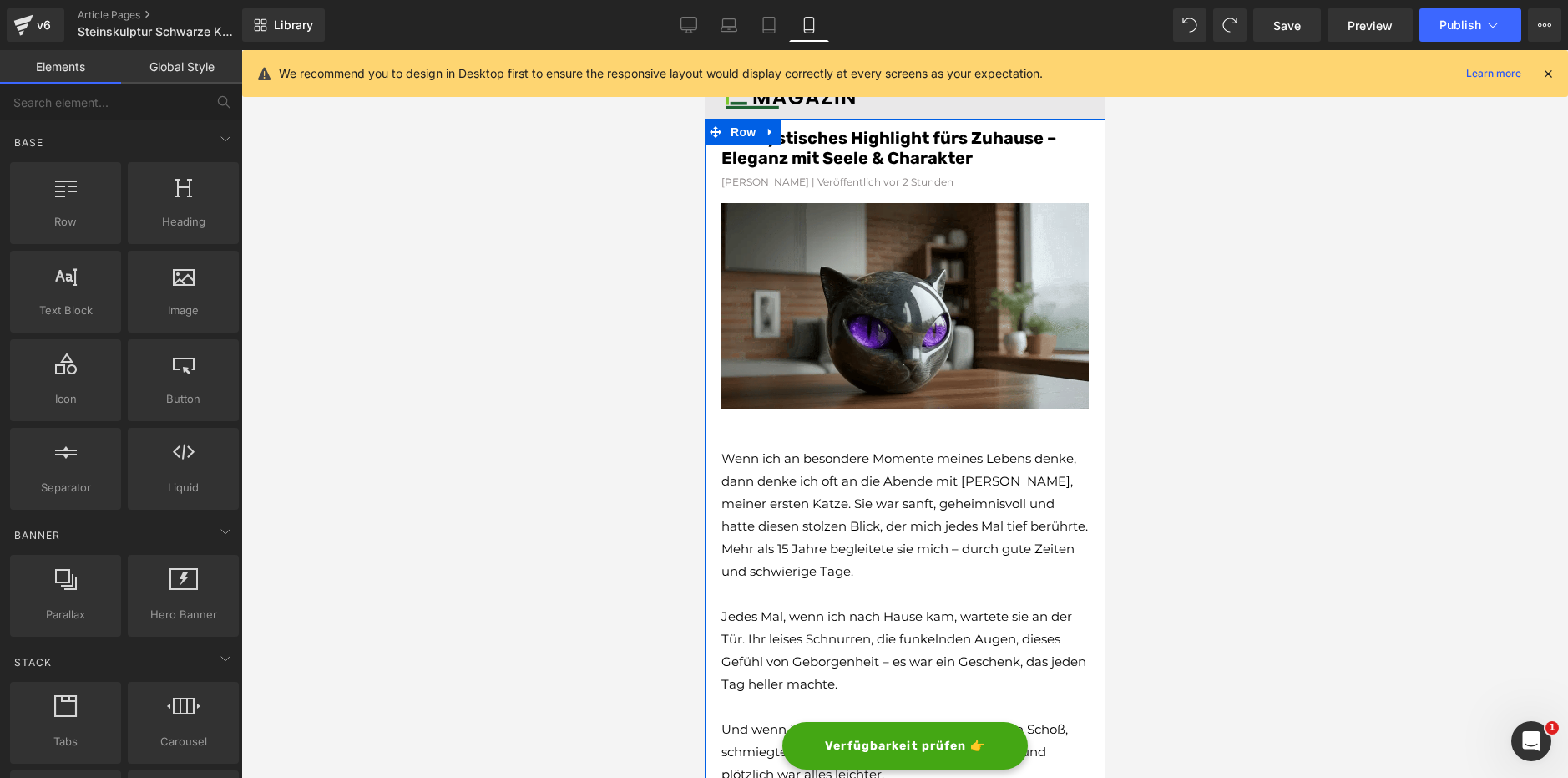
scroll to position [0, 0]
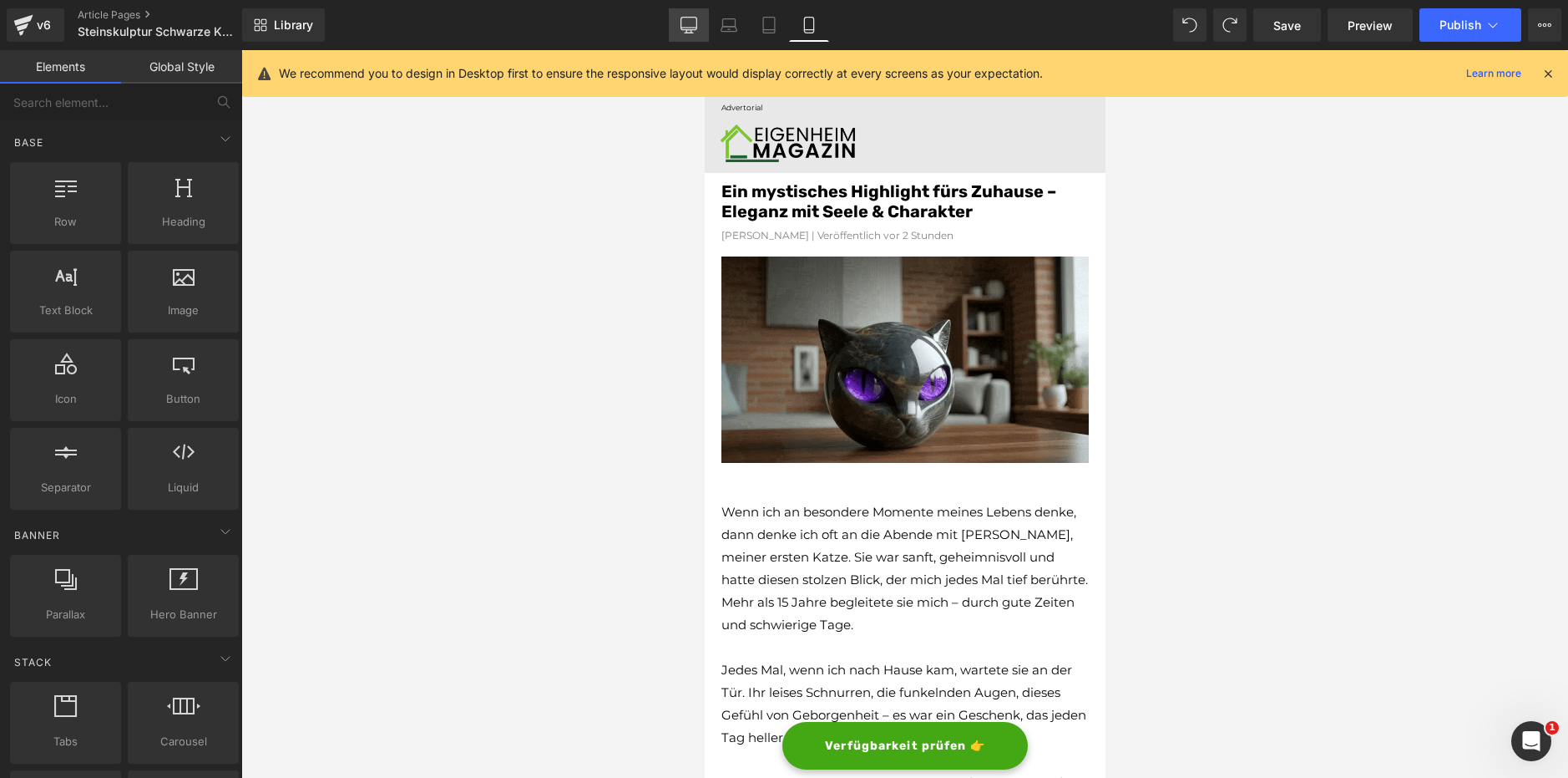
click at [687, 32] on icon at bounding box center [689, 32] width 9 height 0
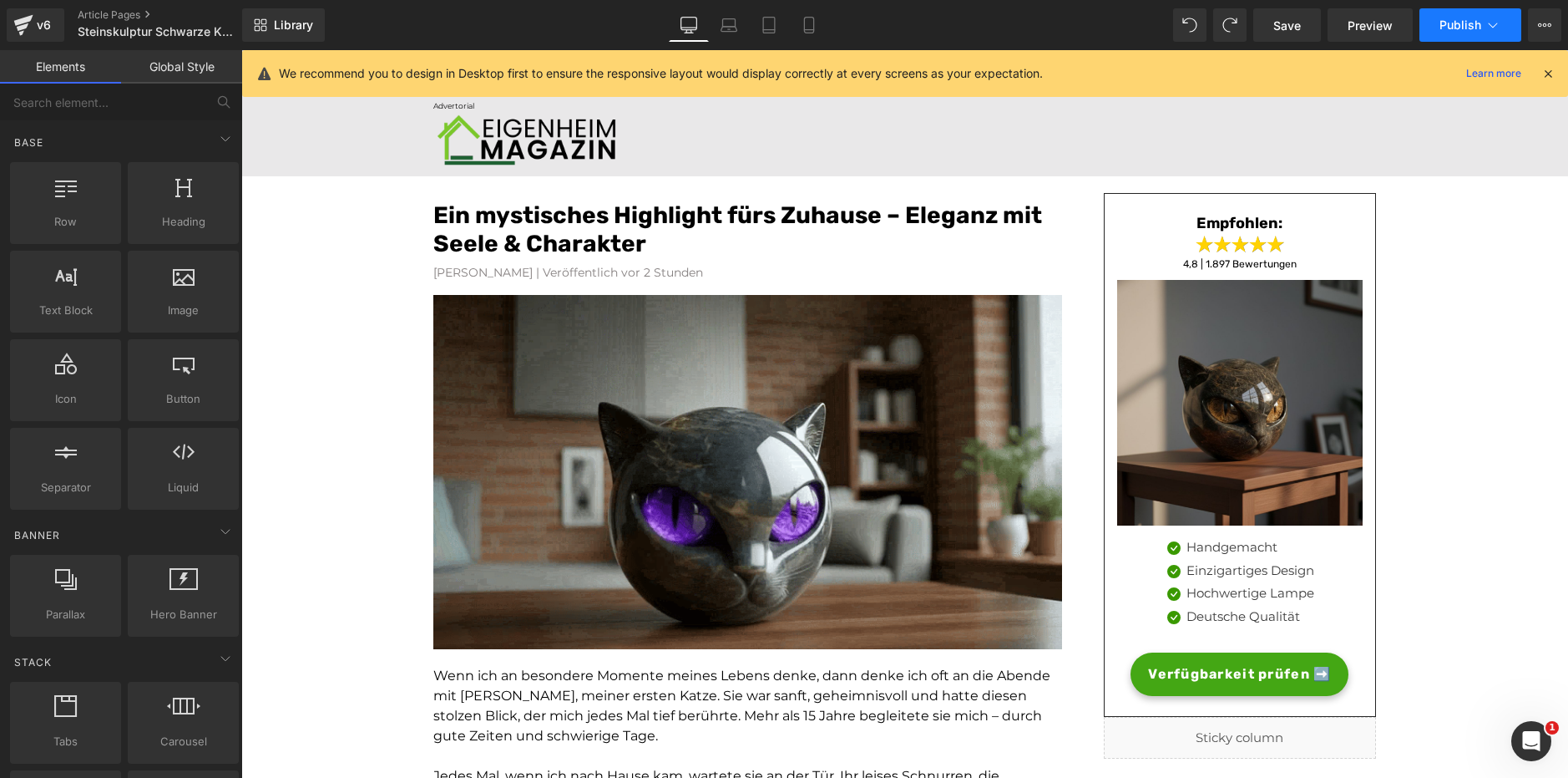
click at [1482, 17] on button "Publish" at bounding box center [1470, 25] width 102 height 33
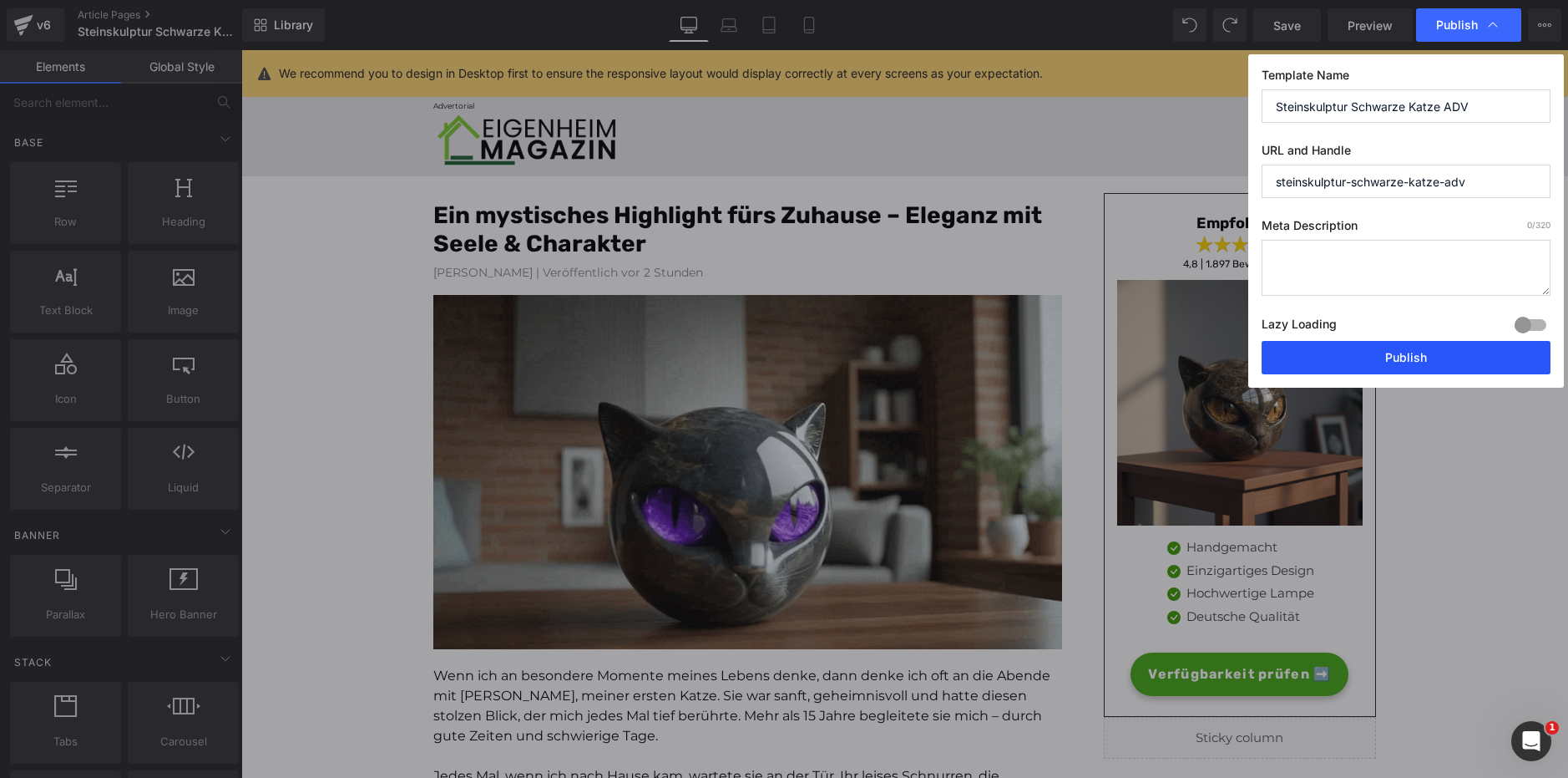
click at [1361, 350] on button "Publish" at bounding box center [1406, 357] width 289 height 33
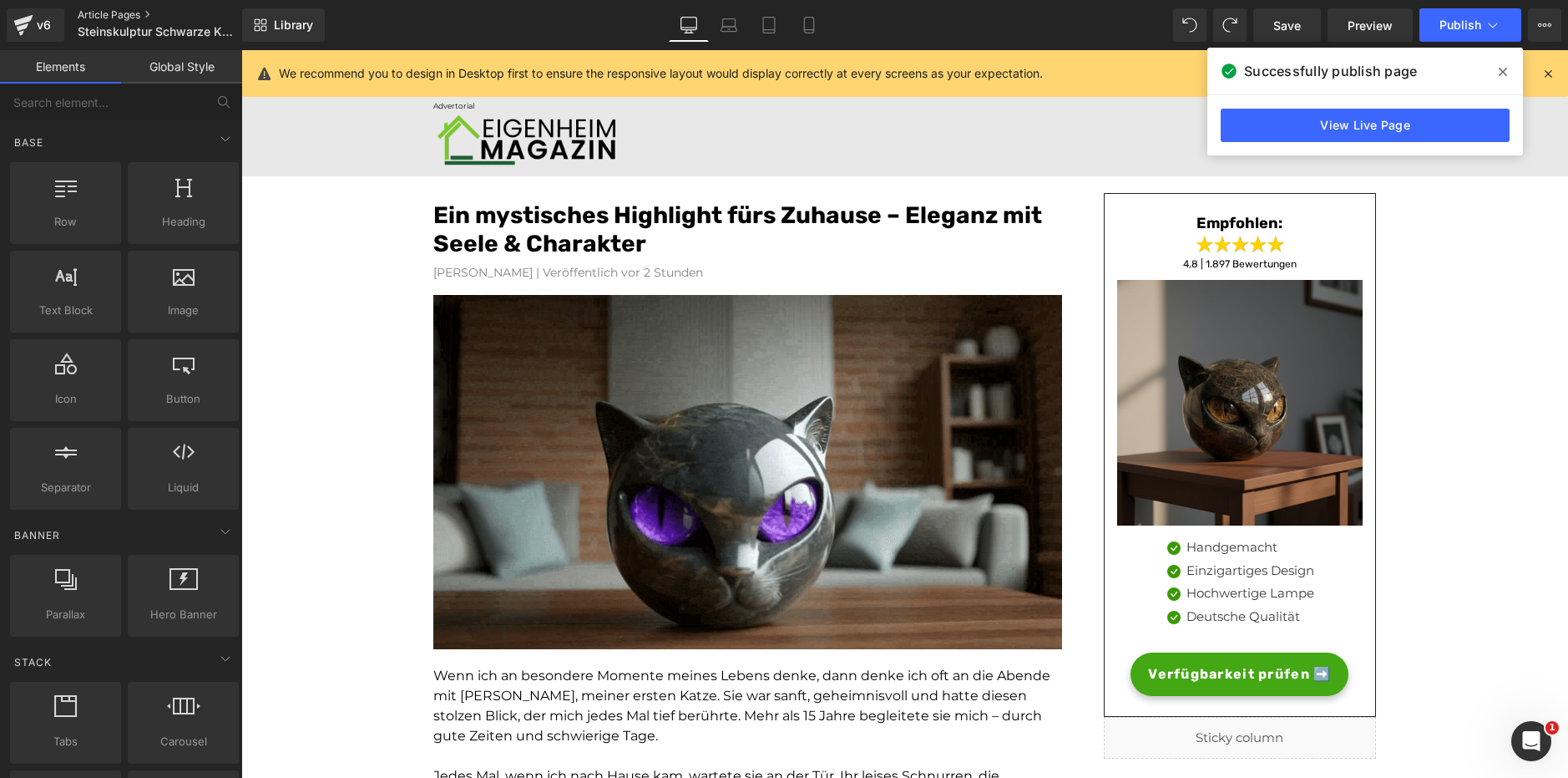
click at [158, 19] on link "Article Pages" at bounding box center [173, 15] width 192 height 14
